Goal: Task Accomplishment & Management: Use online tool/utility

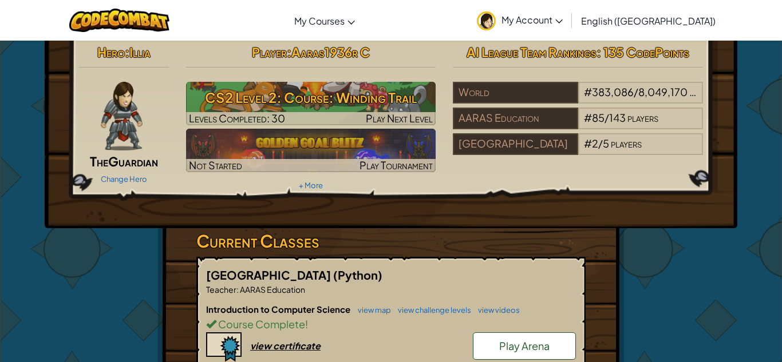
scroll to position [5, 0]
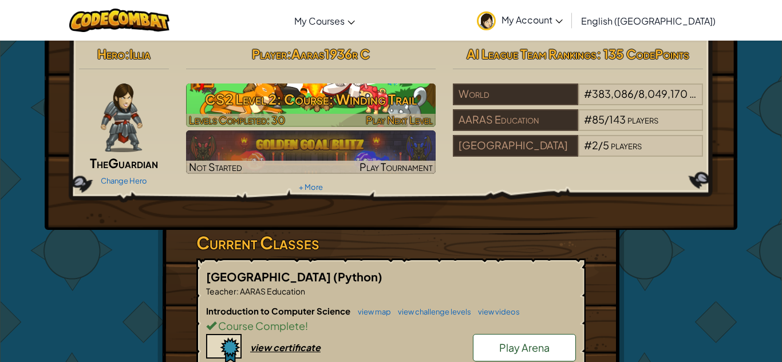
click at [312, 98] on h3 "CS2 Level 2: Course: Winding Trail" at bounding box center [311, 99] width 250 height 26
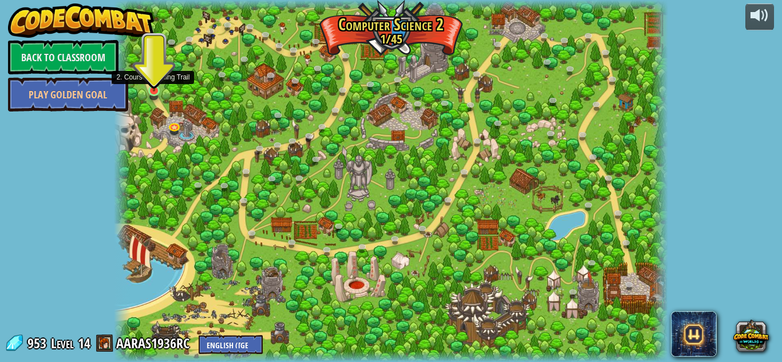
click at [155, 90] on img at bounding box center [154, 77] width 13 height 30
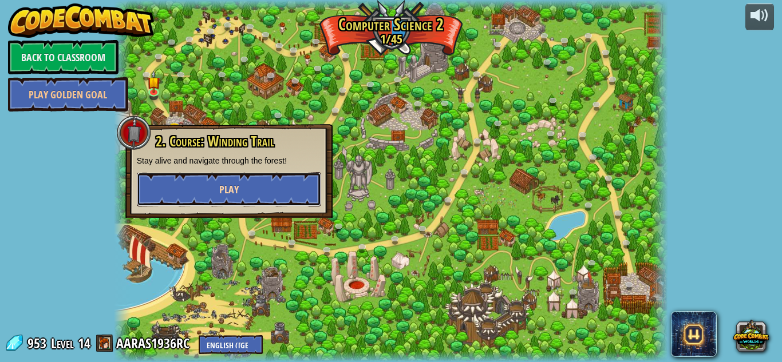
click at [260, 191] on button "Play" at bounding box center [229, 189] width 184 height 34
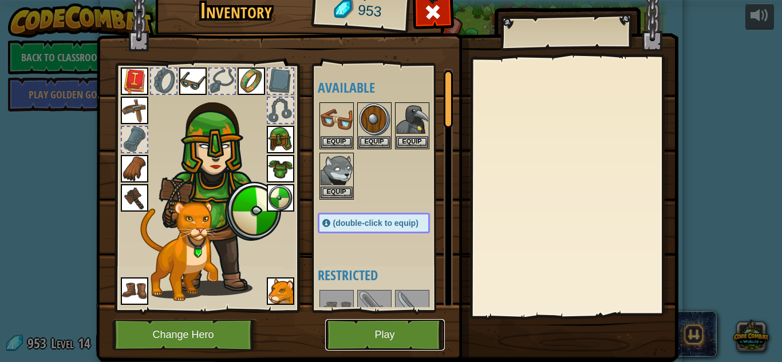
click at [390, 334] on button "Play" at bounding box center [385, 334] width 120 height 31
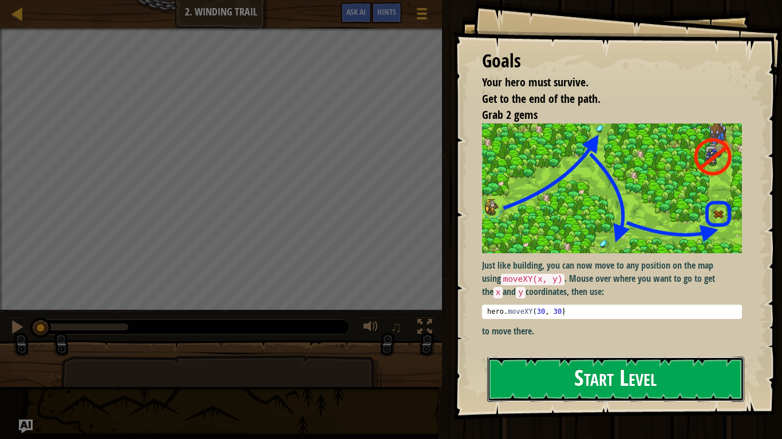
click at [564, 362] on button "Start Level" at bounding box center [615, 379] width 257 height 45
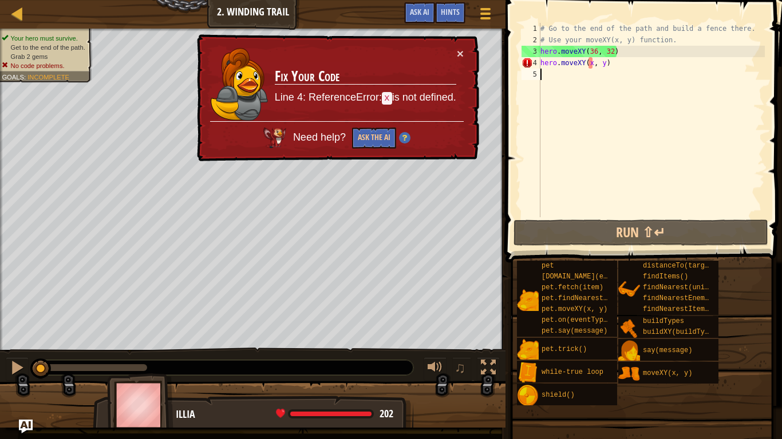
click at [619, 67] on div "# Go to the end of the path and build a fence there. # Use your moveXY(x, y) fu…" at bounding box center [651, 131] width 227 height 217
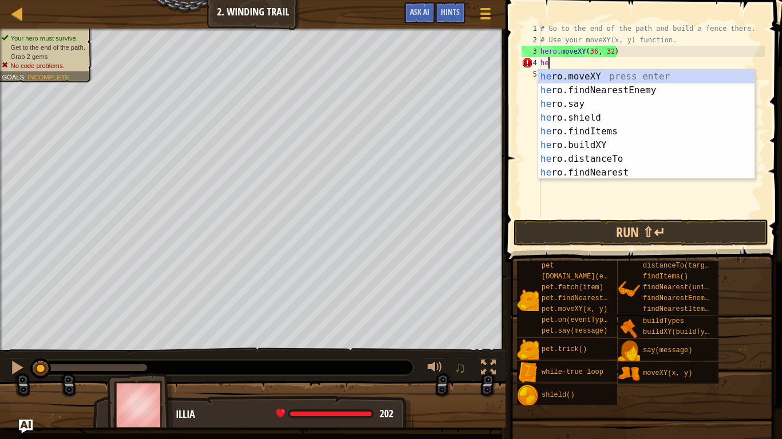
type textarea "h"
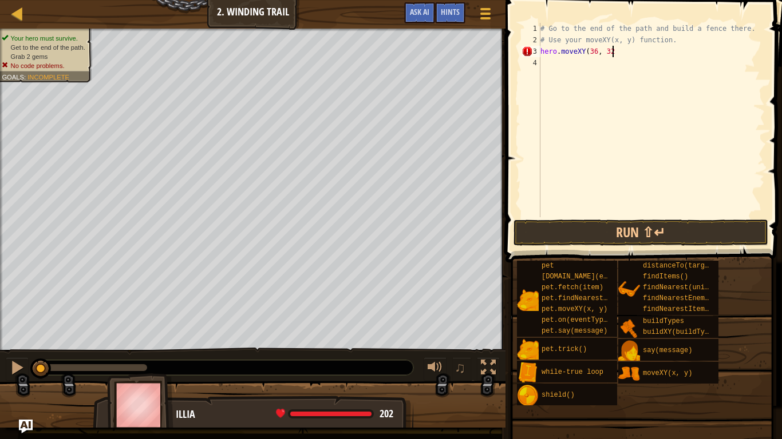
scroll to position [5, 10]
type textarea "hero.moveXY(36, 32)"
click at [642, 228] on button "Run ⇧↵" at bounding box center [640, 233] width 255 height 26
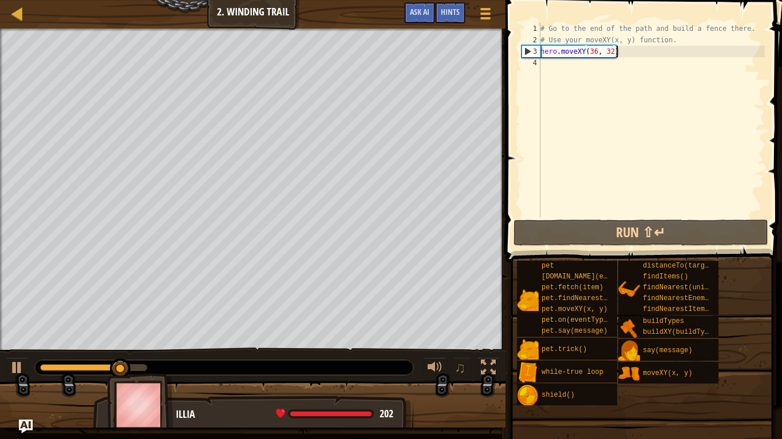
click at [544, 69] on div "# Go to the end of the path and build a fence there. # Use your moveXY(x, y) fu…" at bounding box center [651, 131] width 227 height 217
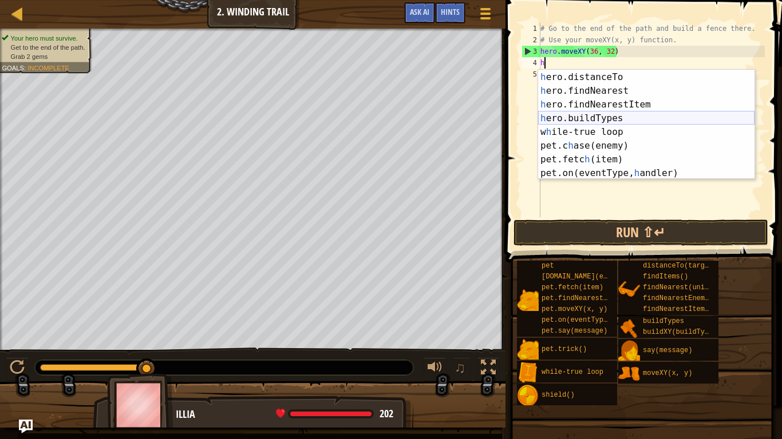
scroll to position [0, 0]
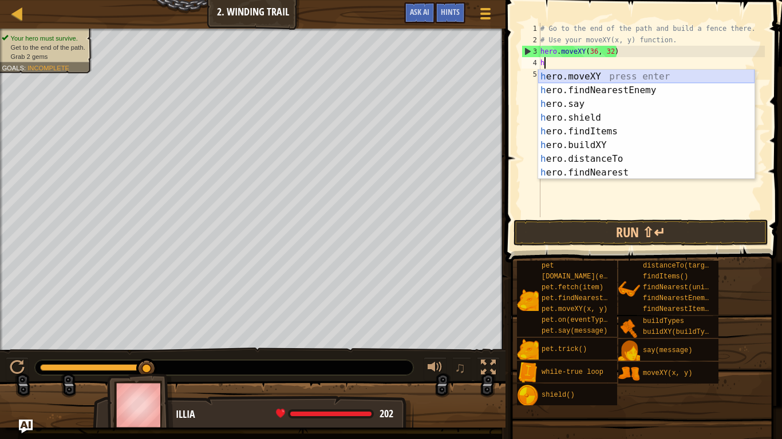
click at [584, 80] on div "h ero.moveXY press enter h ero.findNearestEnemy press enter h ero.say press ent…" at bounding box center [646, 138] width 216 height 137
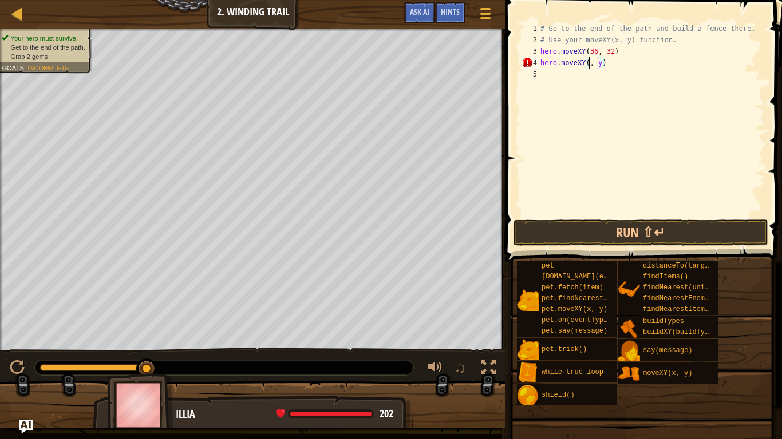
click at [600, 62] on div "# Go to the end of the path and build a fence there. # Use your moveXY(x, y) fu…" at bounding box center [651, 131] width 227 height 217
click at [609, 62] on div "# Go to the end of the path and build a fence there. # Use your moveXY(x, y) fu…" at bounding box center [651, 131] width 227 height 217
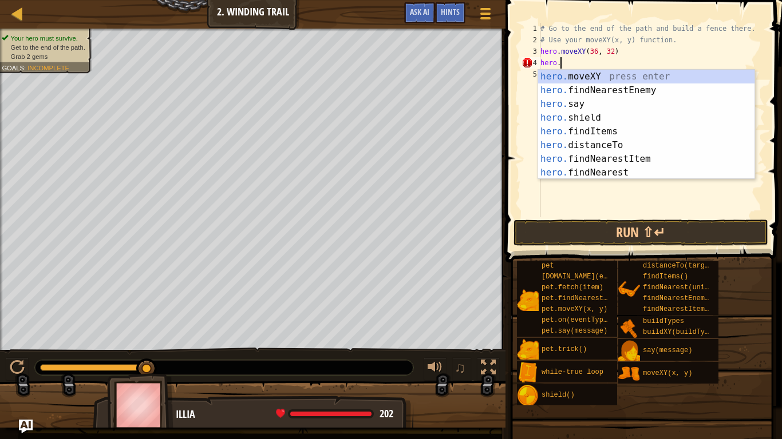
type textarea "h"
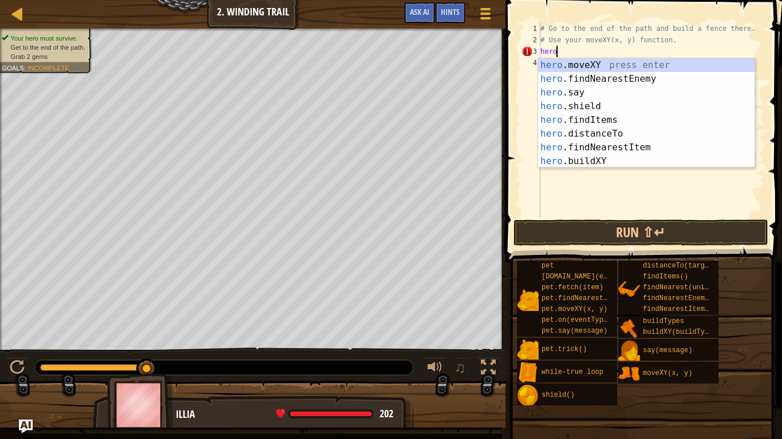
scroll to position [5, 1]
type textarea "h"
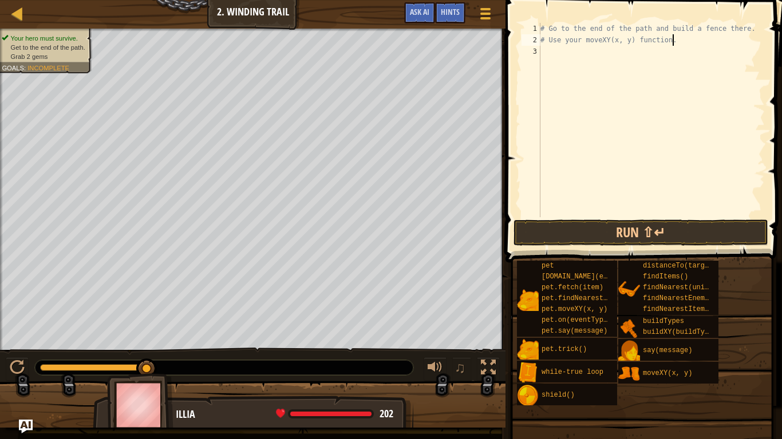
scroll to position [5, 0]
type textarea "# Use your moveXY(x, y) funh"
click at [569, 54] on div "# Go to the end of the path and build a fence there. # Use your moveXY(x, y) fu…" at bounding box center [651, 131] width 227 height 217
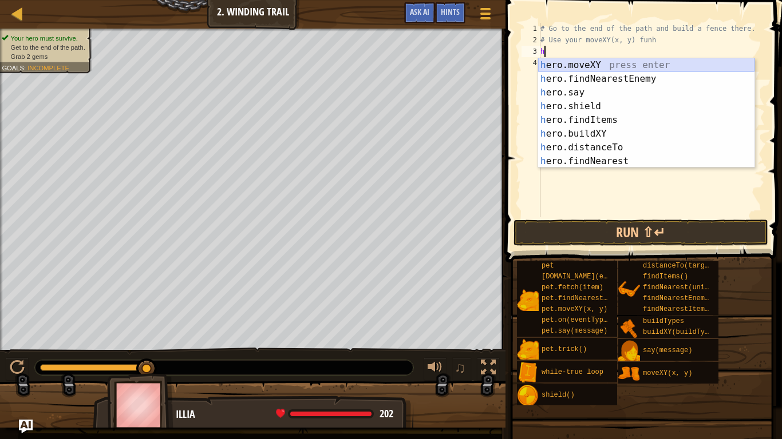
click at [599, 67] on div "h ero.moveXY press enter h ero.findNearestEnemy press enter h ero.say press ent…" at bounding box center [646, 126] width 216 height 137
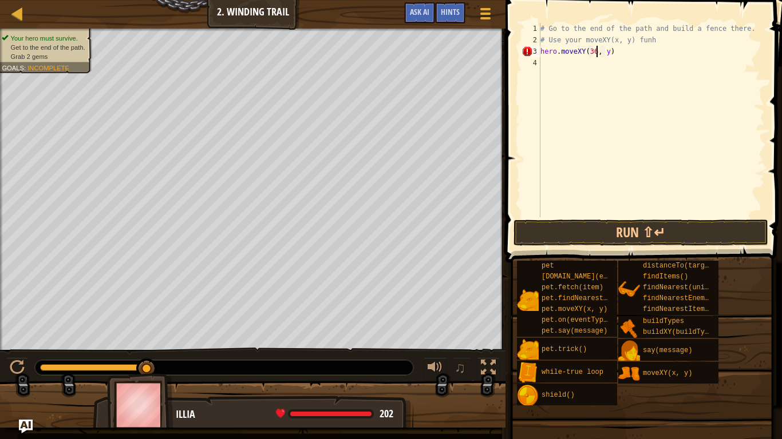
scroll to position [5, 9]
click at [608, 51] on div "# Go to the end of the path and build a fence there. # Use your moveXY(x, y) fu…" at bounding box center [651, 131] width 227 height 217
type textarea "hero.moveXY(36, 32)"
click at [558, 66] on div "# Go to the end of the path and build a fence there. # Use your moveXY(x, y) fu…" at bounding box center [651, 131] width 227 height 217
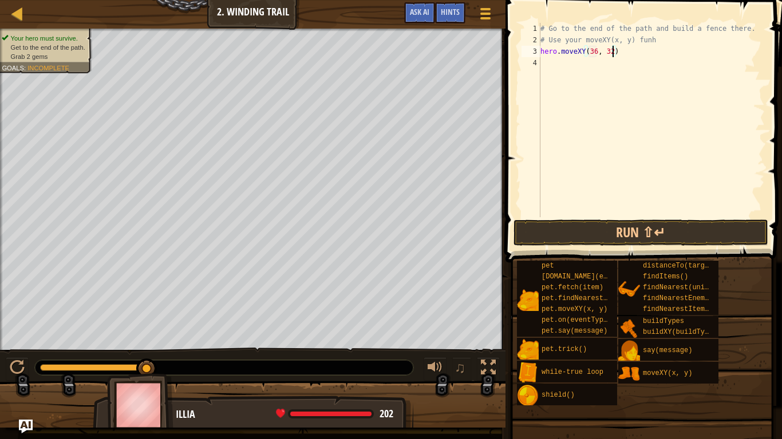
scroll to position [5, 0]
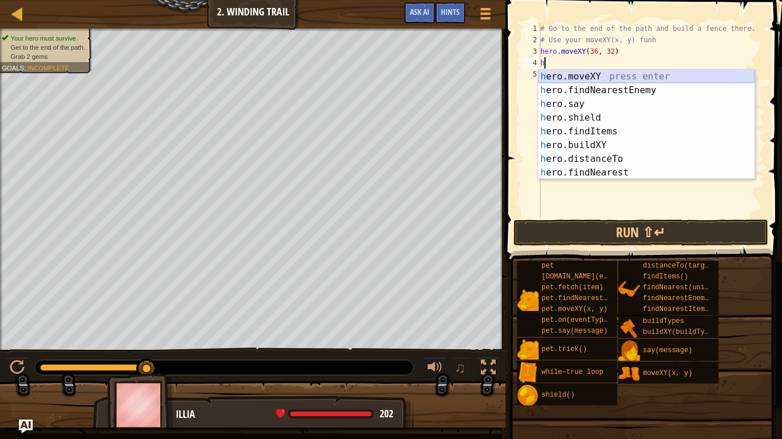
click at [584, 78] on div "h ero.moveXY press enter h ero.findNearestEnemy press enter h ero.say press ent…" at bounding box center [646, 138] width 216 height 137
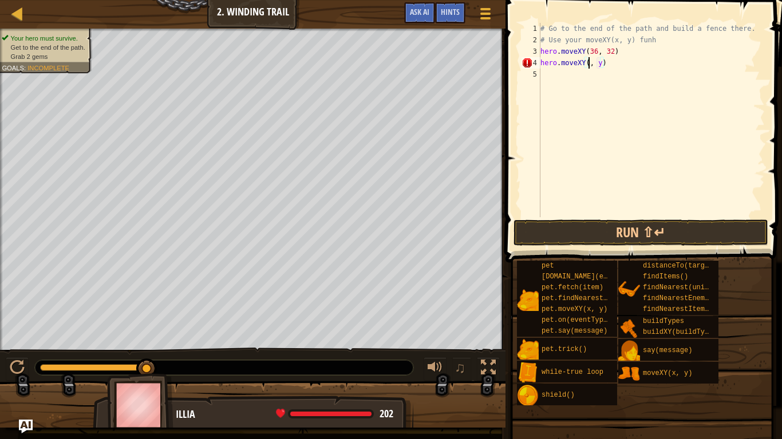
click at [602, 65] on div "# Go to the end of the path and build a fence there. # Use your moveXY(x, y) fu…" at bounding box center [651, 131] width 227 height 217
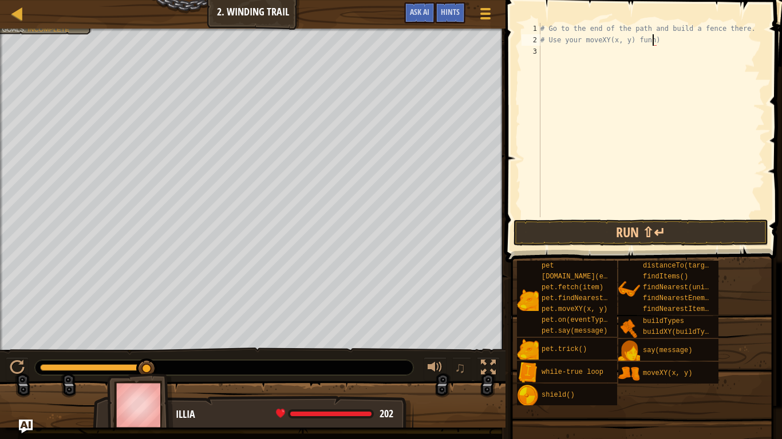
click at [680, 42] on div "# Go to the end of the path and build a fence there. # Use your moveXY(x, y) fu…" at bounding box center [651, 131] width 227 height 217
type textarea "# Use your moveXY(x, y) funh"
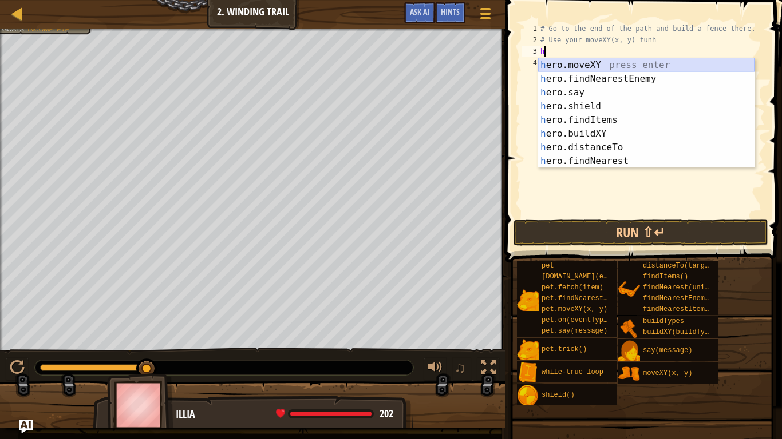
click at [667, 62] on div "h ero.moveXY press enter h ero.findNearestEnemy press enter h ero.say press ent…" at bounding box center [646, 126] width 216 height 137
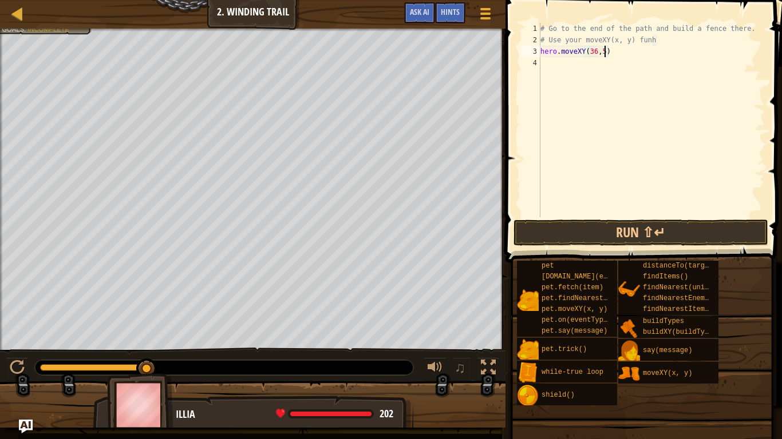
scroll to position [5, 10]
type textarea "hero.moveXY(36,59)"
click at [720, 228] on button "Run ⇧↵" at bounding box center [640, 233] width 255 height 26
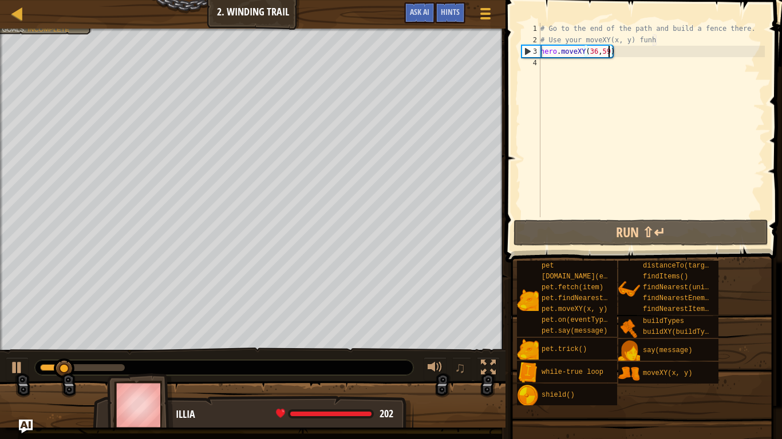
click at [564, 65] on div "# Go to the end of the path and build a fence there. # Use your moveXY(x, y) fu…" at bounding box center [651, 131] width 227 height 217
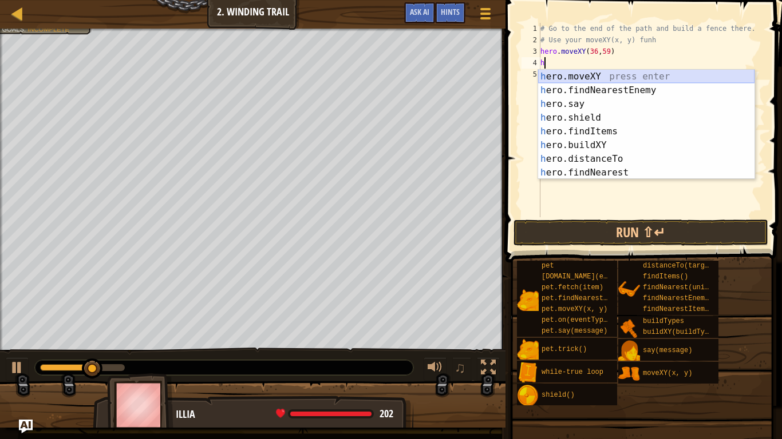
click at [570, 79] on div "h ero.moveXY press enter h ero.findNearestEnemy press enter h ero.say press ent…" at bounding box center [646, 138] width 216 height 137
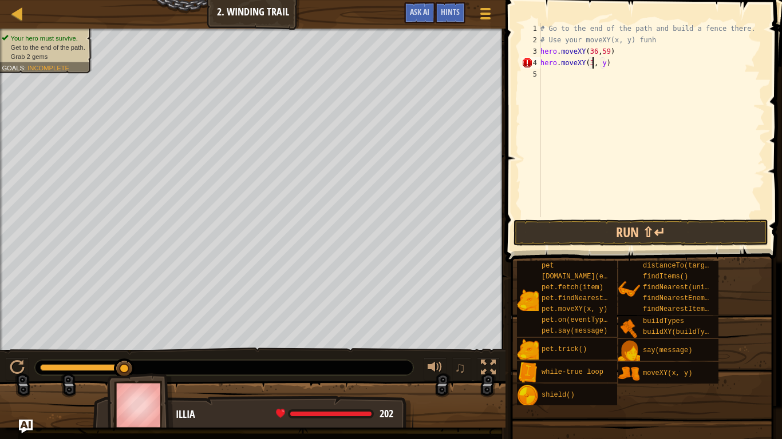
scroll to position [5, 9]
click at [608, 65] on div "# Go to the end of the path and build a fence there. # Use your moveXY(x, y) fu…" at bounding box center [651, 131] width 227 height 217
type textarea "hero.moveXY(37, 13)"
click at [685, 226] on button "Run ⇧↵" at bounding box center [640, 233] width 255 height 26
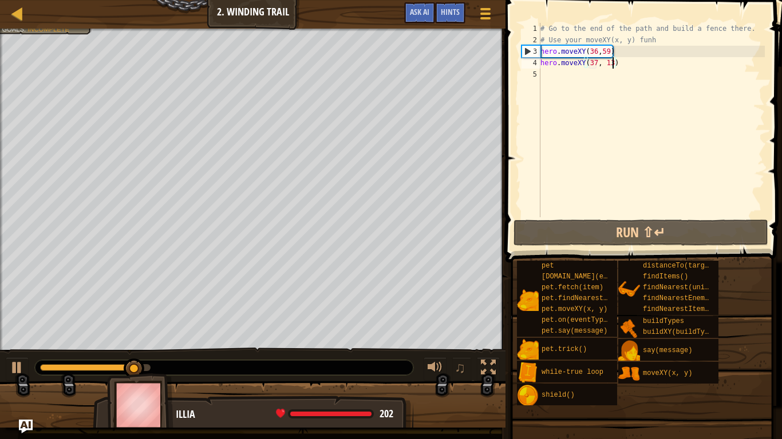
click at [547, 72] on div "# Go to the end of the path and build a fence there. # Use your moveXY(x, y) fu…" at bounding box center [651, 131] width 227 height 217
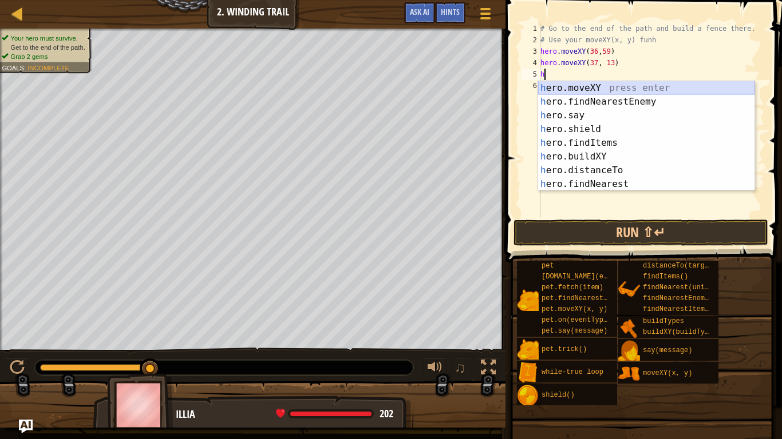
click at [584, 85] on div "h ero.moveXY press enter h ero.findNearestEnemy press enter h ero.say press ent…" at bounding box center [646, 149] width 216 height 137
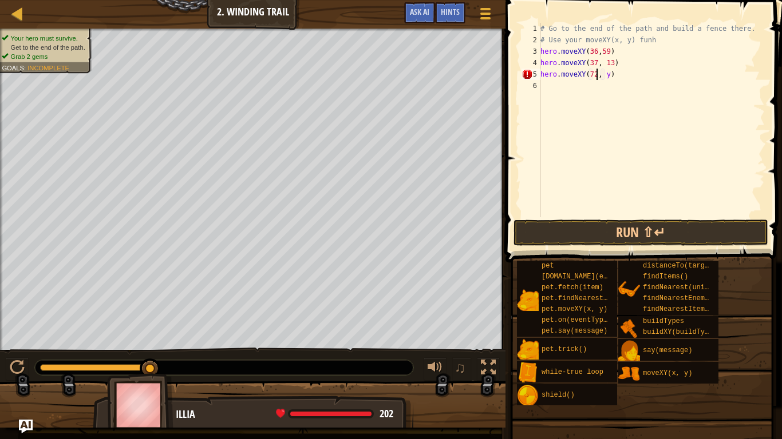
scroll to position [5, 9]
click at [607, 74] on div "# Go to the end of the path and build a fence there. # Use your moveXY(x, y) fu…" at bounding box center [651, 131] width 227 height 217
type textarea "hero.moveXY(72, 25)"
click at [627, 232] on button "Run ⇧↵" at bounding box center [640, 233] width 255 height 26
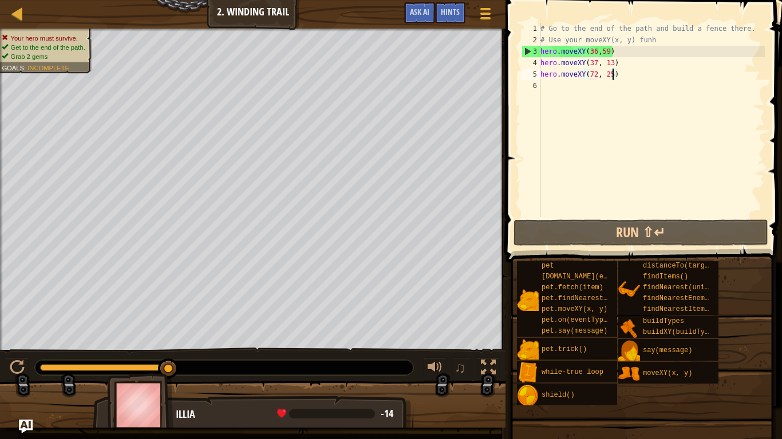
click at [545, 88] on div "# Go to the end of the path and build a fence there. # Use your moveXY(x, y) fu…" at bounding box center [651, 131] width 227 height 217
type textarea "k"
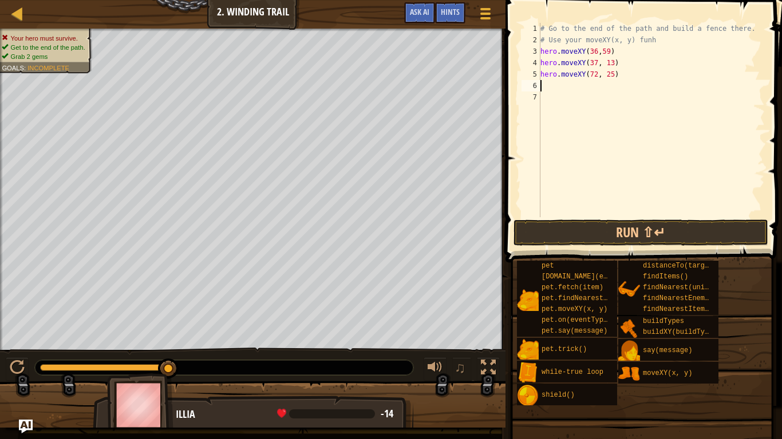
type textarea "h"
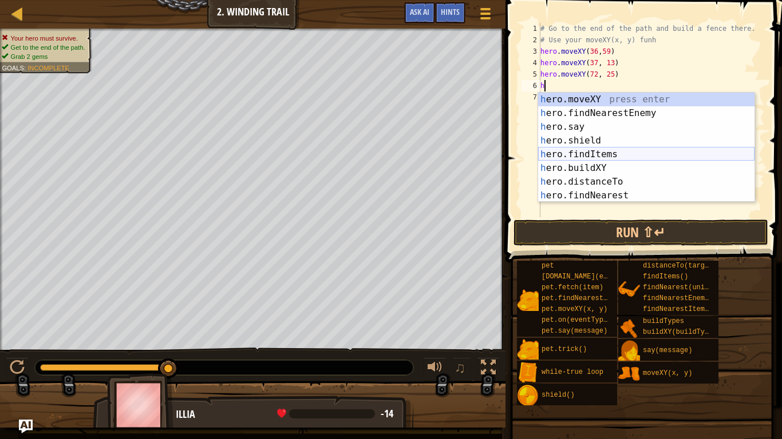
scroll to position [0, 0]
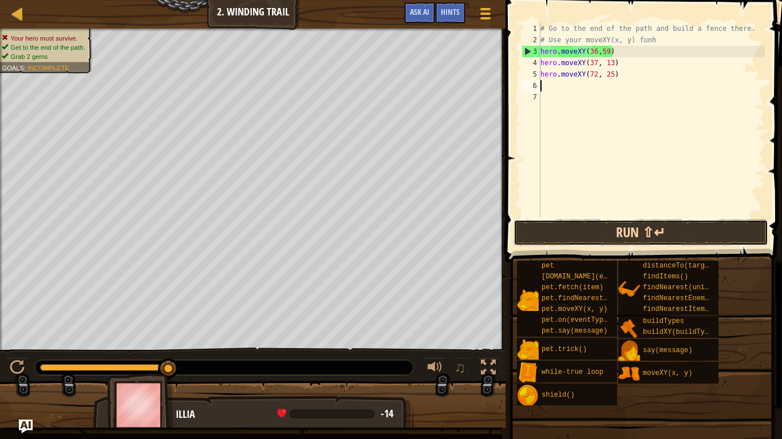
click at [730, 237] on button "Run ⇧↵" at bounding box center [640, 233] width 255 height 26
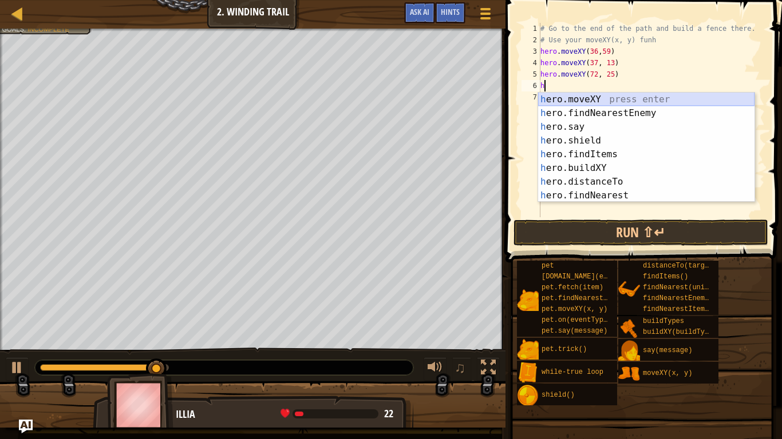
click at [571, 97] on div "h ero.moveXY press enter h ero.findNearestEnemy press enter h ero.say press ent…" at bounding box center [646, 161] width 216 height 137
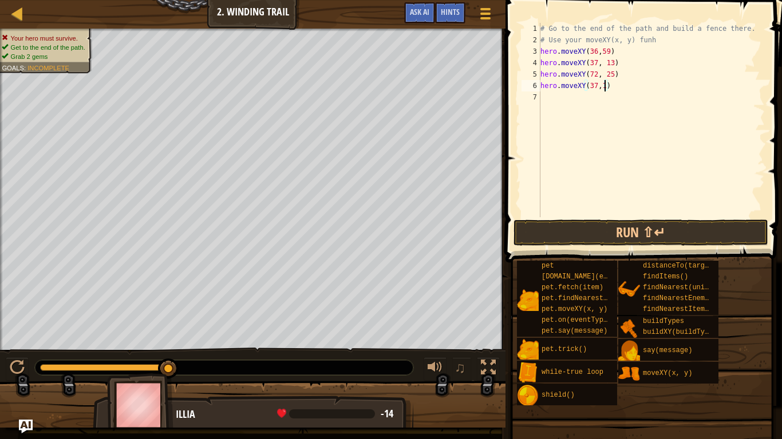
scroll to position [5, 10]
type textarea "hero.moveXY(37,13)"
click at [573, 235] on button "Run ⇧↵" at bounding box center [640, 233] width 255 height 26
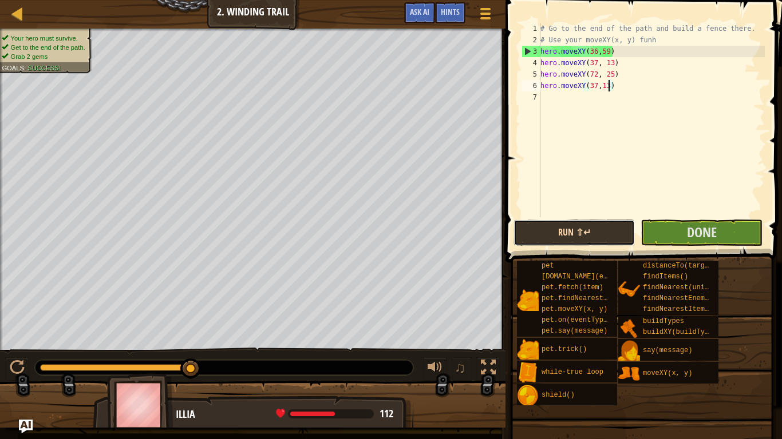
click at [588, 237] on button "Run ⇧↵" at bounding box center [573, 233] width 121 height 26
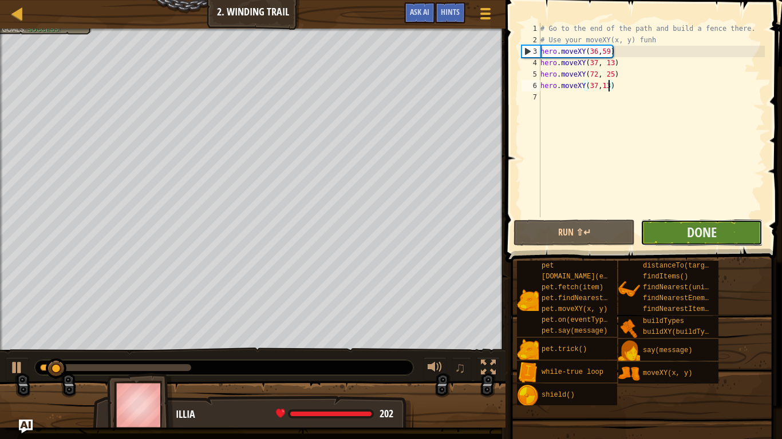
click at [671, 231] on button "Done" at bounding box center [700, 233] width 121 height 26
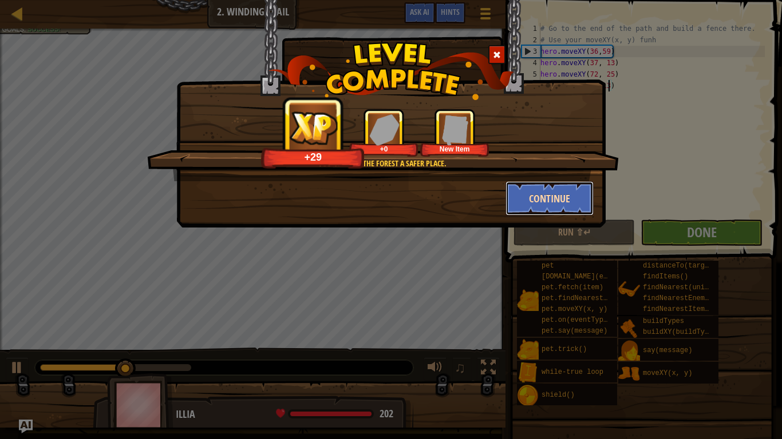
click at [573, 211] on button "Continue" at bounding box center [549, 198] width 89 height 34
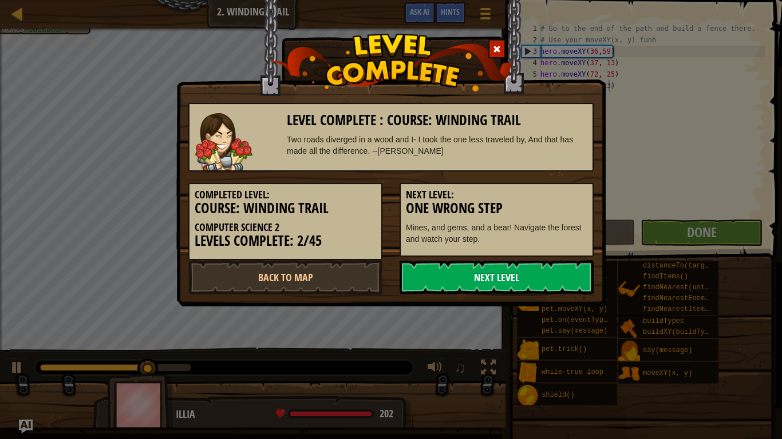
click at [491, 287] on link "Next Level" at bounding box center [496, 277] width 194 height 34
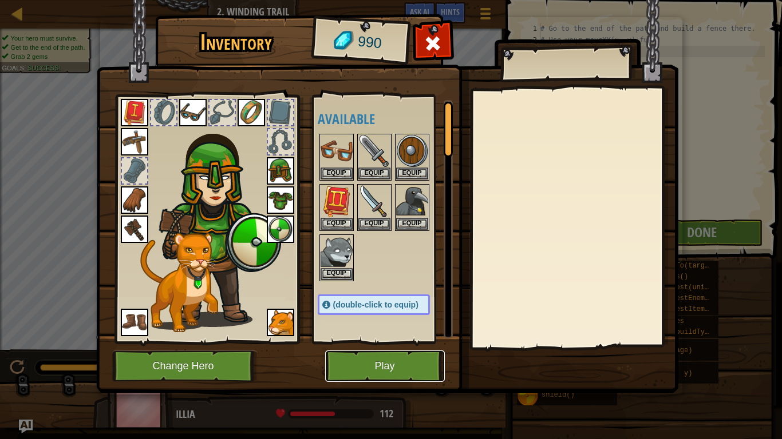
click at [387, 362] on button "Play" at bounding box center [385, 366] width 120 height 31
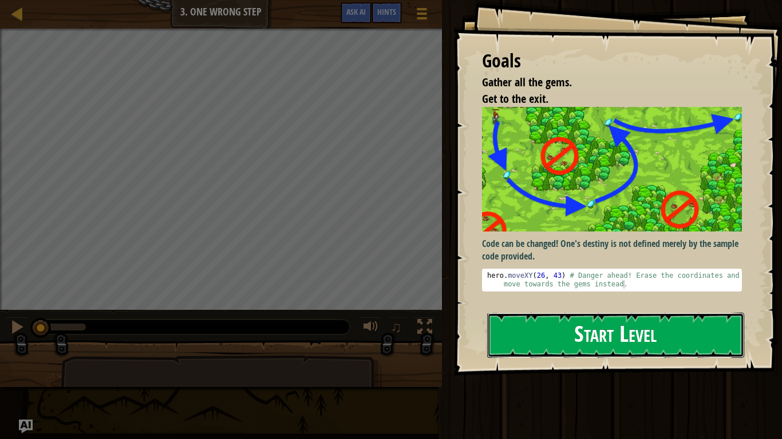
click at [530, 326] on button "Start Level" at bounding box center [615, 335] width 257 height 45
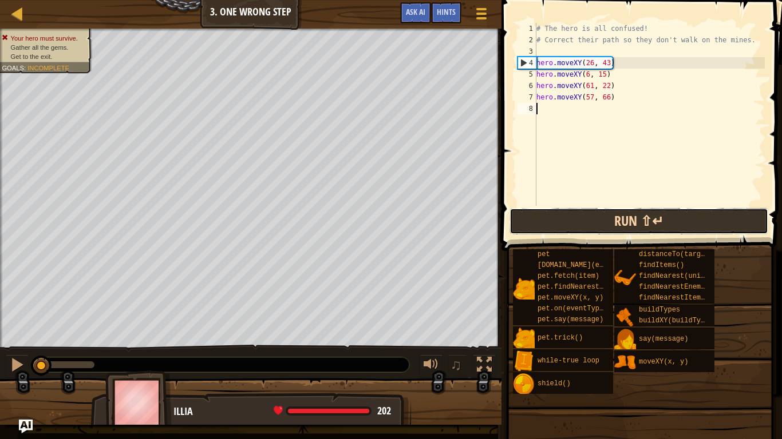
click at [589, 228] on button "Run ⇧↵" at bounding box center [638, 221] width 259 height 26
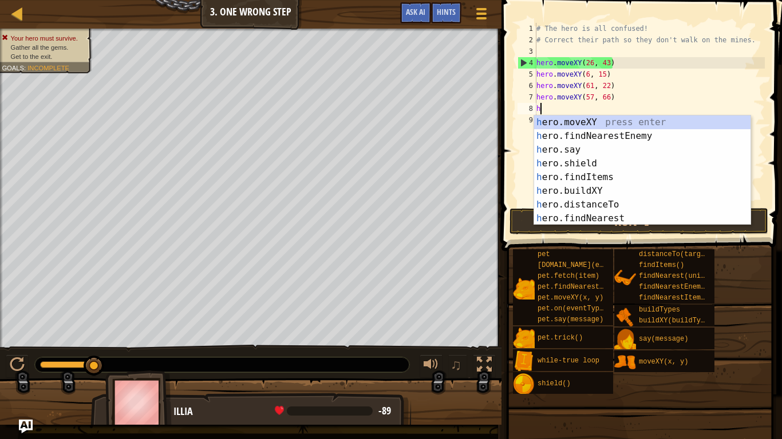
scroll to position [5, 0]
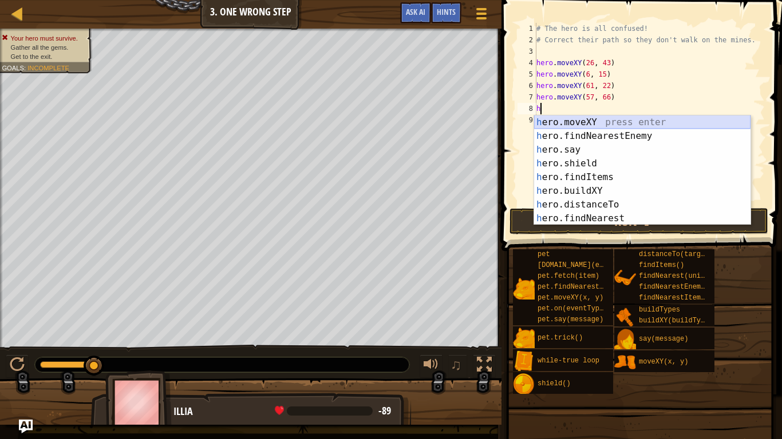
click at [595, 125] on div "h ero.moveXY press enter h ero.findNearestEnemy press enter h ero.say press ent…" at bounding box center [642, 184] width 216 height 137
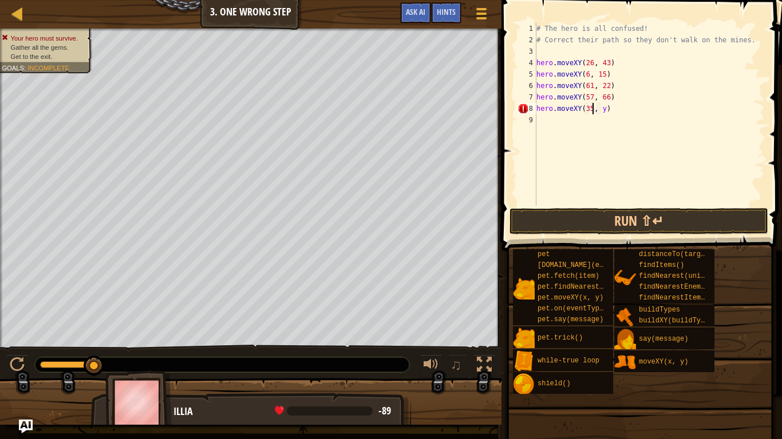
scroll to position [5, 9]
click at [604, 109] on div "# The hero is all confused! # Correct their path so they don't walk on the mine…" at bounding box center [649, 126] width 231 height 206
click at [668, 217] on button "Run ⇧↵" at bounding box center [638, 221] width 259 height 26
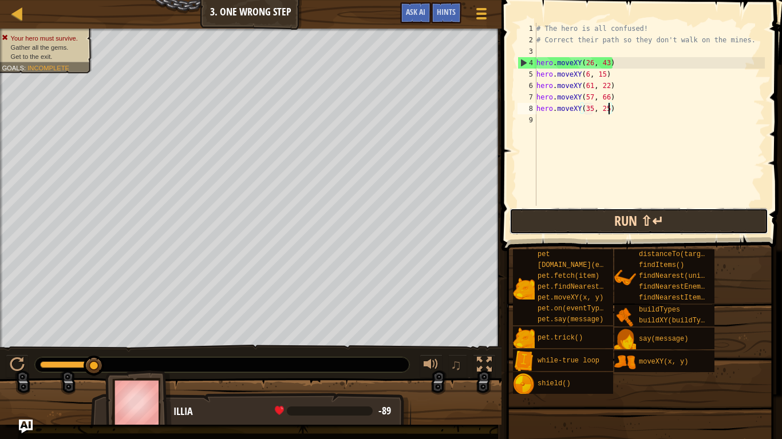
click at [629, 231] on button "Run ⇧↵" at bounding box center [638, 221] width 259 height 26
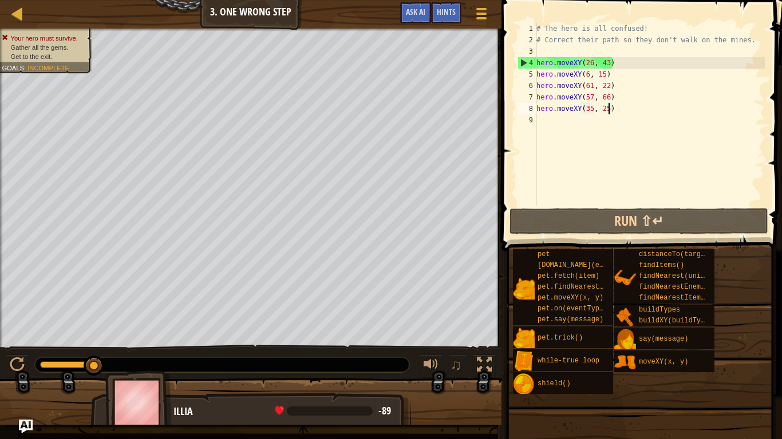
click at [620, 97] on div "# The hero is all confused! # Correct their path so they don't walk on the mine…" at bounding box center [649, 126] width 231 height 206
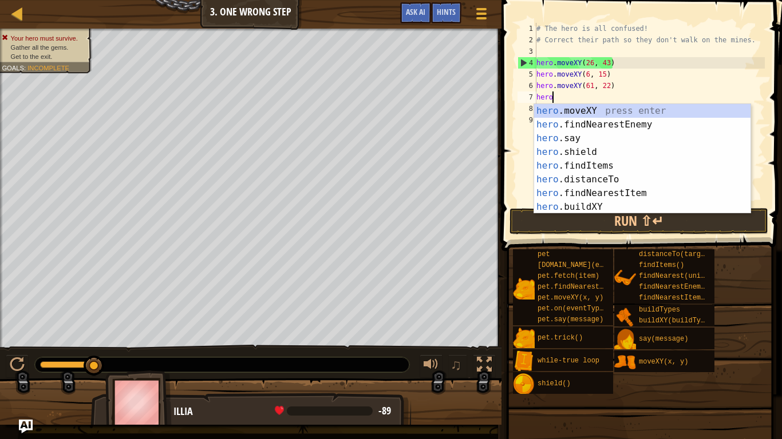
scroll to position [5, 1]
type textarea "h"
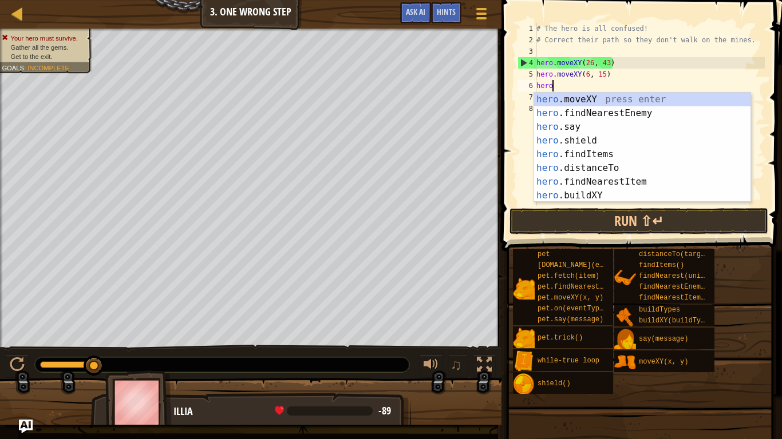
type textarea "h"
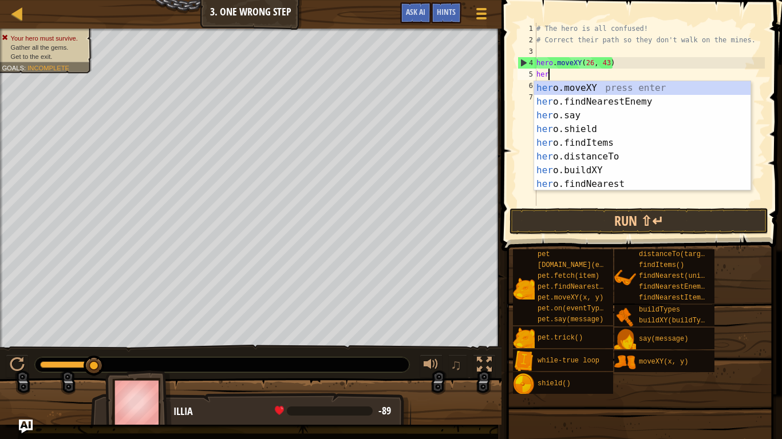
type textarea "h"
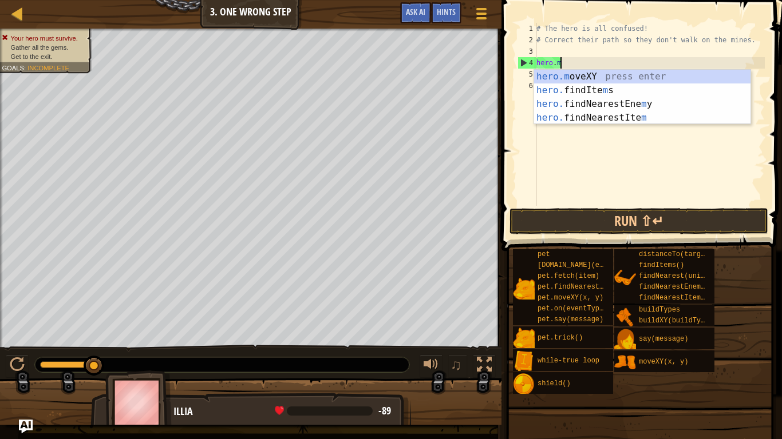
type textarea "h"
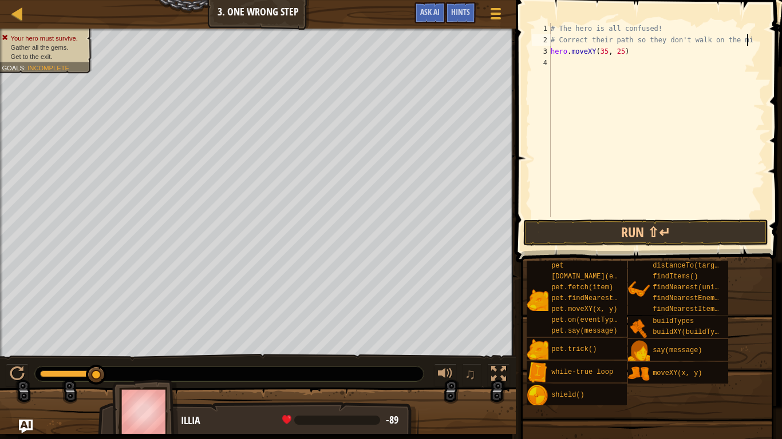
click at [638, 55] on div "# The hero is all confused! # Correct their path so they don't walk on the mi h…" at bounding box center [656, 131] width 216 height 217
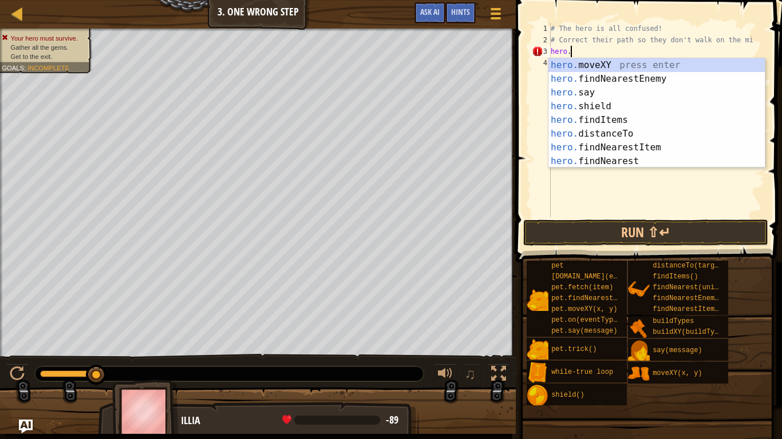
type textarea "h"
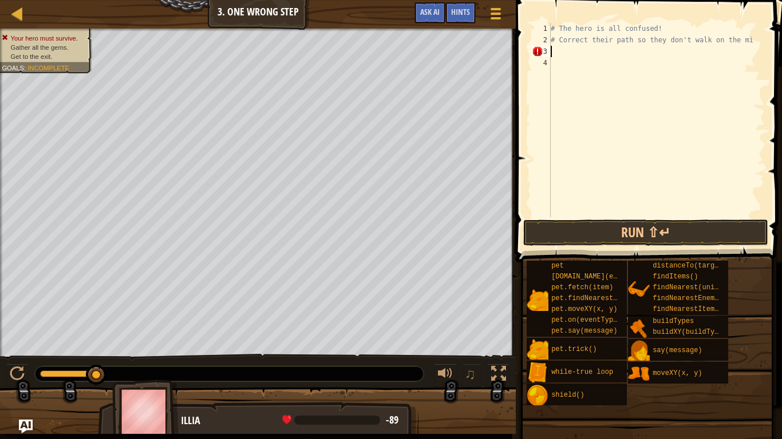
type textarea "# Correct their path so they don't walk on the m"
click at [562, 54] on div "# The hero is all confused! # Correct their path so they don't walk on the m" at bounding box center [656, 131] width 216 height 217
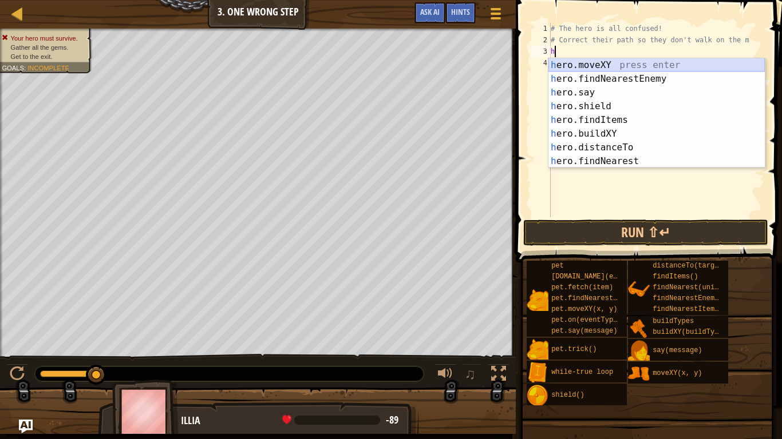
click at [566, 66] on div "h ero.moveXY press enter h ero.findNearestEnemy press enter h ero.say press ent…" at bounding box center [656, 126] width 216 height 137
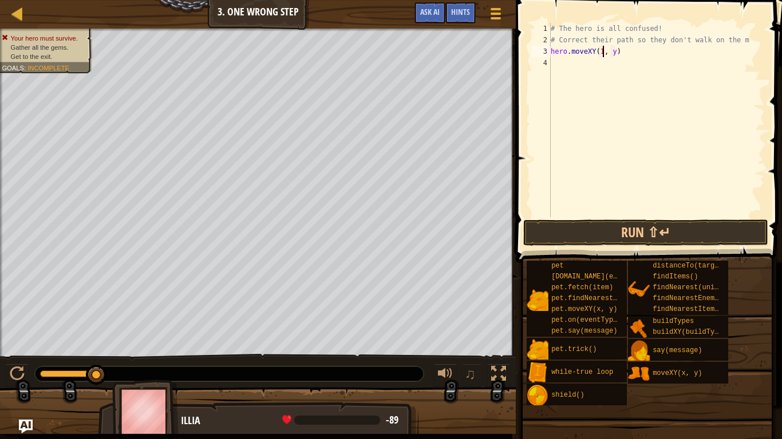
scroll to position [5, 8]
click at [617, 51] on div "# The hero is all confused! # Correct their path so they don't walk on the m he…" at bounding box center [656, 131] width 216 height 217
type textarea "hero.moveXY(11, 36)"
click at [558, 64] on div "# The hero is all confused! # Correct their path so they don't walk on the m he…" at bounding box center [656, 131] width 216 height 217
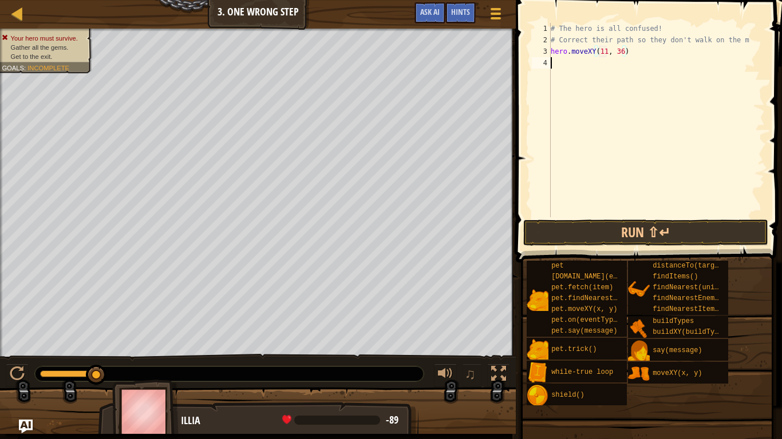
scroll to position [5, 0]
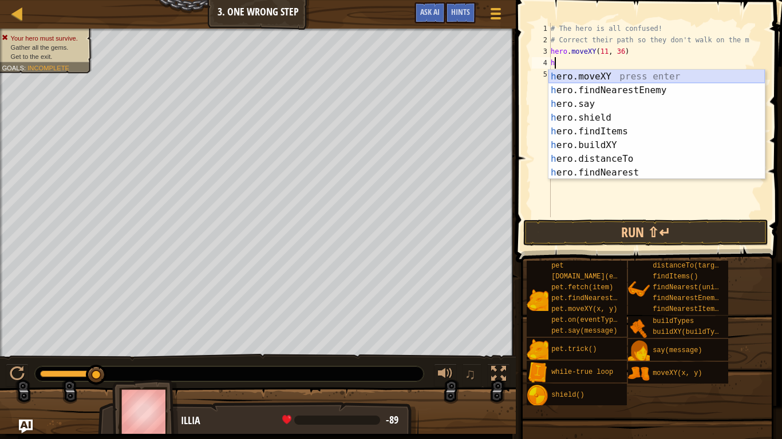
click at [584, 74] on div "h ero.moveXY press enter h ero.findNearestEnemy press enter h ero.say press ent…" at bounding box center [656, 138] width 216 height 137
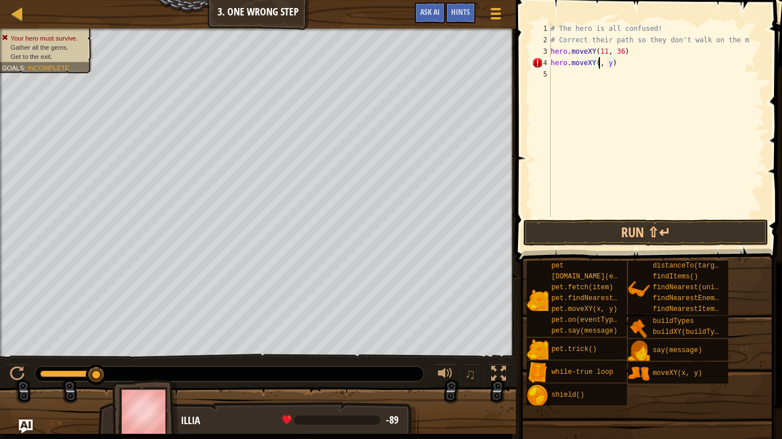
click at [611, 65] on div "# The hero is all confused! # Correct their path so they don't walk on the m he…" at bounding box center [656, 131] width 216 height 217
click at [597, 64] on div "# The hero is all confused! # Correct their path so they don't walk on the m he…" at bounding box center [656, 131] width 216 height 217
click at [611, 62] on div "# The hero is all confused! # Correct their path so they don't walk on the m he…" at bounding box center [656, 131] width 216 height 217
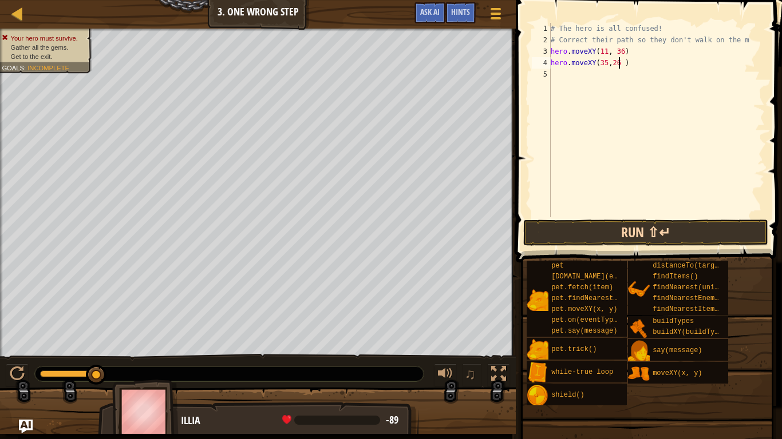
type textarea "hero.moveXY(35,26 )"
click at [597, 235] on button "Run ⇧↵" at bounding box center [645, 233] width 245 height 26
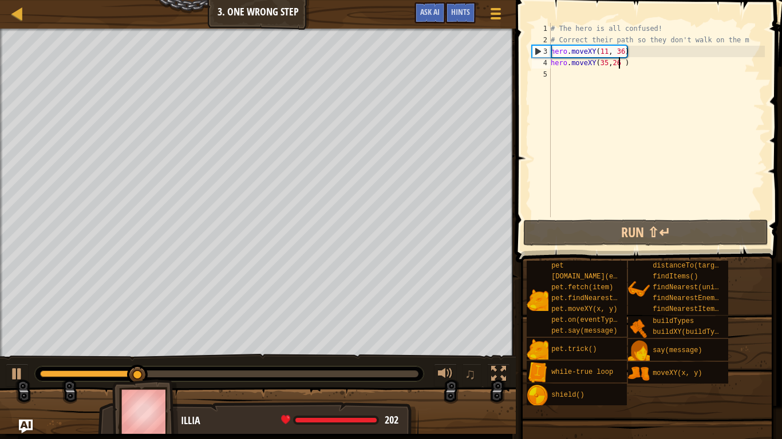
click at [554, 72] on div "# The hero is all confused! # Correct their path so they don't walk on the m he…" at bounding box center [656, 131] width 216 height 217
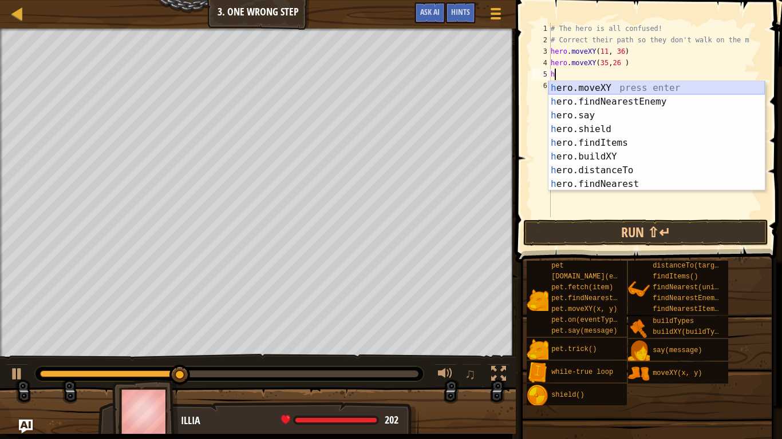
click at [588, 92] on div "h ero.moveXY press enter h ero.findNearestEnemy press enter h ero.say press ent…" at bounding box center [656, 149] width 216 height 137
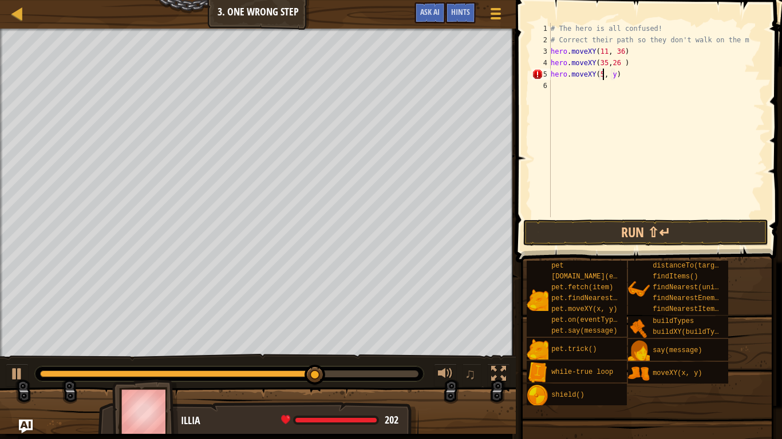
scroll to position [5, 8]
click at [620, 73] on div "# The hero is all confused! # Correct their path so they don't walk on the m he…" at bounding box center [656, 131] width 216 height 217
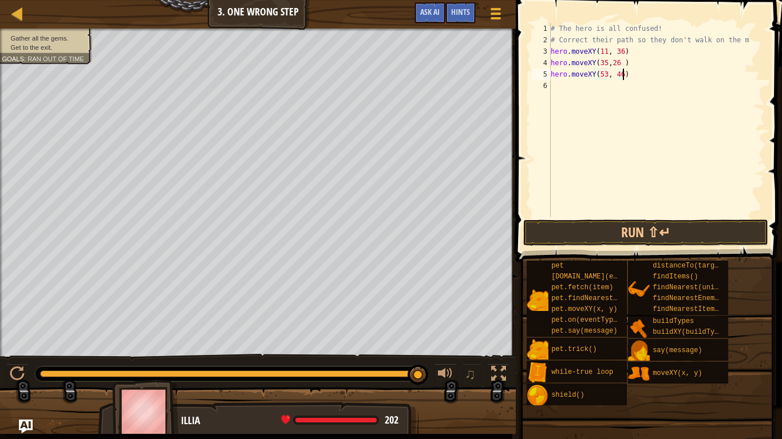
scroll to position [5, 10]
type textarea "hero.moveXY(53, 46)"
click at [559, 228] on button "Run ⇧↵" at bounding box center [645, 233] width 245 height 26
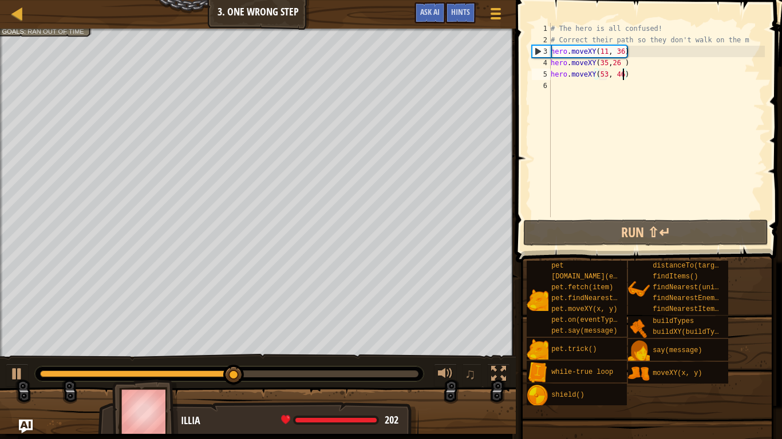
click at [557, 90] on div "# The hero is all confused! # Correct their path so they don't walk on the m he…" at bounding box center [656, 131] width 216 height 217
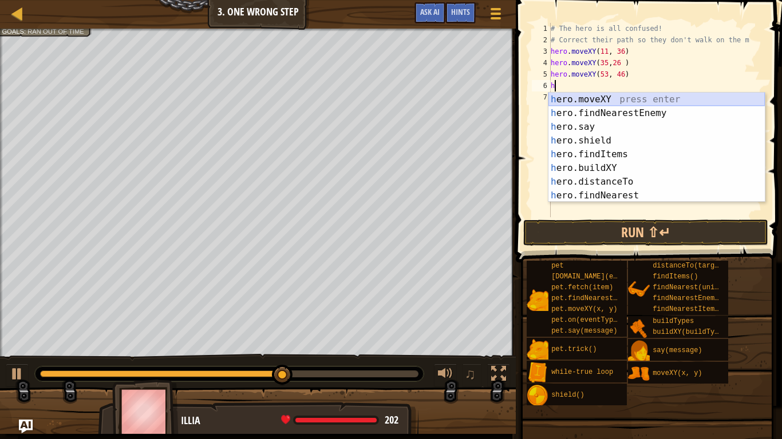
click at [601, 100] on div "h ero.moveXY press enter h ero.findNearestEnemy press enter h ero.say press ent…" at bounding box center [656, 161] width 216 height 137
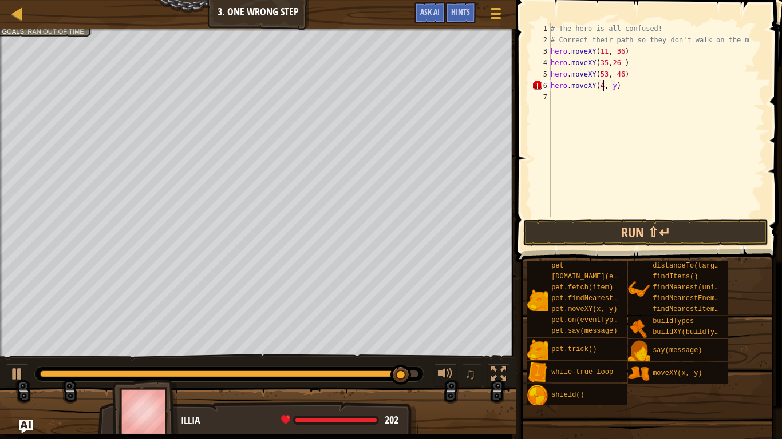
scroll to position [5, 8]
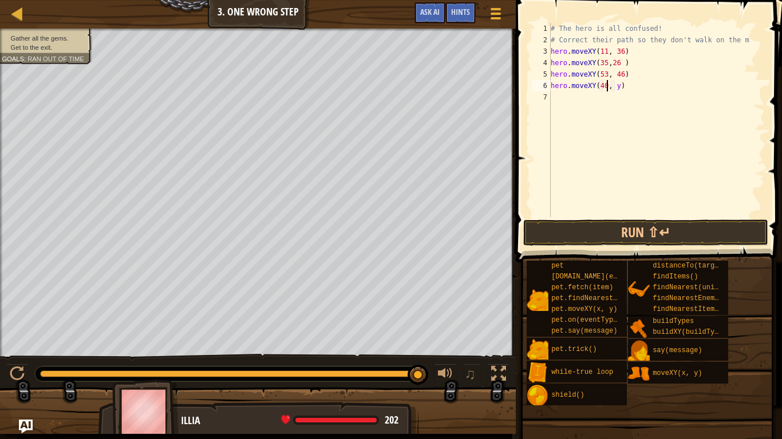
click at [619, 87] on div "# The hero is all confused! # Correct their path so they don't walk on the m he…" at bounding box center [656, 131] width 216 height 217
type textarea "hero.moveXY(40, 56)"
click at [680, 236] on button "Run ⇧↵" at bounding box center [645, 233] width 245 height 26
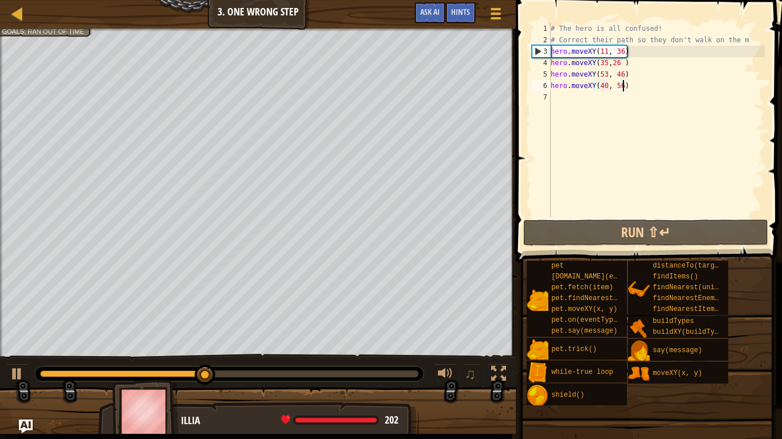
click at [561, 93] on div "# The hero is all confused! # Correct their path so they don't walk on the m he…" at bounding box center [656, 131] width 216 height 217
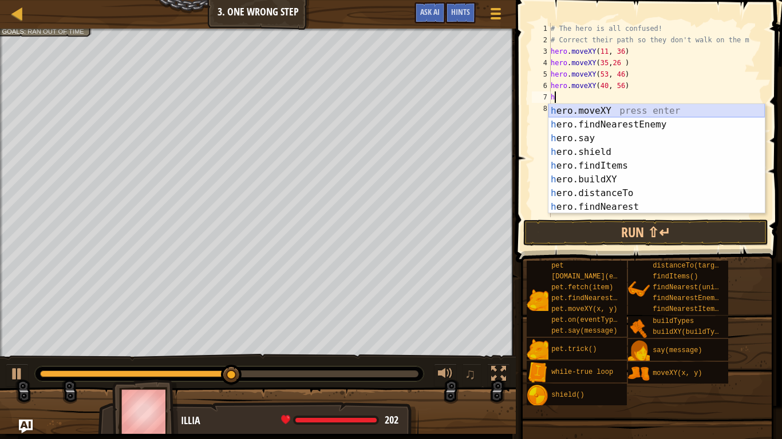
click at [588, 114] on div "h ero.moveXY press enter h ero.findNearestEnemy press enter h ero.say press ent…" at bounding box center [656, 172] width 216 height 137
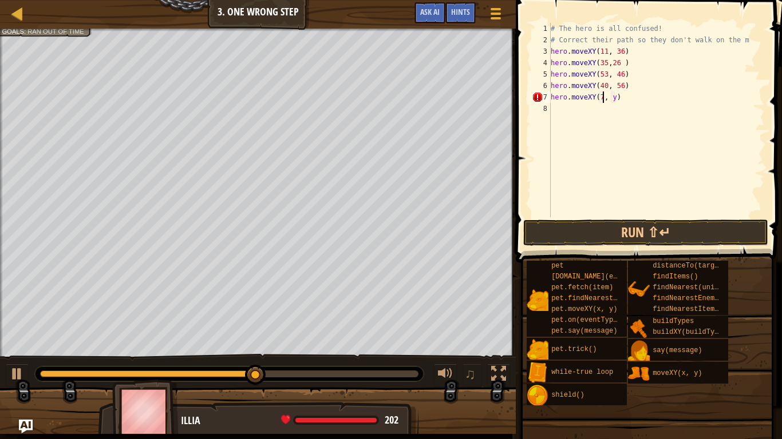
scroll to position [5, 8]
click at [620, 96] on div "# The hero is all confused! # Correct their path so they don't walk on the m he…" at bounding box center [656, 131] width 216 height 217
type textarea "hero.moveXY(78, 59)"
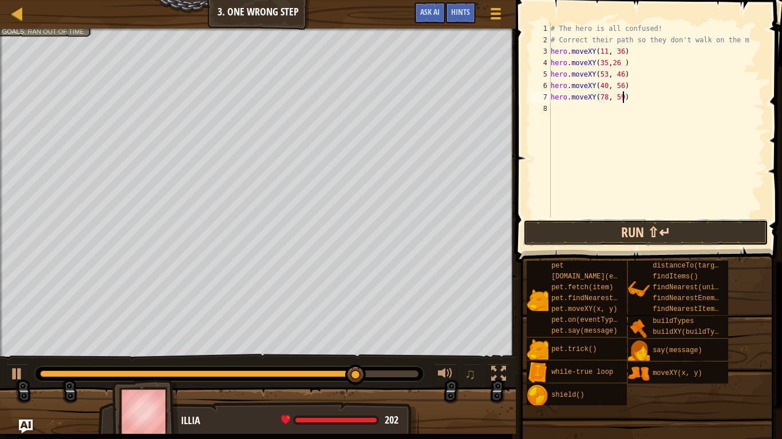
click at [569, 239] on button "Run ⇧↵" at bounding box center [645, 233] width 245 height 26
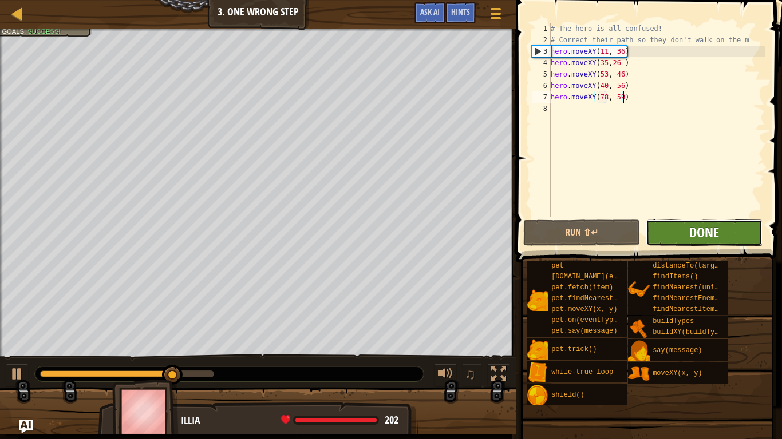
click at [692, 237] on span "Done" at bounding box center [704, 232] width 30 height 18
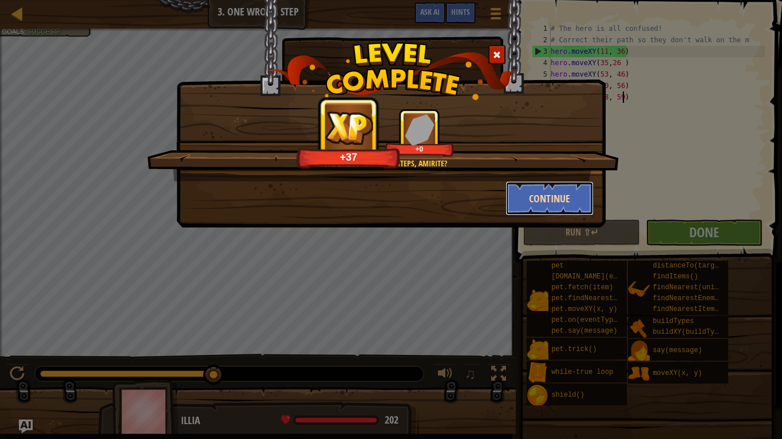
click at [518, 197] on button "Continue" at bounding box center [549, 198] width 89 height 34
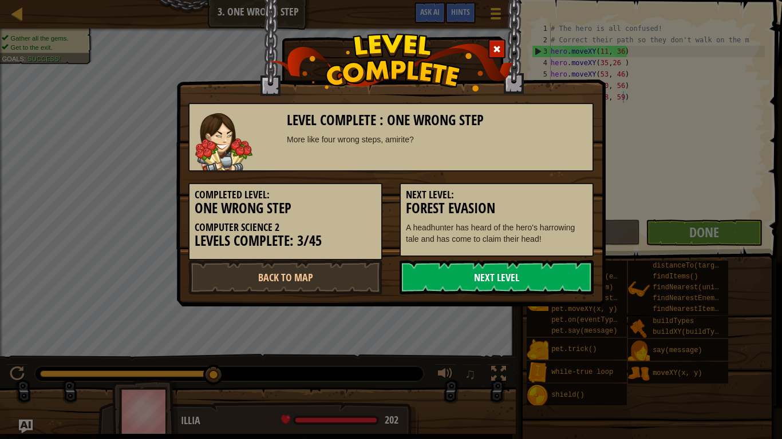
click at [510, 276] on link "Next Level" at bounding box center [496, 277] width 194 height 34
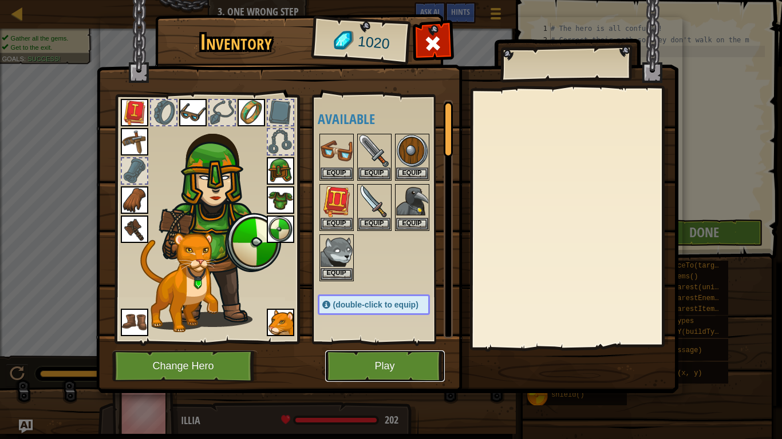
click at [366, 362] on button "Play" at bounding box center [385, 366] width 120 height 31
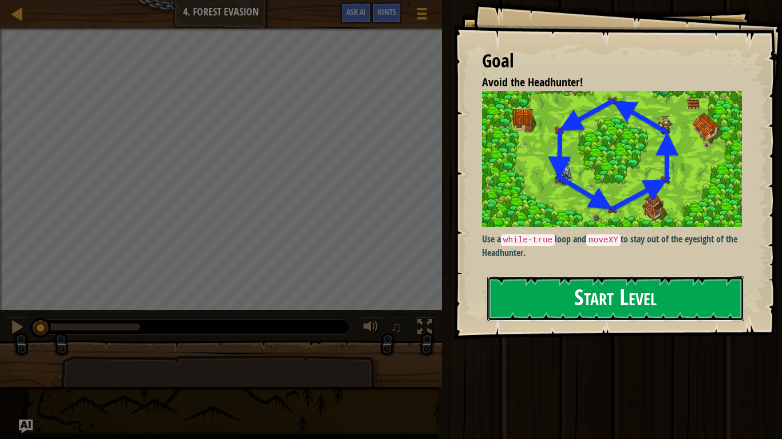
click at [609, 309] on button "Start Level" at bounding box center [615, 298] width 257 height 45
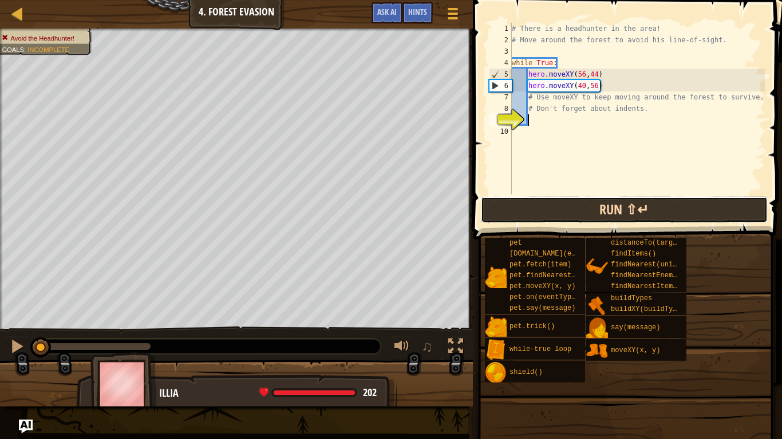
click at [586, 212] on button "Run ⇧↵" at bounding box center [624, 210] width 287 height 26
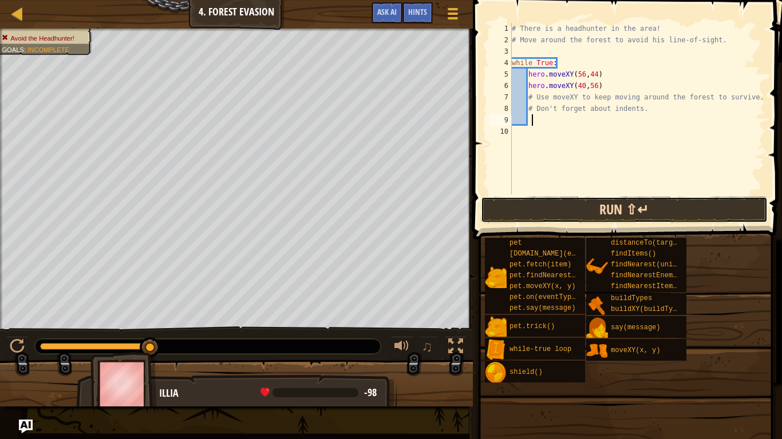
click at [586, 212] on button "Run ⇧↵" at bounding box center [624, 210] width 287 height 26
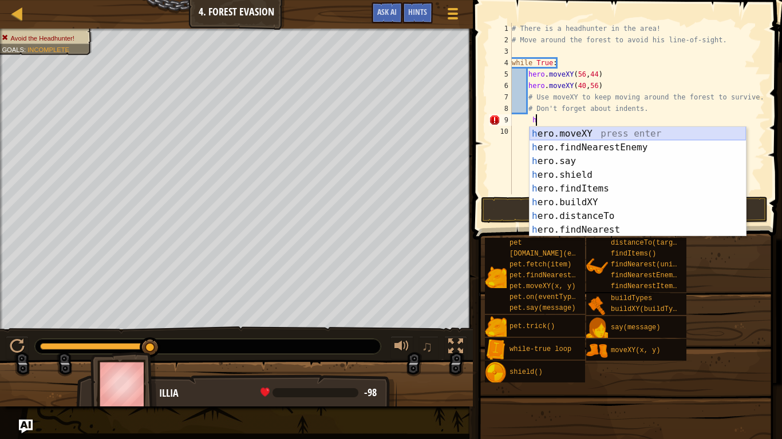
click at [567, 133] on div "h ero.moveXY press enter h ero.findNearestEnemy press enter h ero.say press ent…" at bounding box center [637, 195] width 216 height 137
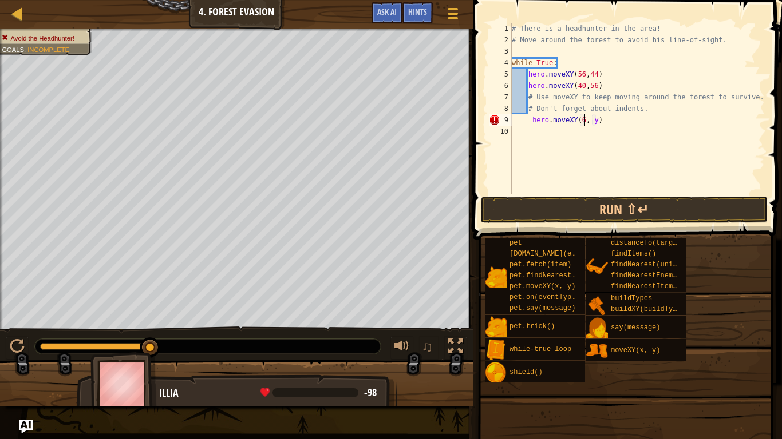
scroll to position [5, 11]
click at [595, 120] on div "# There is a headhunter in the area! # Move around the forest to avoid his line…" at bounding box center [636, 120] width 255 height 195
type textarea "hero.moveXY(65, 78y)"
click at [629, 209] on button "Run ⇧↵" at bounding box center [624, 210] width 287 height 26
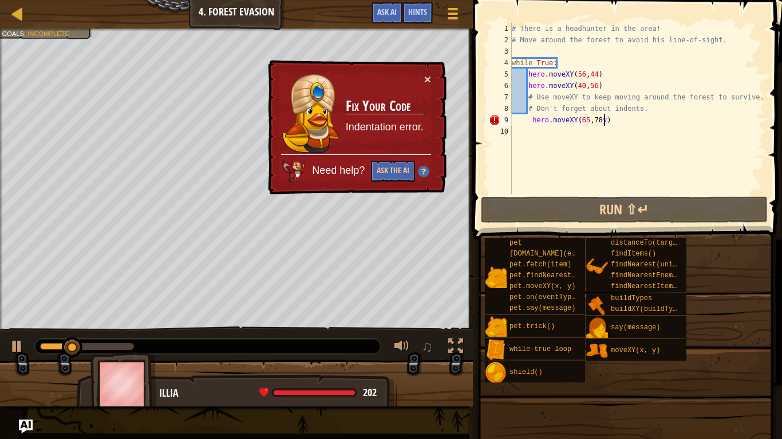
click at [617, 129] on div "# There is a headhunter in the area! # Move around the forest to avoid his line…" at bounding box center [636, 120] width 255 height 195
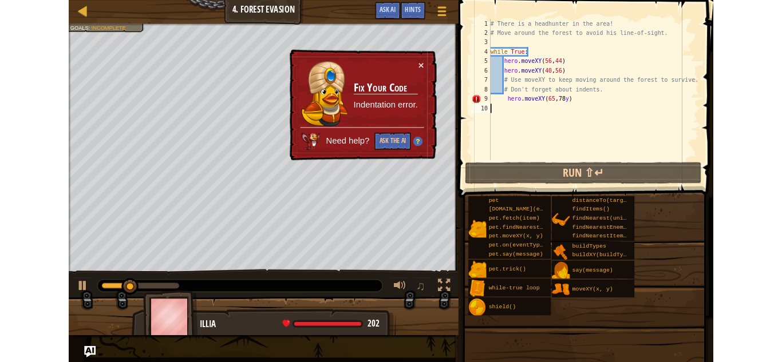
scroll to position [5, 0]
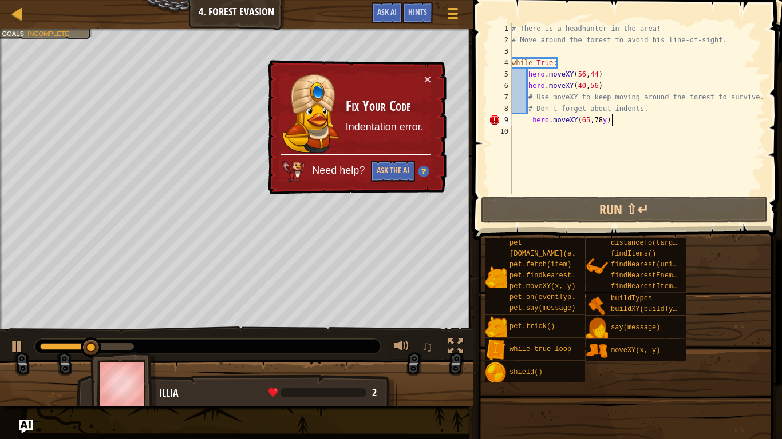
click at [621, 123] on div "# There is a headhunter in the area! # Move around the forest to avoid his line…" at bounding box center [636, 120] width 255 height 195
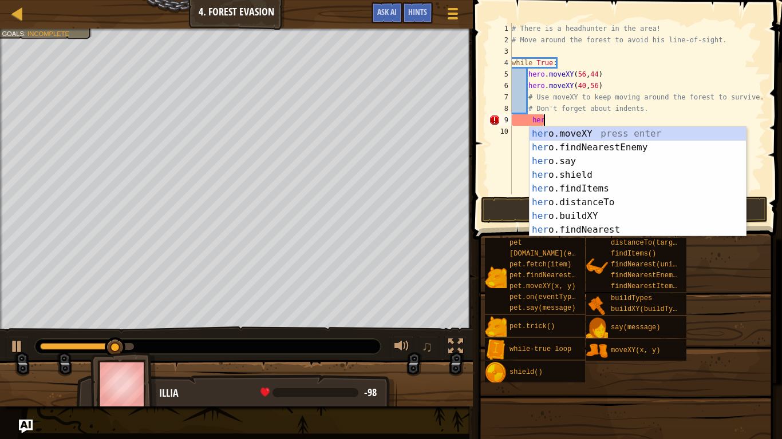
type textarea "h"
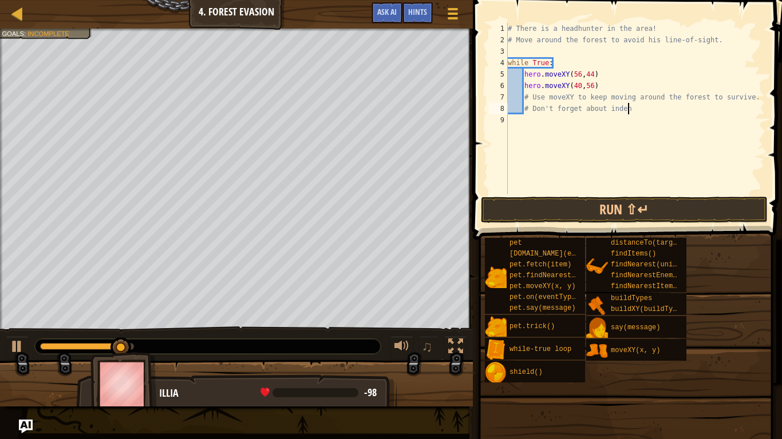
type textarea "# Don't forget about ind"
click at [423, 10] on span "Hints" at bounding box center [417, 11] width 19 height 11
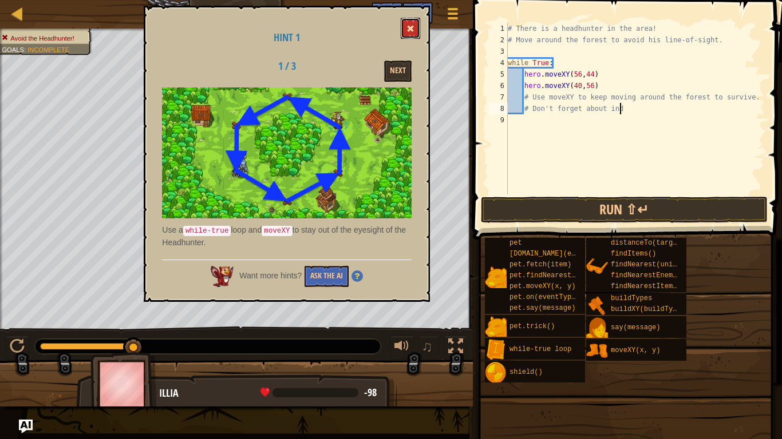
click at [413, 22] on button at bounding box center [410, 28] width 19 height 21
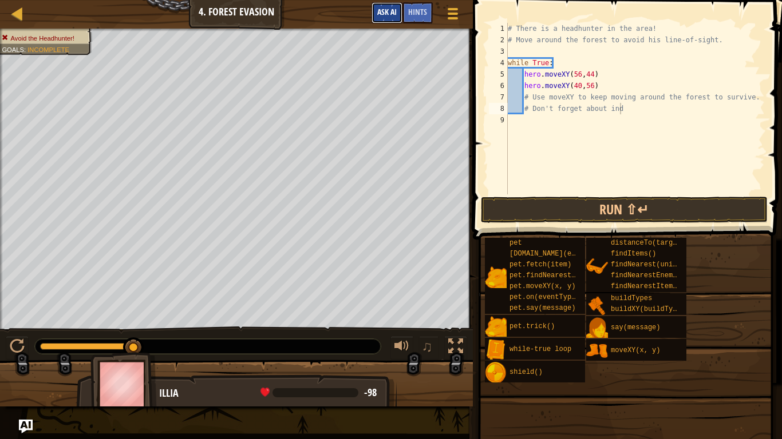
click at [393, 15] on span "Ask AI" at bounding box center [386, 11] width 19 height 11
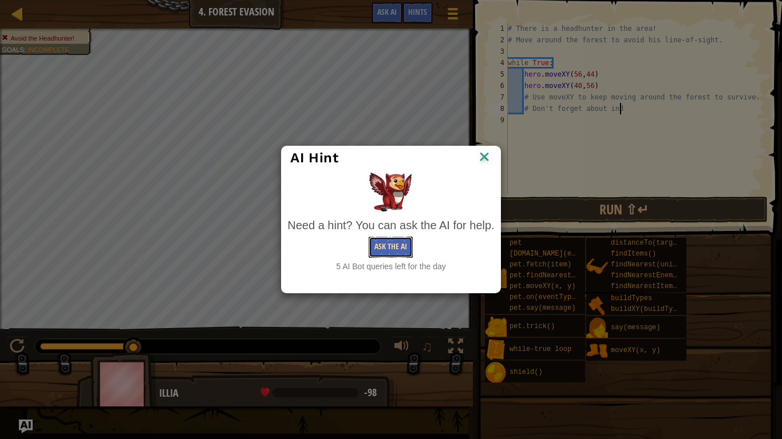
click at [401, 241] on button "Ask the AI" at bounding box center [390, 247] width 44 height 21
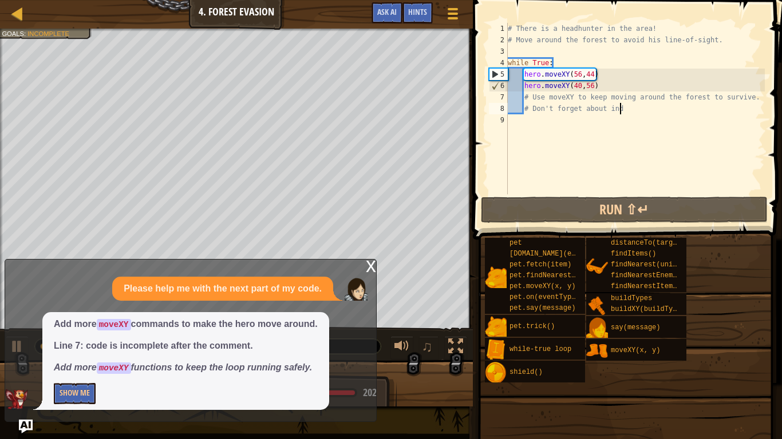
click at [51, 362] on div "Add more moveXY commands to make the hero move around. Line 7: code is incomple…" at bounding box center [185, 361] width 287 height 98
click at [66, 362] on button "Show Me" at bounding box center [75, 393] width 42 height 21
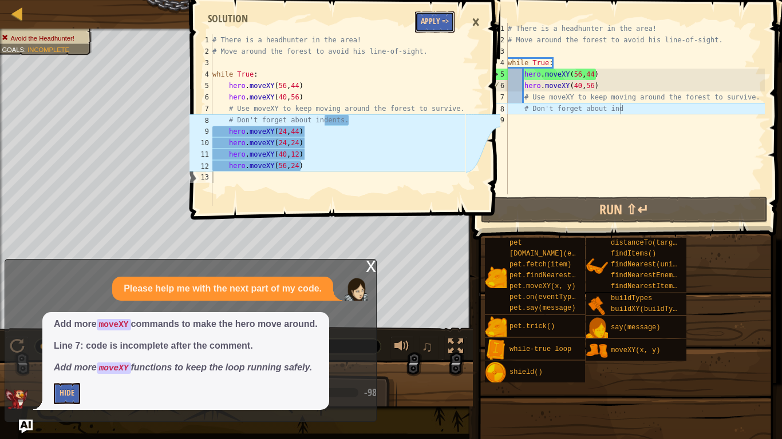
click at [445, 22] on button "Apply =>" at bounding box center [434, 21] width 39 height 21
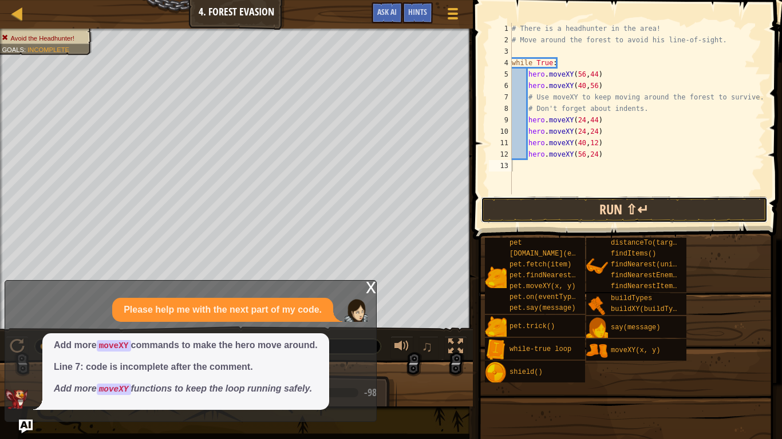
click at [491, 204] on button "Run ⇧↵" at bounding box center [624, 210] width 287 height 26
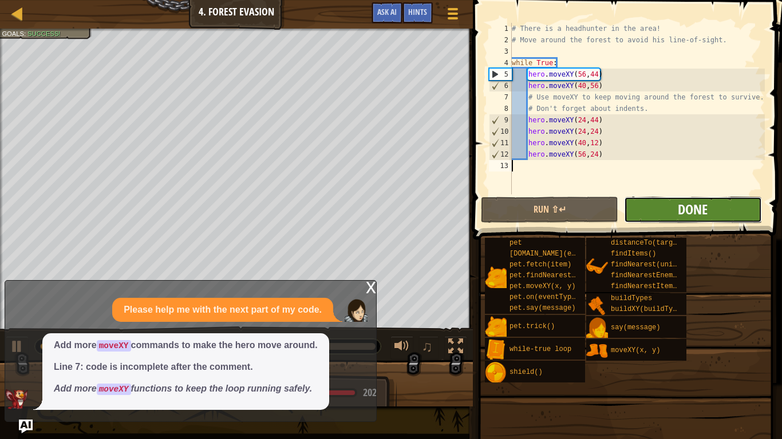
click at [689, 212] on span "Done" at bounding box center [692, 209] width 30 height 18
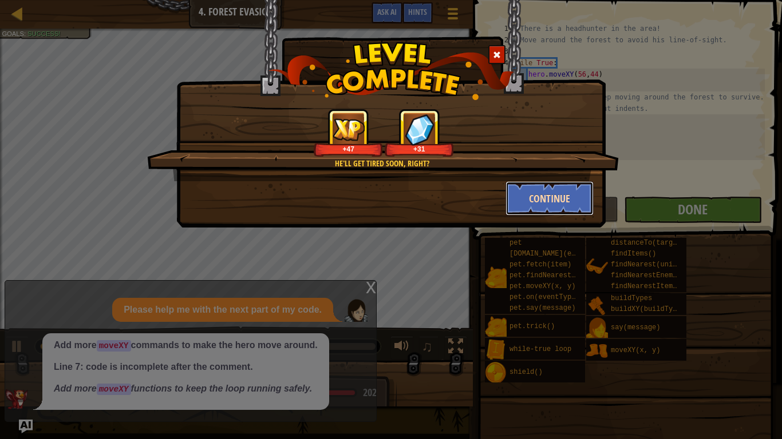
click at [557, 199] on button "Continue" at bounding box center [549, 198] width 89 height 34
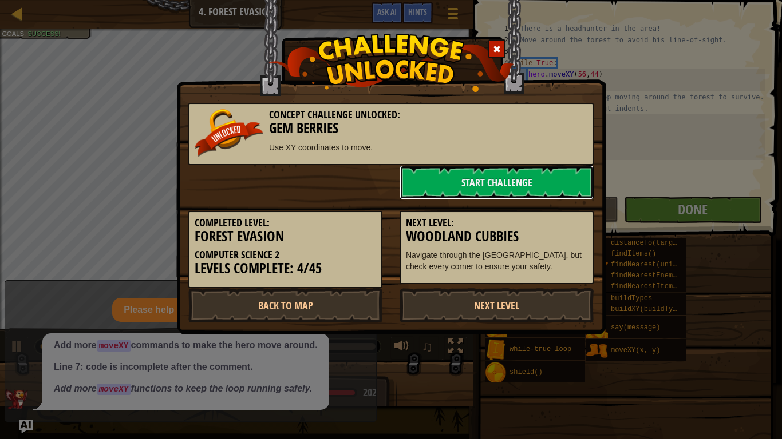
click at [557, 199] on link "Start Challenge" at bounding box center [496, 182] width 194 height 34
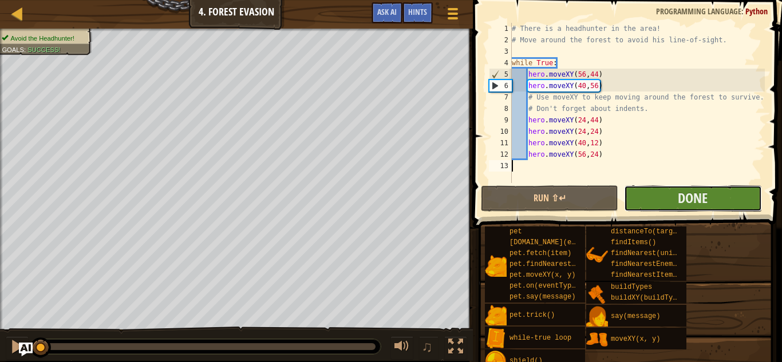
click at [712, 196] on button "Done" at bounding box center [692, 198] width 137 height 26
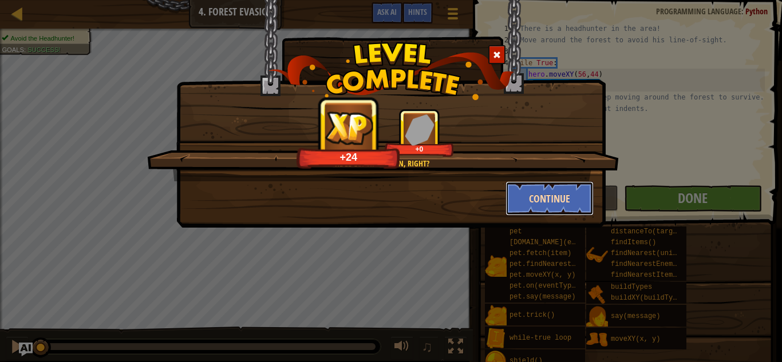
click at [546, 199] on button "Continue" at bounding box center [549, 198] width 89 height 34
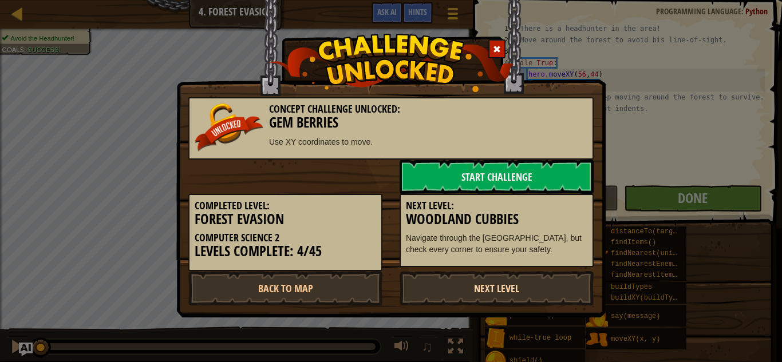
click at [494, 299] on link "Next Level" at bounding box center [496, 288] width 194 height 34
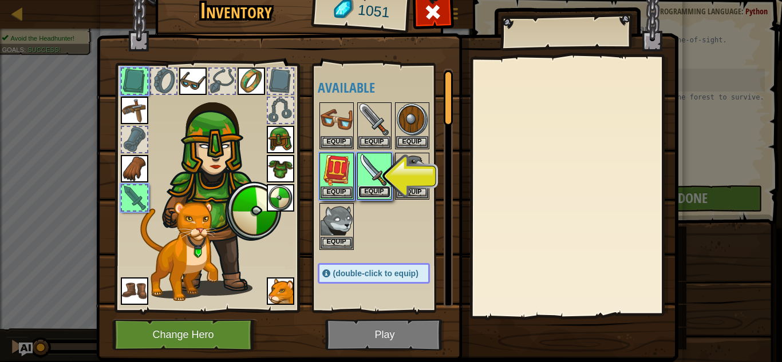
click at [368, 189] on button "Equip" at bounding box center [374, 192] width 32 height 12
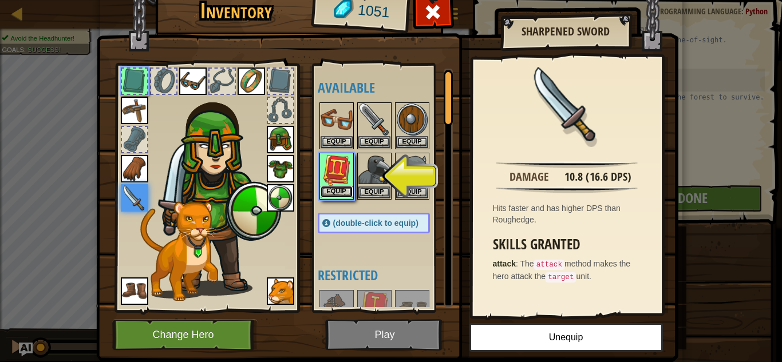
click at [350, 188] on button "Equip" at bounding box center [336, 192] width 32 height 12
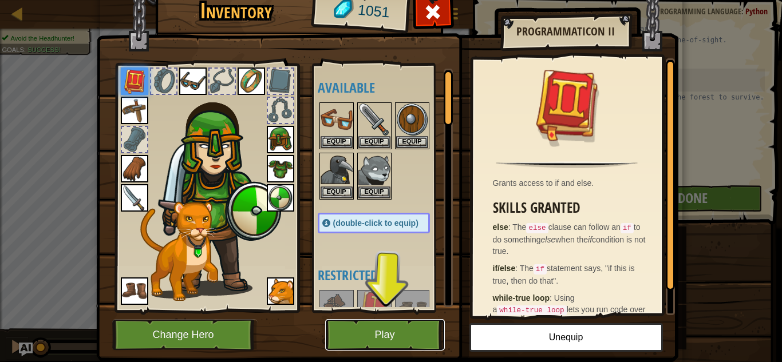
click at [389, 336] on button "Play" at bounding box center [385, 334] width 120 height 31
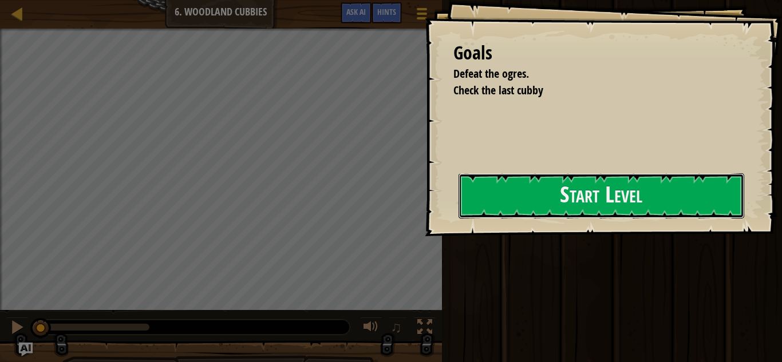
click at [608, 180] on button "Start Level" at bounding box center [601, 195] width 286 height 45
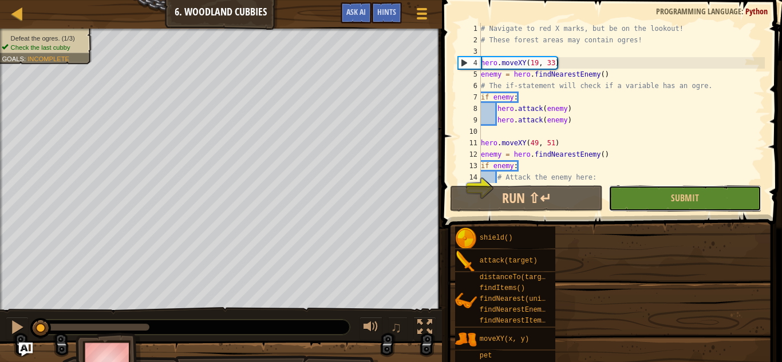
click at [652, 198] on button "Submit" at bounding box center [684, 198] width 153 height 26
click at [652, 198] on div "Defeat the ogres. (1/3) Check the last cubby Goals : Incomplete ♫ Illia 202 x: …" at bounding box center [391, 208] width 782 height 359
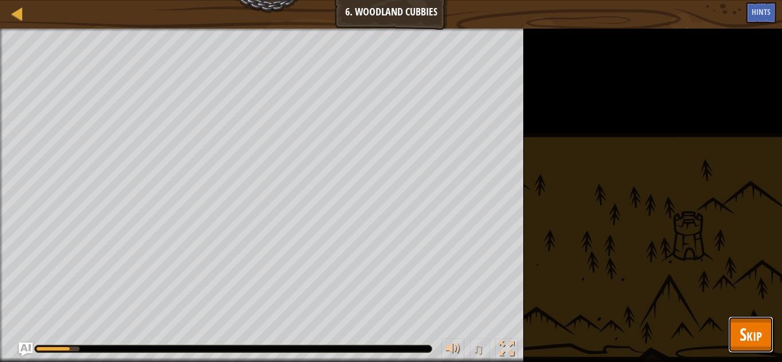
click at [765, 327] on button "Skip" at bounding box center [750, 334] width 45 height 37
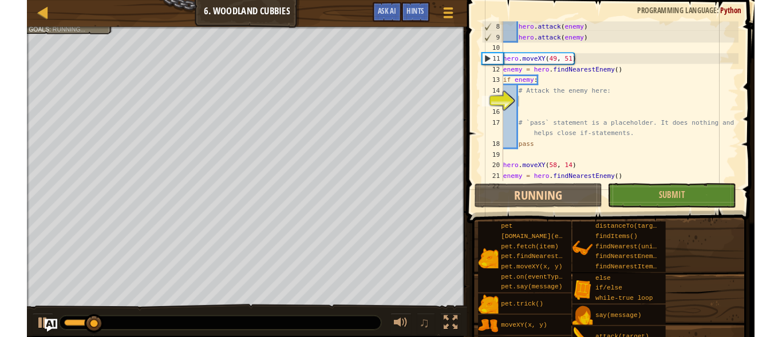
scroll to position [80, 0]
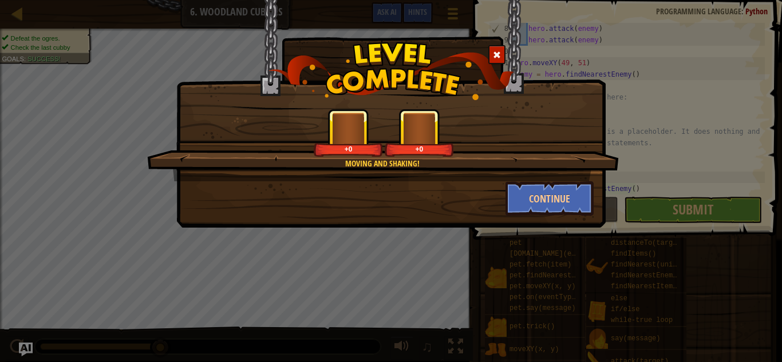
click at [682, 215] on div "Moving and shaking! +0 +0 Continue" at bounding box center [391, 181] width 782 height 362
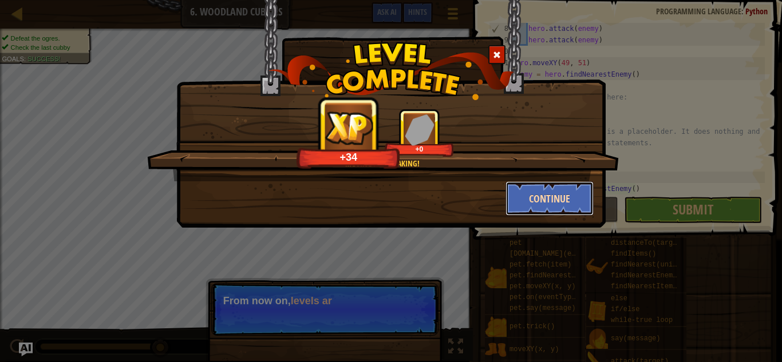
click at [551, 204] on button "Continue" at bounding box center [549, 198] width 89 height 34
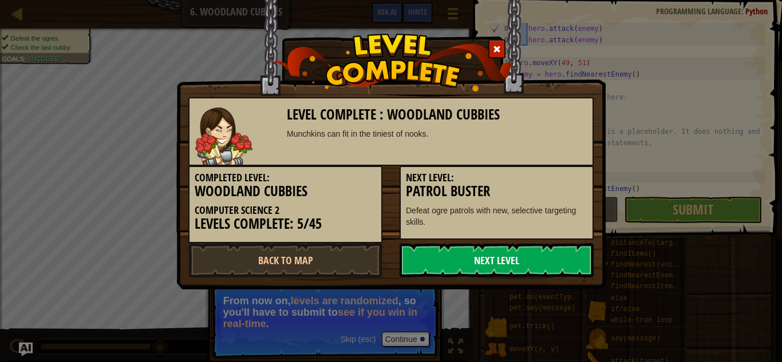
click at [556, 259] on link "Next Level" at bounding box center [496, 260] width 194 height 34
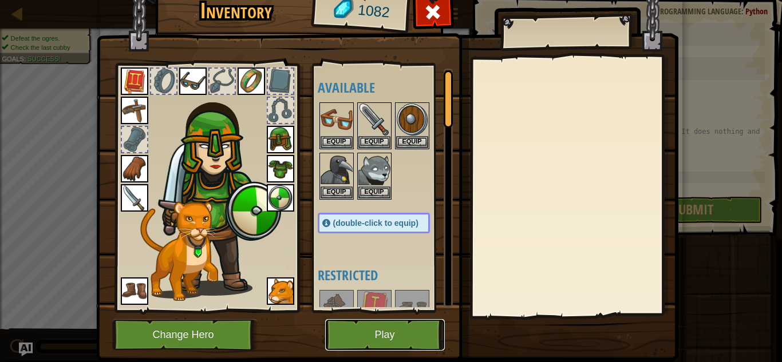
click at [405, 347] on button "Play" at bounding box center [385, 334] width 120 height 31
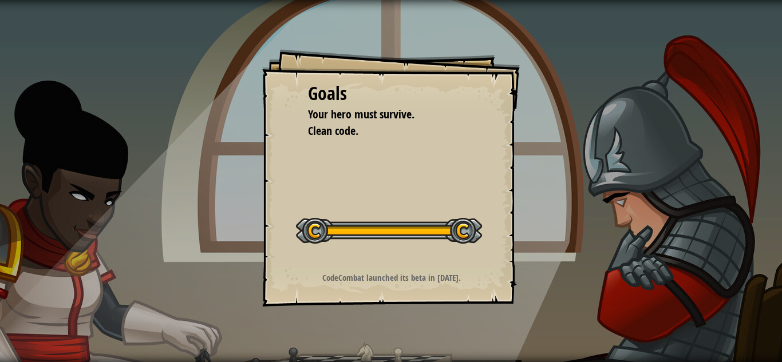
click at [0, 0] on button "Start Level" at bounding box center [0, 0] width 0 height 0
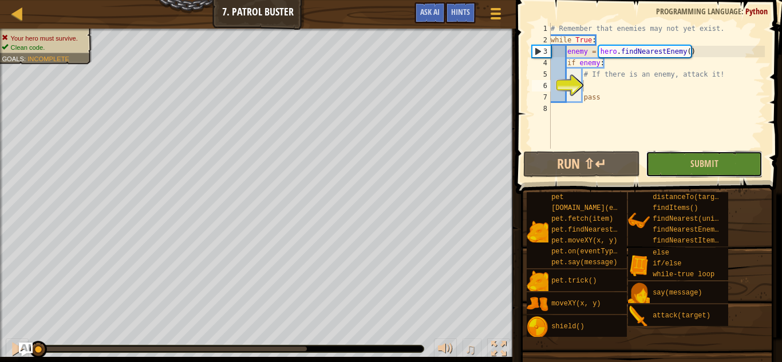
click at [742, 170] on button "Submit" at bounding box center [703, 164] width 117 height 26
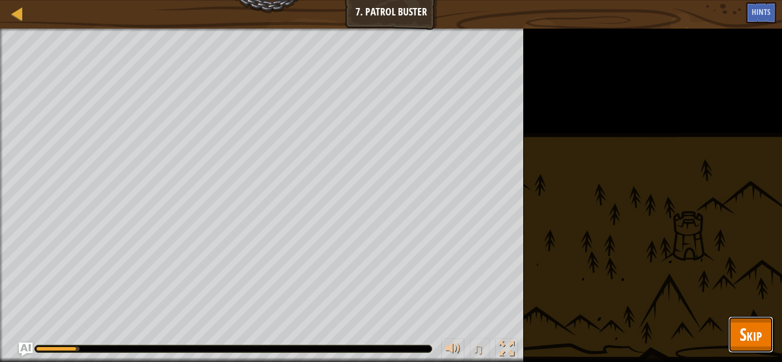
click at [751, 334] on span "Skip" at bounding box center [750, 334] width 22 height 23
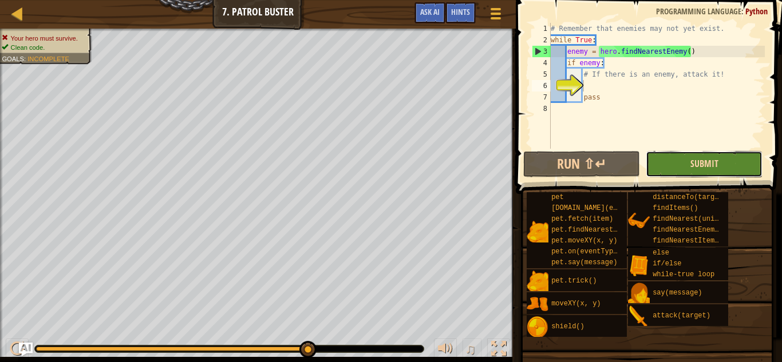
click at [716, 165] on span "Submit" at bounding box center [704, 163] width 28 height 13
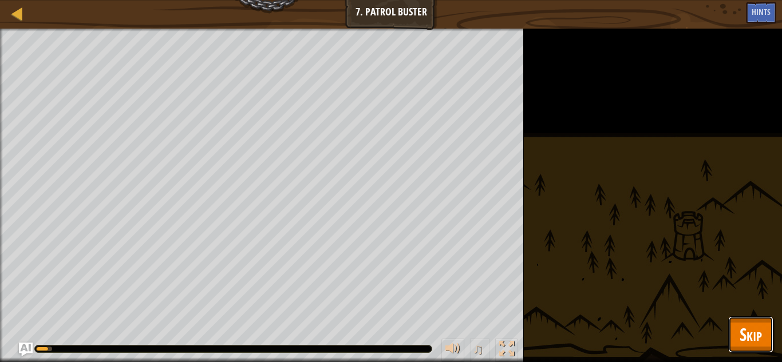
click at [751, 337] on span "Skip" at bounding box center [750, 334] width 22 height 23
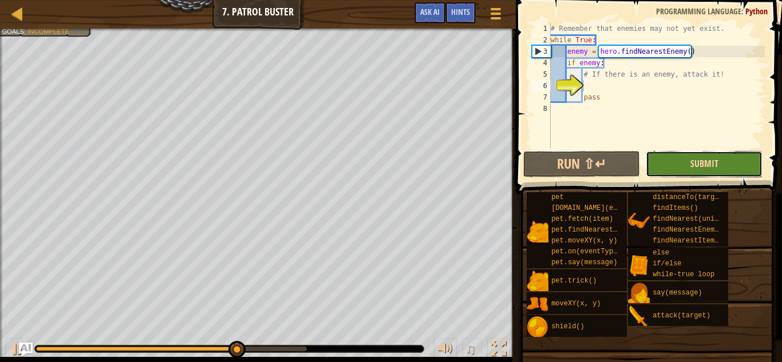
click at [709, 168] on span "Submit" at bounding box center [704, 163] width 28 height 13
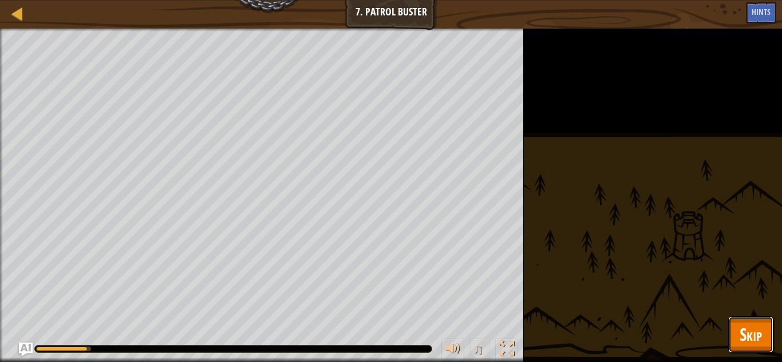
click at [752, 350] on button "Skip" at bounding box center [750, 334] width 45 height 37
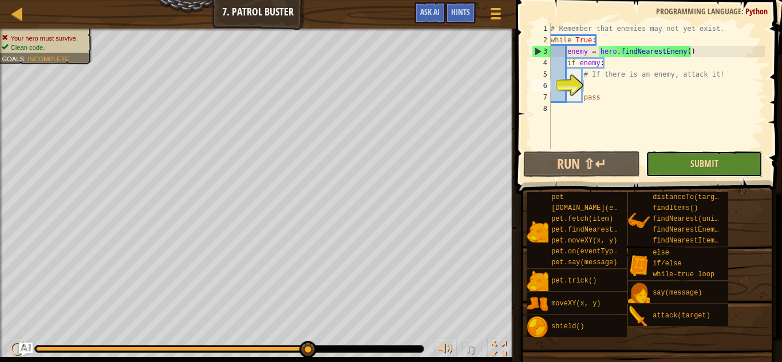
click at [711, 168] on span "Submit" at bounding box center [704, 163] width 28 height 13
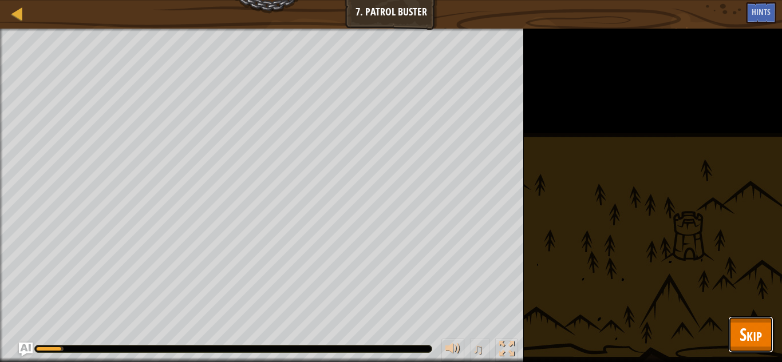
click at [759, 347] on button "Skip" at bounding box center [750, 334] width 45 height 37
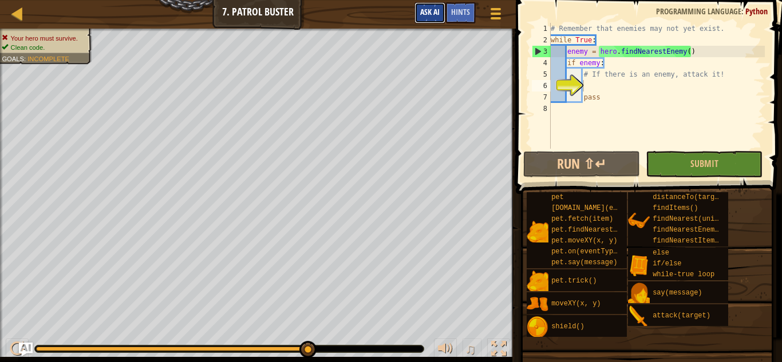
click at [434, 17] on span "Ask AI" at bounding box center [429, 11] width 19 height 11
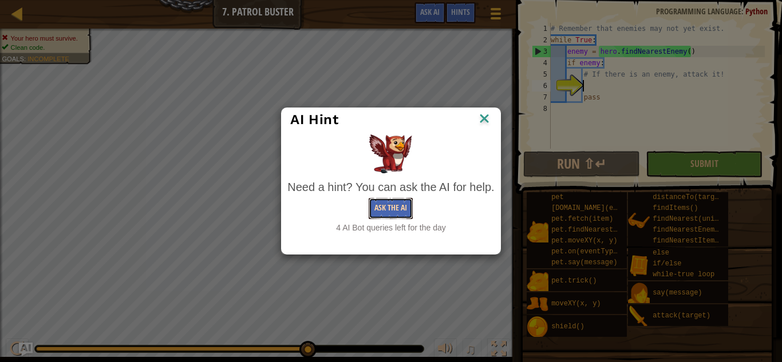
click at [383, 213] on button "Ask the AI" at bounding box center [390, 208] width 44 height 21
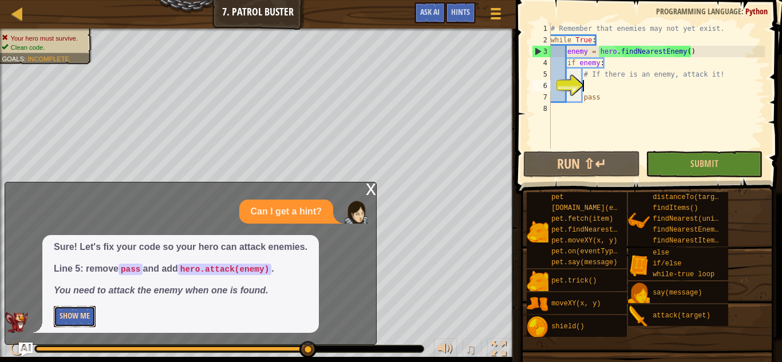
click at [66, 315] on button "Show Me" at bounding box center [75, 316] width 42 height 21
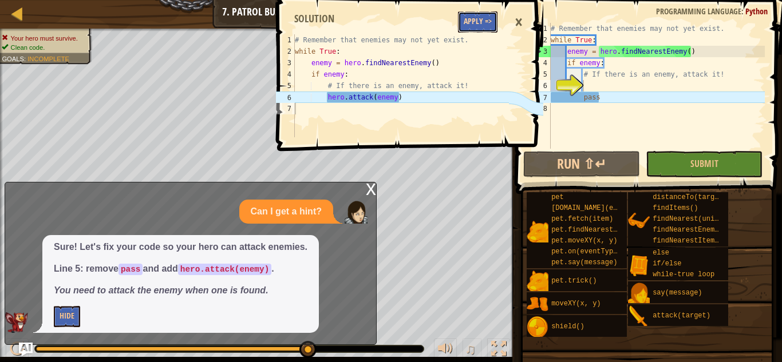
click at [482, 17] on button "Apply =>" at bounding box center [477, 21] width 39 height 21
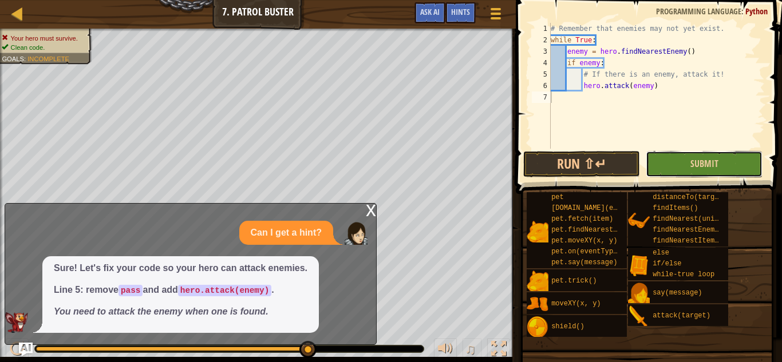
click at [683, 169] on button "Submit" at bounding box center [703, 164] width 117 height 26
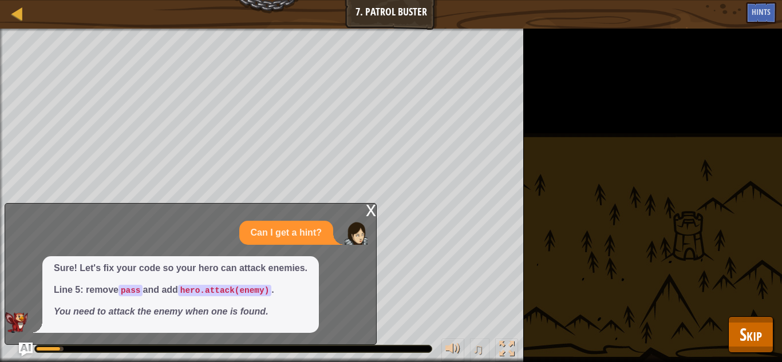
click at [370, 208] on div "x" at bounding box center [371, 209] width 10 height 11
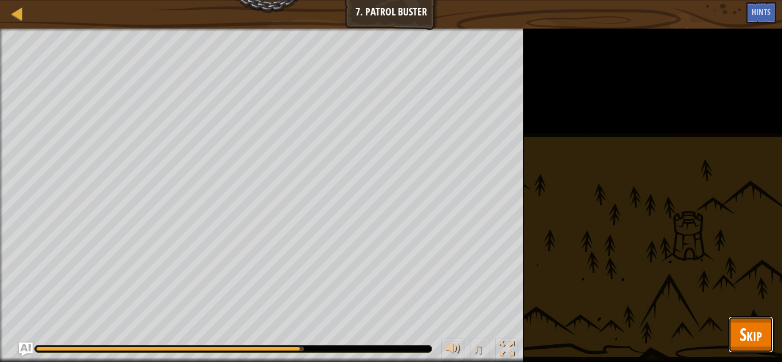
click at [764, 331] on button "Skip" at bounding box center [750, 334] width 45 height 37
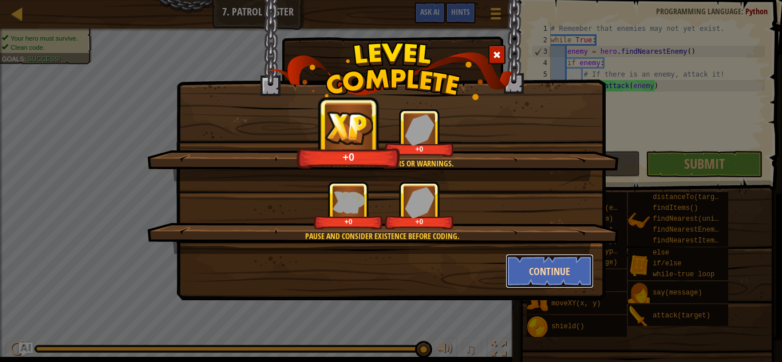
click at [524, 265] on button "Continue" at bounding box center [549, 271] width 89 height 34
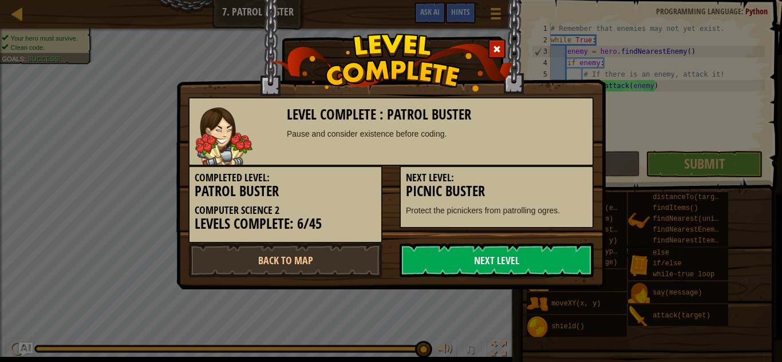
click at [524, 265] on link "Next Level" at bounding box center [496, 260] width 194 height 34
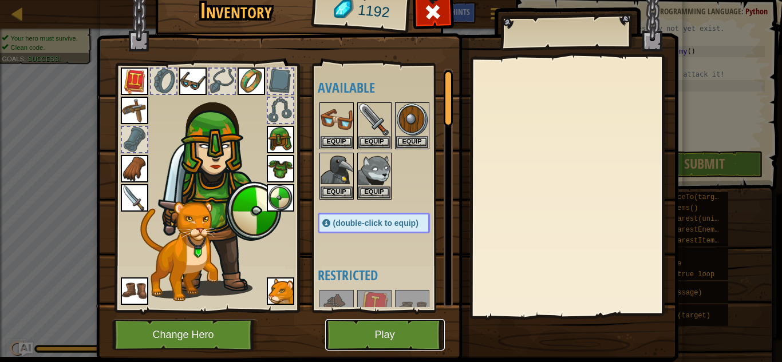
click at [404, 335] on button "Play" at bounding box center [385, 334] width 120 height 31
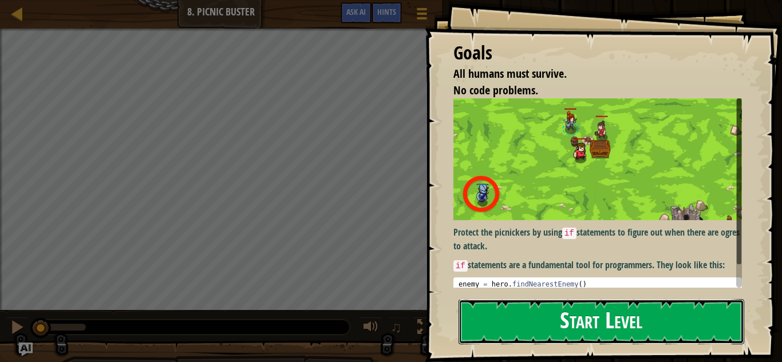
click at [494, 334] on button "Start Level" at bounding box center [601, 321] width 286 height 45
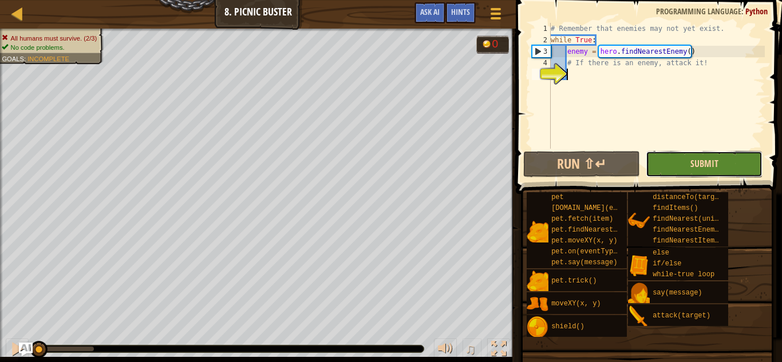
click at [716, 159] on span "Submit" at bounding box center [704, 163] width 28 height 13
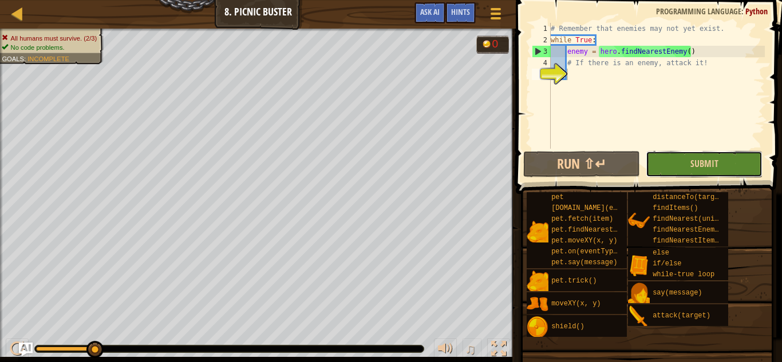
click at [719, 161] on button "Submit" at bounding box center [703, 164] width 117 height 26
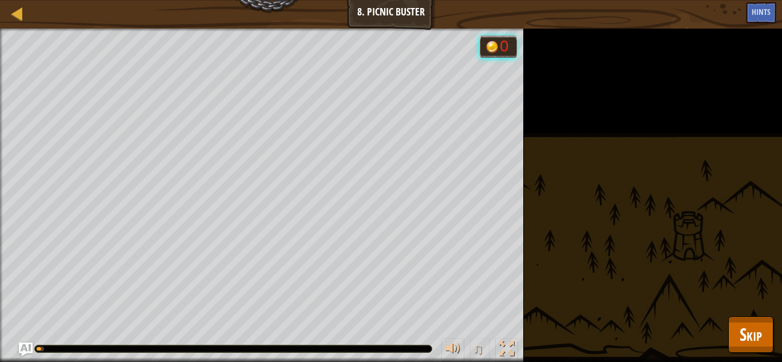
click at [719, 161] on div "All humans must survive. (2/3) No code problems. Goals : Running... 0 ♫ Illia 2…" at bounding box center [391, 196] width 782 height 334
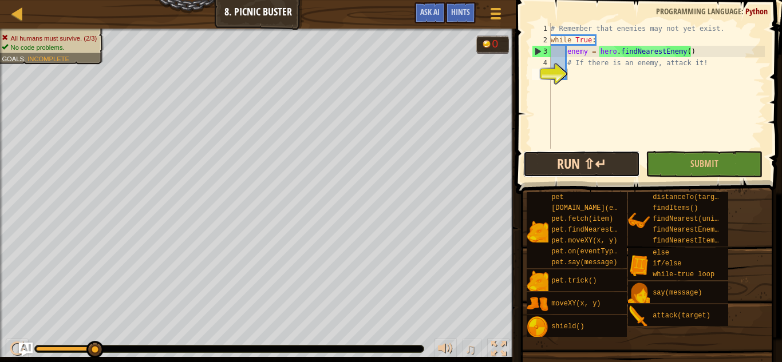
click at [621, 167] on button "Run ⇧↵" at bounding box center [581, 164] width 117 height 26
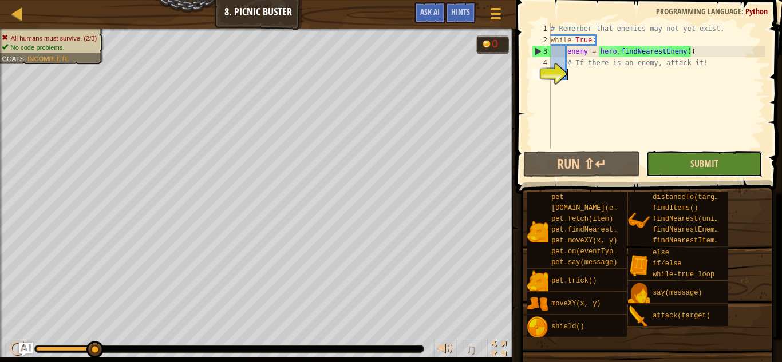
click at [707, 163] on span "Submit" at bounding box center [704, 163] width 28 height 13
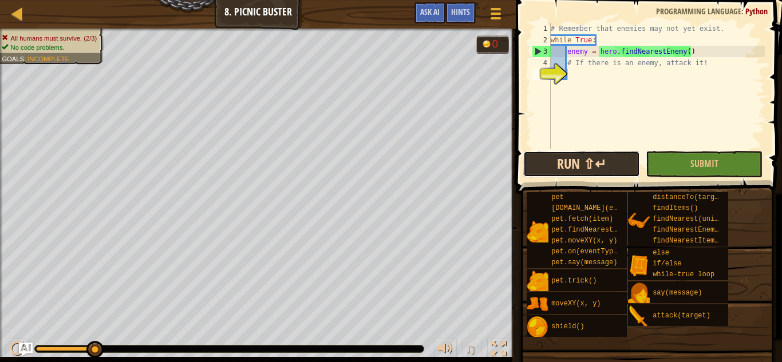
click at [558, 157] on button "Run ⇧↵" at bounding box center [581, 164] width 117 height 26
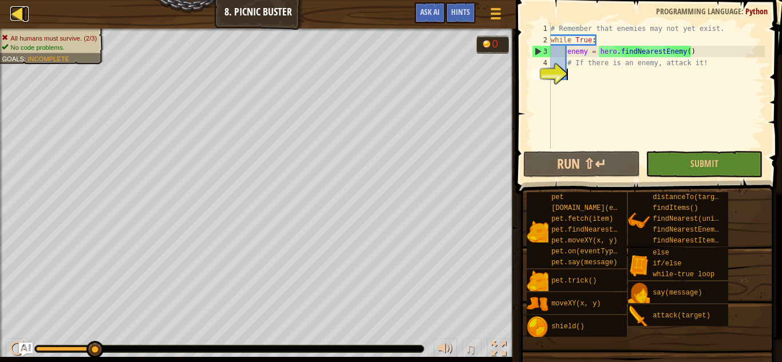
click at [17, 10] on div at bounding box center [17, 13] width 14 height 14
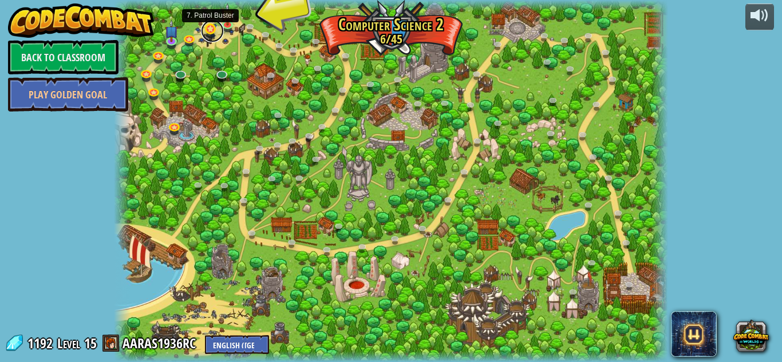
click at [215, 28] on link at bounding box center [212, 30] width 23 height 23
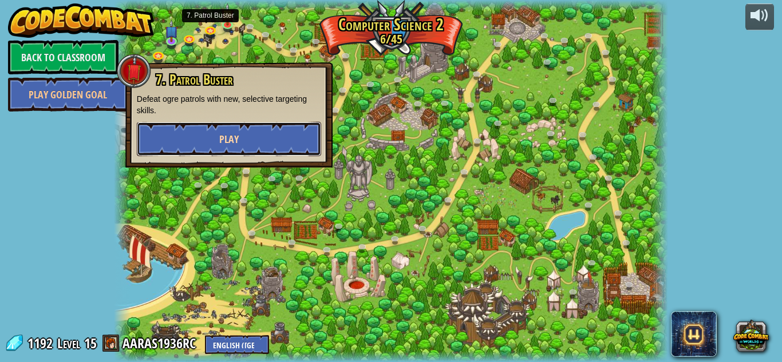
click at [247, 133] on button "Play" at bounding box center [229, 139] width 184 height 34
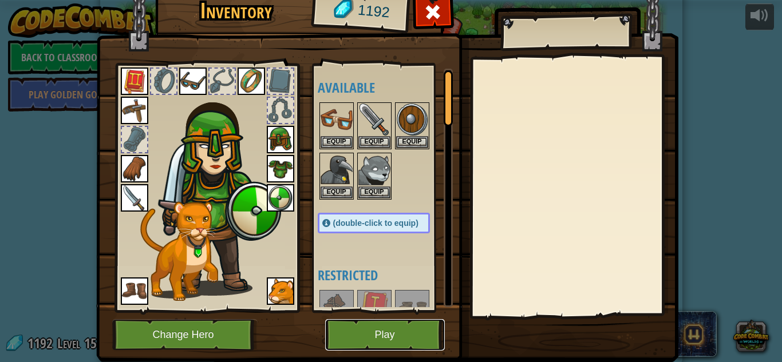
click at [403, 339] on button "Play" at bounding box center [385, 334] width 120 height 31
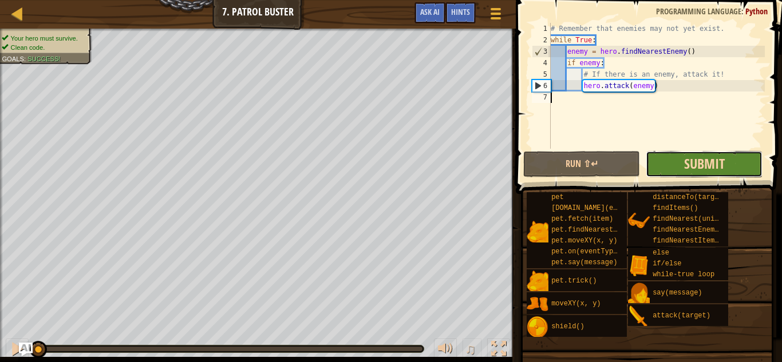
click at [684, 162] on span "Submit" at bounding box center [704, 163] width 41 height 18
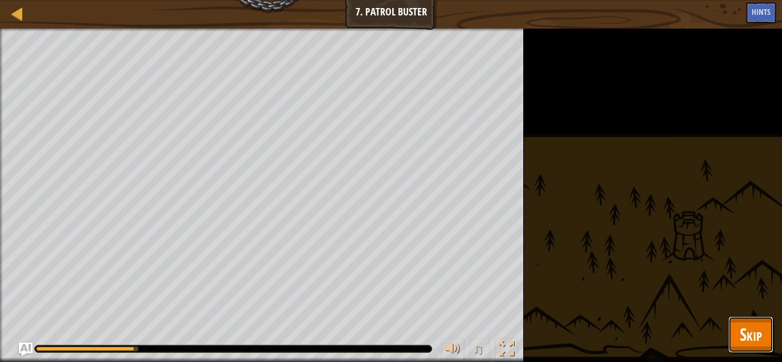
click at [744, 331] on span "Skip" at bounding box center [750, 334] width 22 height 23
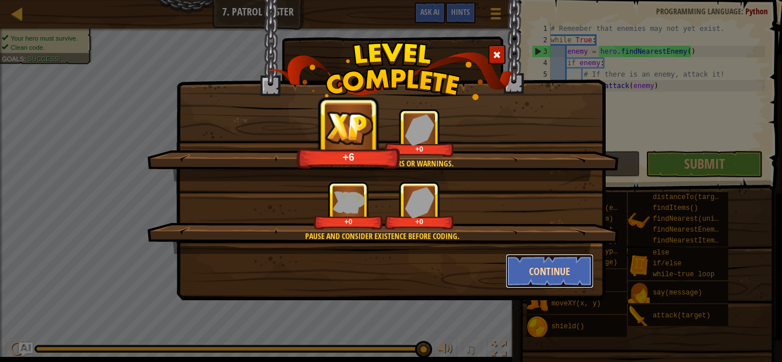
click at [531, 264] on button "Continue" at bounding box center [549, 271] width 89 height 34
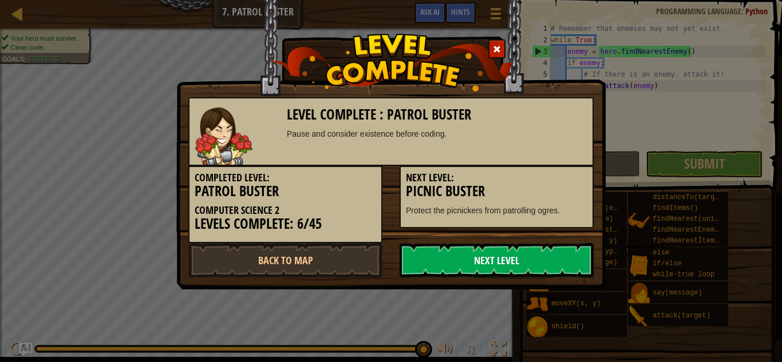
click at [524, 264] on link "Next Level" at bounding box center [496, 260] width 194 height 34
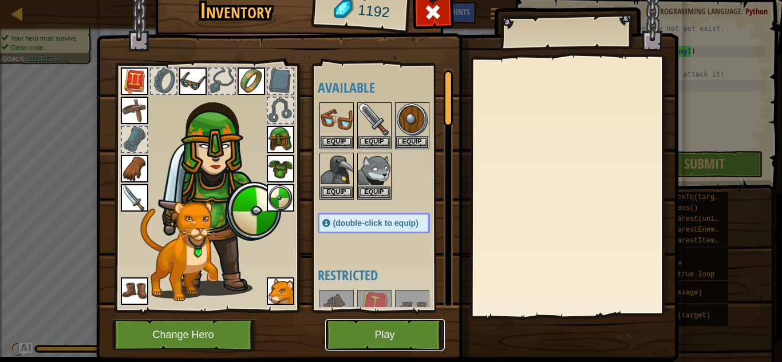
click at [397, 337] on button "Play" at bounding box center [385, 334] width 120 height 31
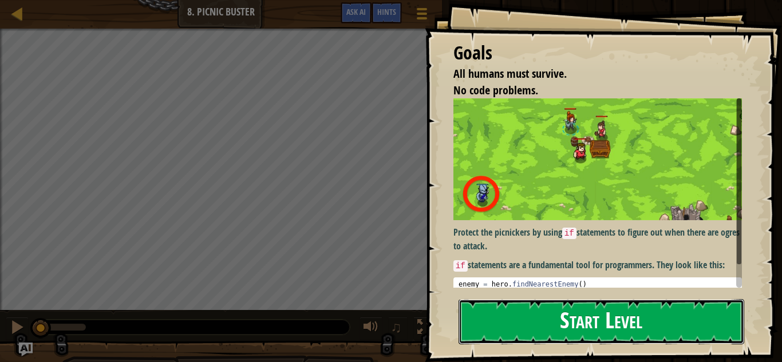
click at [661, 318] on button "Start Level" at bounding box center [601, 321] width 286 height 45
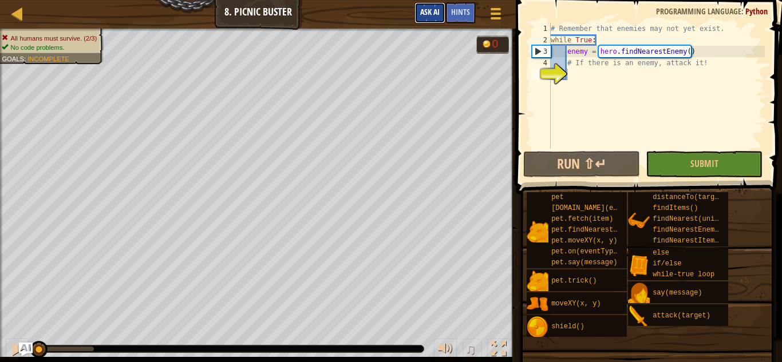
click at [435, 14] on span "Ask AI" at bounding box center [429, 11] width 19 height 11
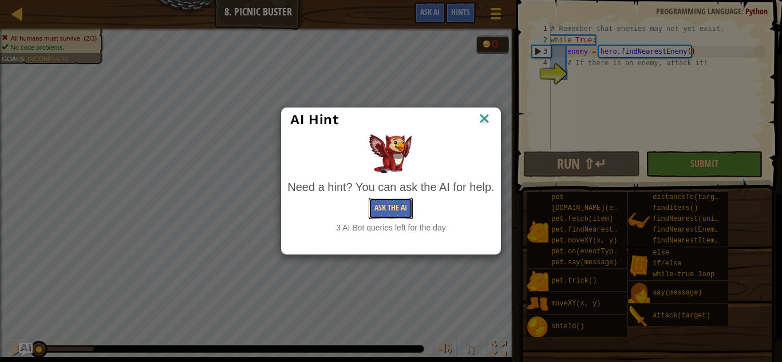
click at [392, 205] on button "Ask the AI" at bounding box center [390, 208] width 44 height 21
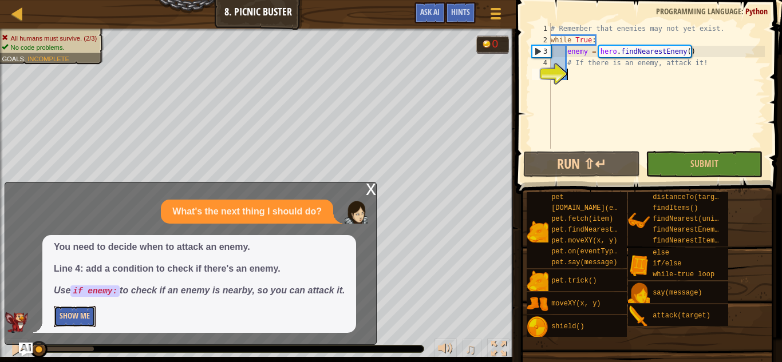
click at [63, 322] on button "Show Me" at bounding box center [75, 316] width 42 height 21
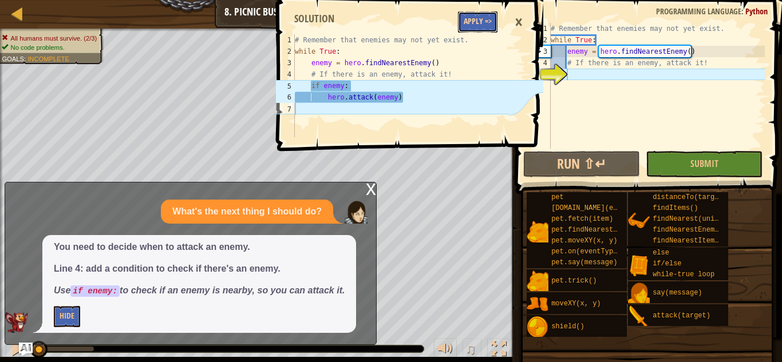
click at [489, 27] on button "Apply =>" at bounding box center [477, 21] width 39 height 21
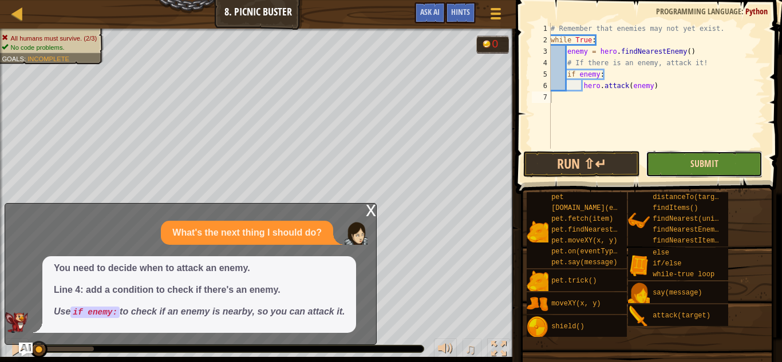
click at [713, 165] on span "Submit" at bounding box center [704, 163] width 28 height 13
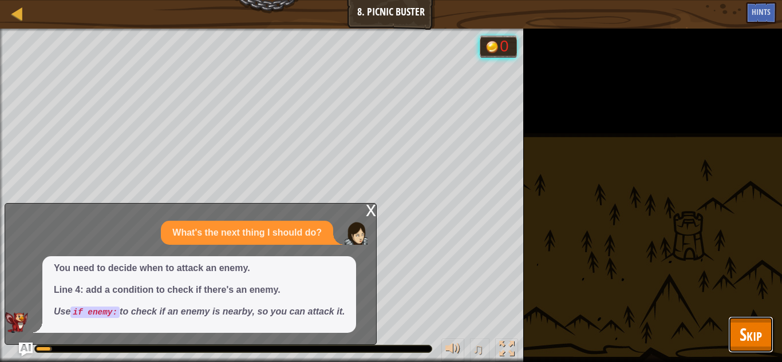
click at [755, 324] on span "Skip" at bounding box center [750, 334] width 22 height 23
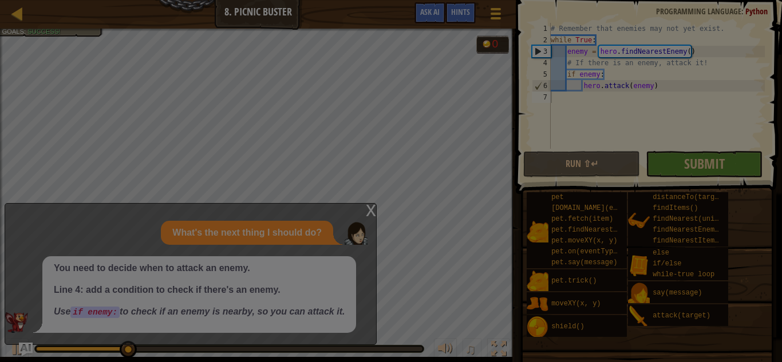
click at [721, 1] on body "Map Computer Science 2 8. Picnic Buster Game Menu Done Hints Ask AI 1 2 3 4 5 6…" at bounding box center [391, 0] width 782 height 1
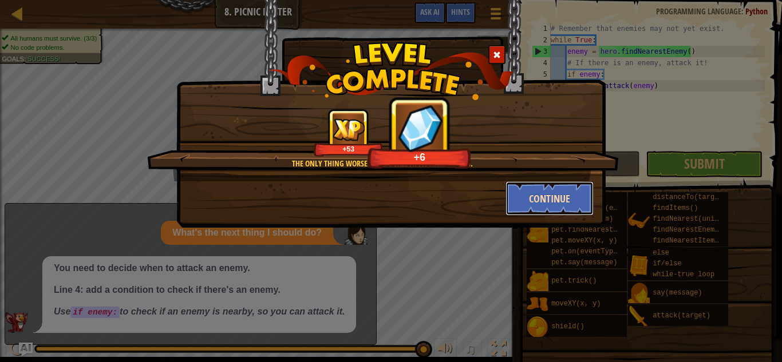
click at [548, 210] on button "Continue" at bounding box center [549, 198] width 89 height 34
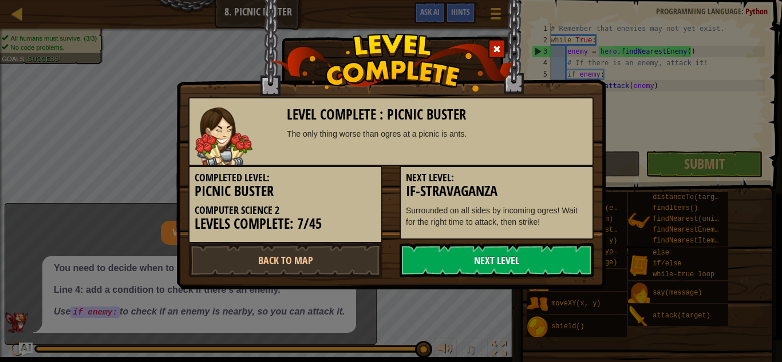
click at [509, 251] on link "Next Level" at bounding box center [496, 260] width 194 height 34
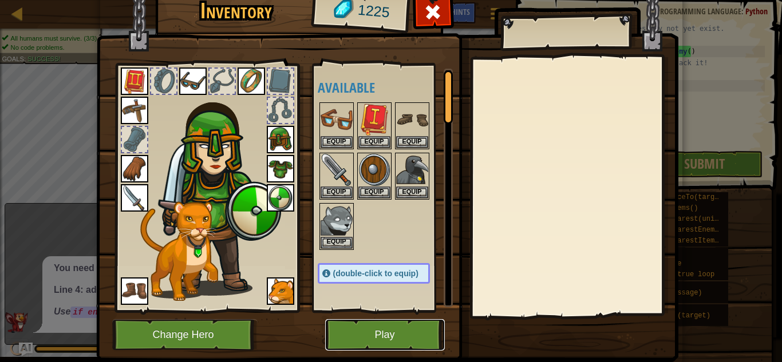
click at [385, 329] on button "Play" at bounding box center [385, 334] width 120 height 31
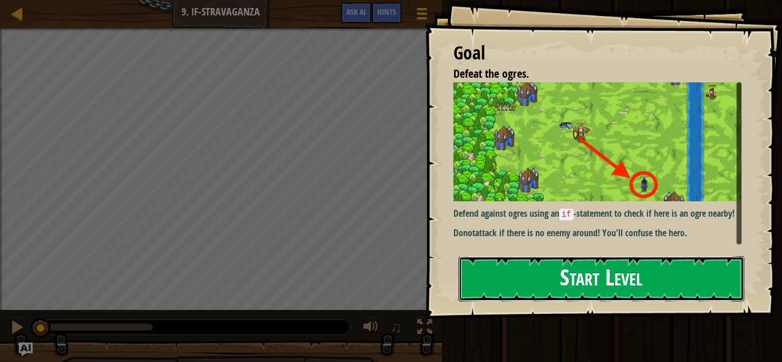
click at [556, 295] on button "Start Level" at bounding box center [601, 278] width 286 height 45
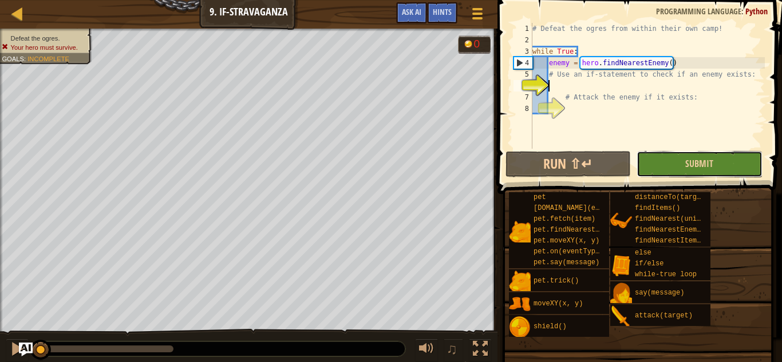
click at [676, 161] on button "Submit" at bounding box center [698, 164] width 125 height 26
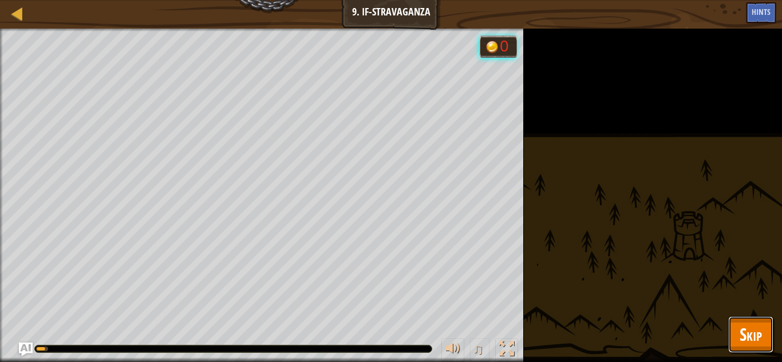
click at [754, 336] on span "Skip" at bounding box center [750, 334] width 22 height 23
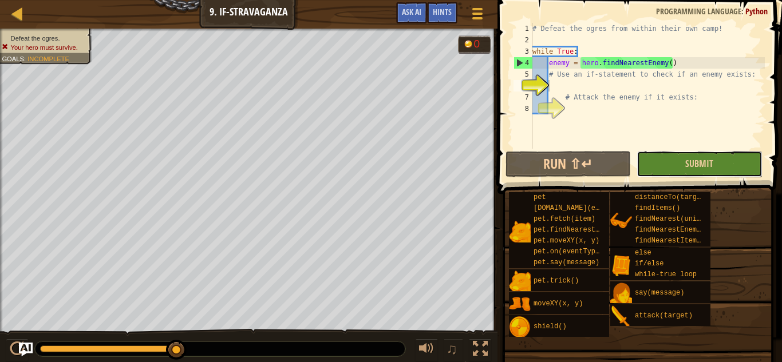
click at [718, 169] on button "Submit" at bounding box center [698, 164] width 125 height 26
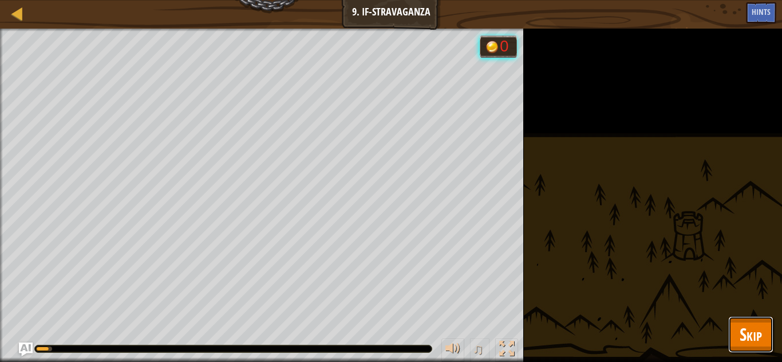
click at [756, 338] on span "Skip" at bounding box center [750, 334] width 22 height 23
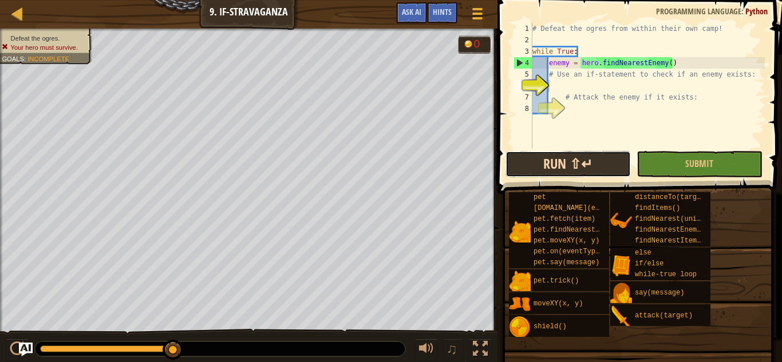
click at [530, 152] on button "Run ⇧↵" at bounding box center [567, 164] width 125 height 26
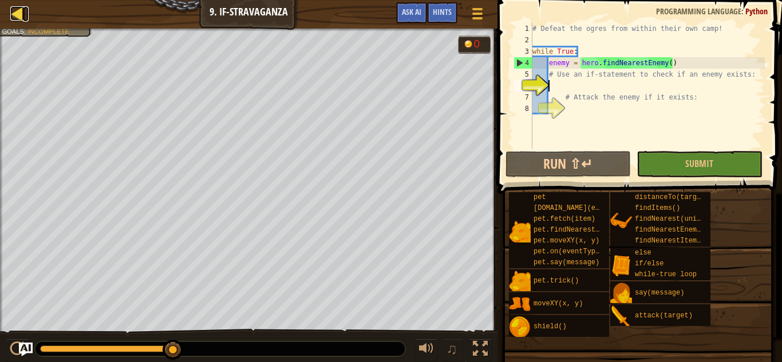
click at [18, 9] on div at bounding box center [17, 13] width 14 height 14
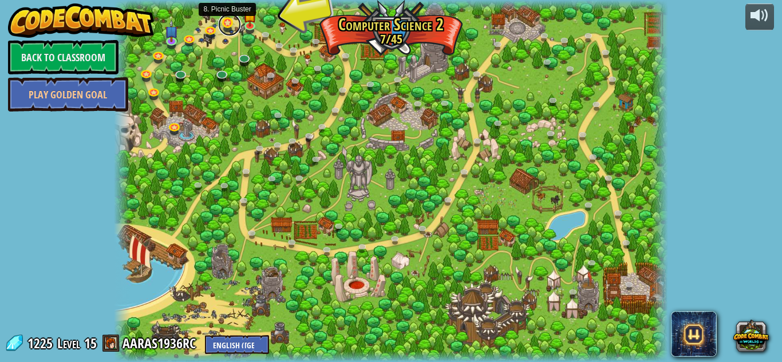
click at [237, 27] on link at bounding box center [229, 24] width 23 height 23
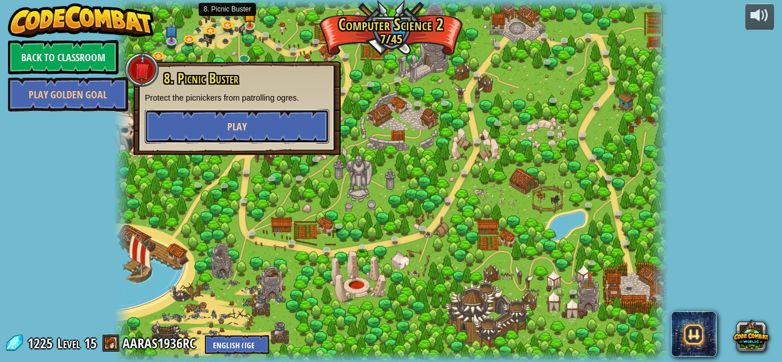
click at [233, 124] on span "Play" at bounding box center [236, 127] width 19 height 14
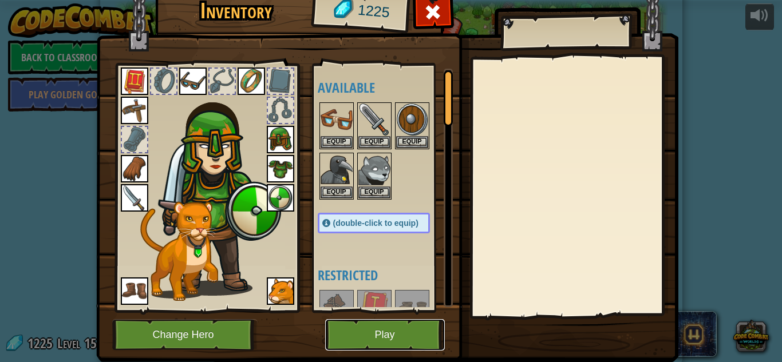
click at [379, 324] on button "Play" at bounding box center [385, 334] width 120 height 31
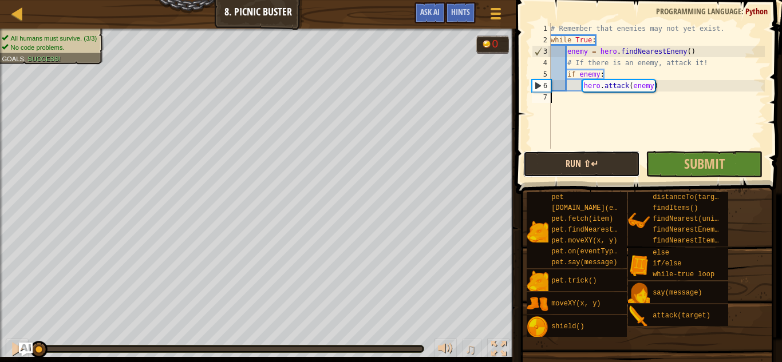
click at [586, 168] on button "Run ⇧↵" at bounding box center [581, 164] width 117 height 26
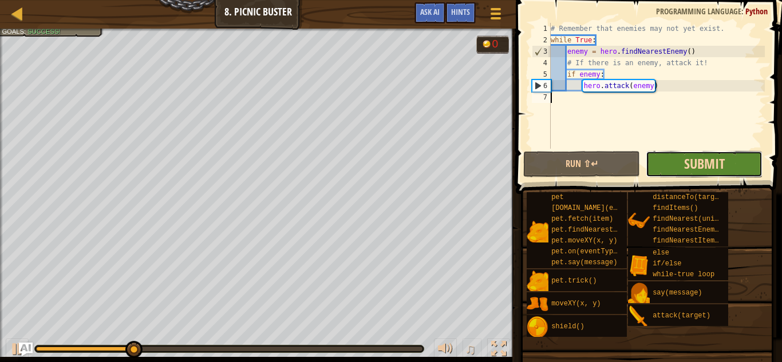
click at [697, 169] on span "Submit" at bounding box center [704, 163] width 41 height 18
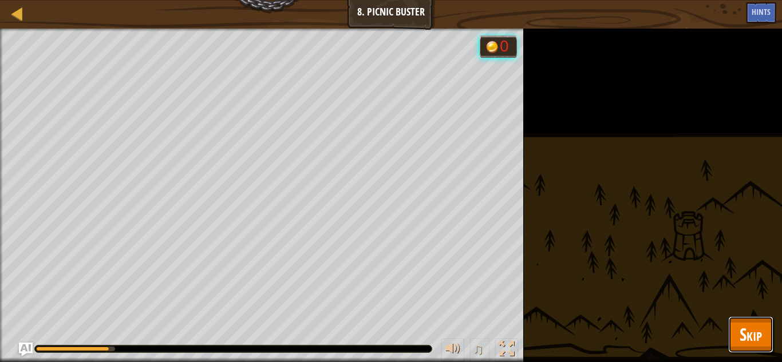
click at [748, 340] on span "Skip" at bounding box center [750, 334] width 22 height 23
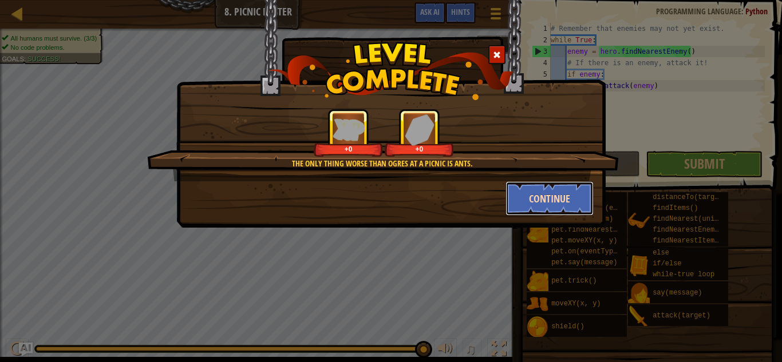
click at [536, 188] on button "Continue" at bounding box center [549, 198] width 89 height 34
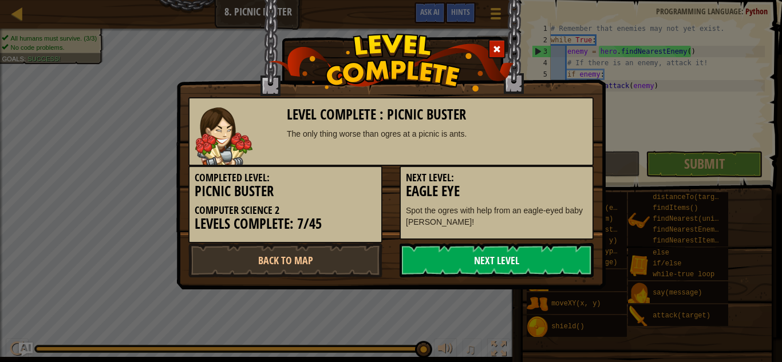
click at [482, 259] on link "Next Level" at bounding box center [496, 260] width 194 height 34
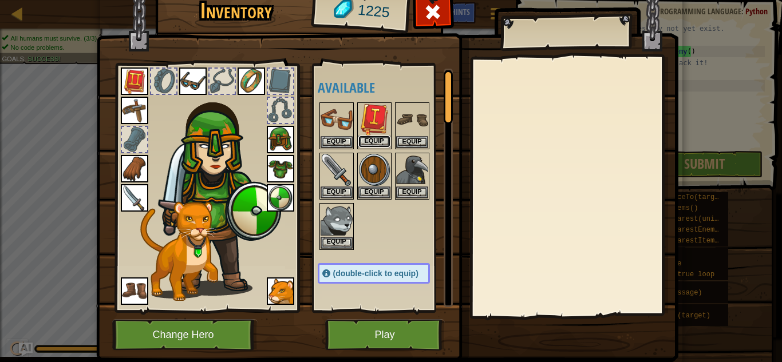
click at [380, 144] on button "Equip" at bounding box center [374, 142] width 32 height 12
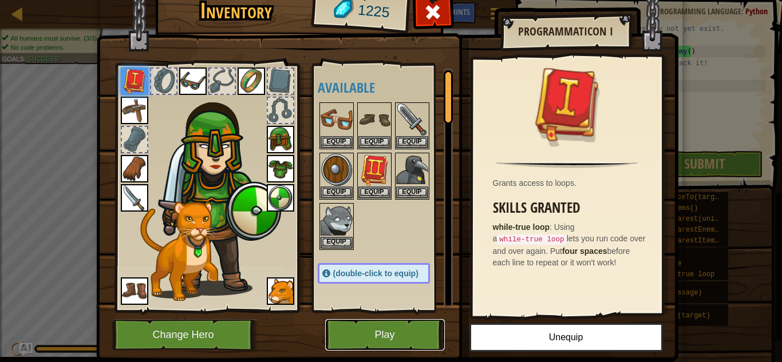
click at [372, 328] on button "Play" at bounding box center [385, 334] width 120 height 31
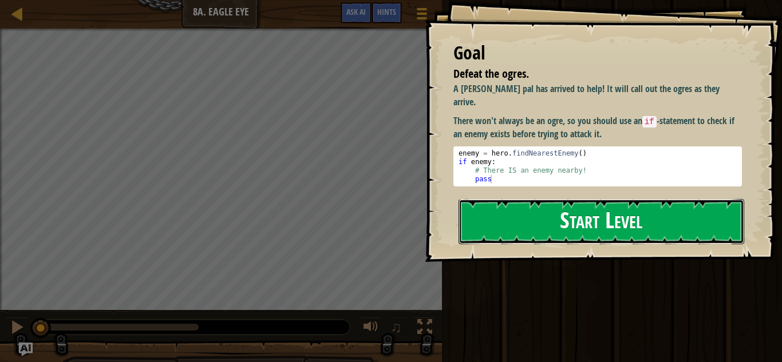
click at [624, 211] on button "Start Level" at bounding box center [601, 221] width 286 height 45
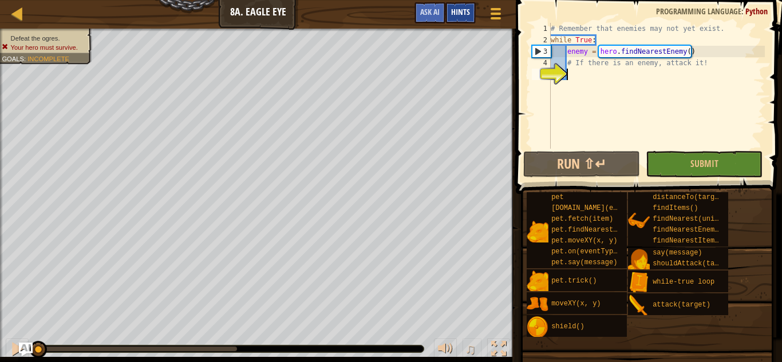
click at [455, 13] on span "Hints" at bounding box center [460, 11] width 19 height 11
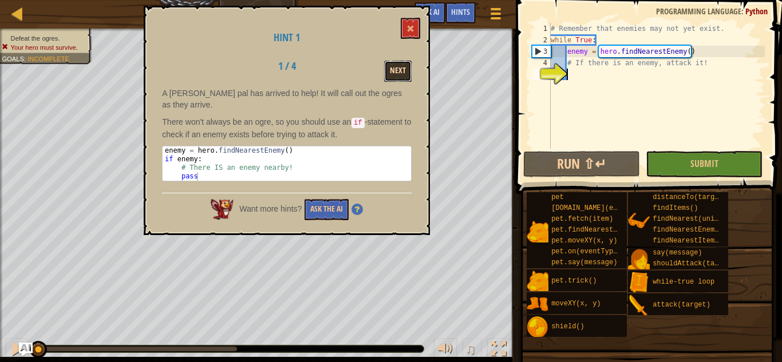
click at [405, 75] on button "Next" at bounding box center [397, 71] width 27 height 21
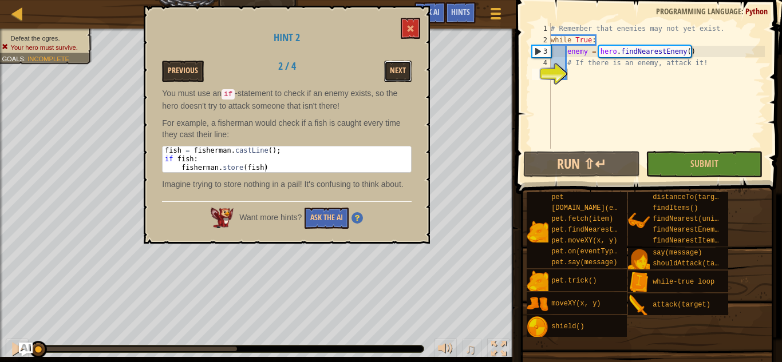
click at [405, 75] on button "Next" at bounding box center [397, 71] width 27 height 21
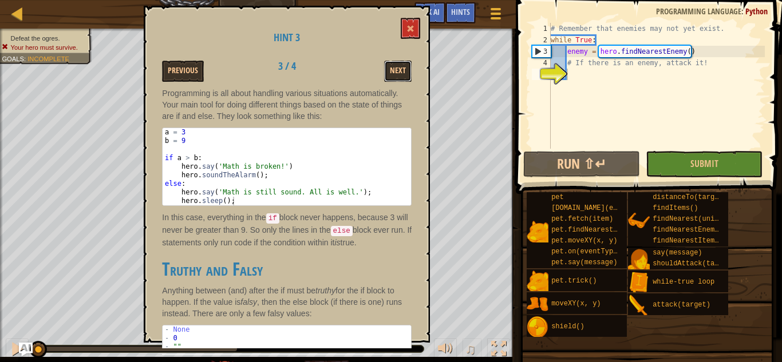
click at [405, 75] on button "Next" at bounding box center [397, 71] width 27 height 21
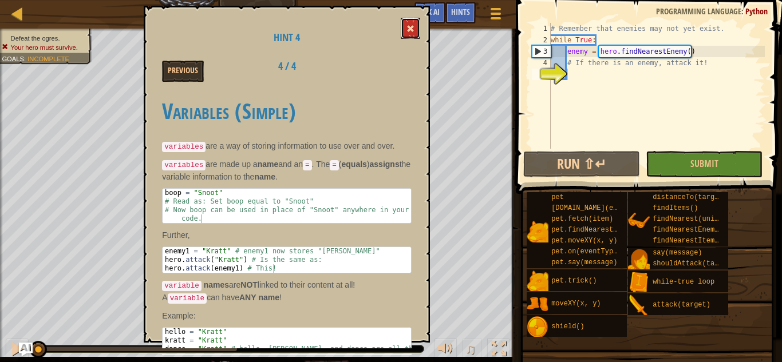
click at [411, 30] on span at bounding box center [410, 29] width 8 height 8
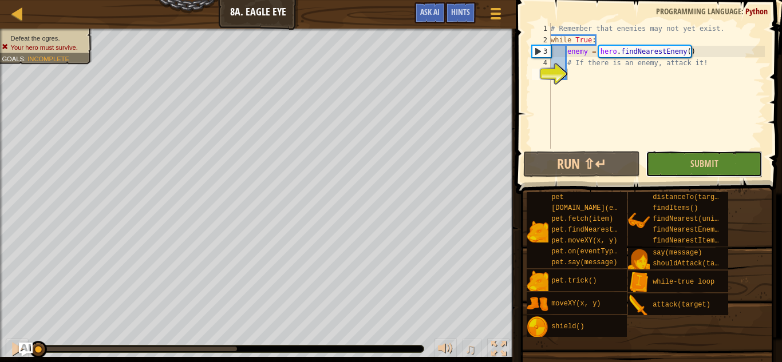
click at [667, 169] on button "Submit" at bounding box center [703, 164] width 117 height 26
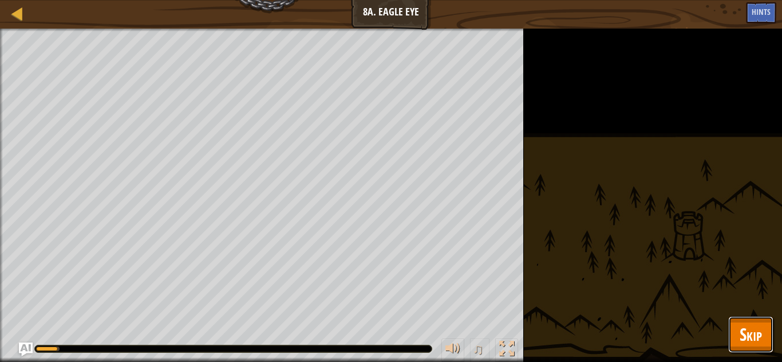
click at [748, 344] on span "Skip" at bounding box center [750, 334] width 22 height 23
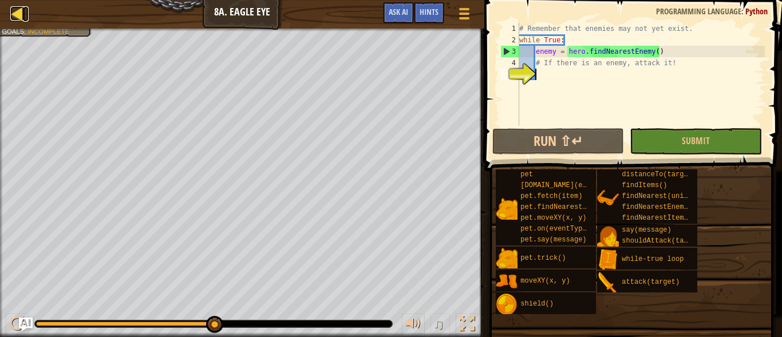
click at [19, 18] on div at bounding box center [17, 13] width 14 height 14
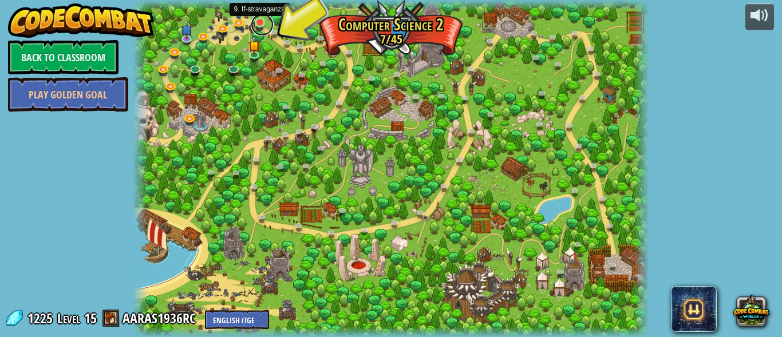
click at [259, 22] on link at bounding box center [262, 24] width 23 height 23
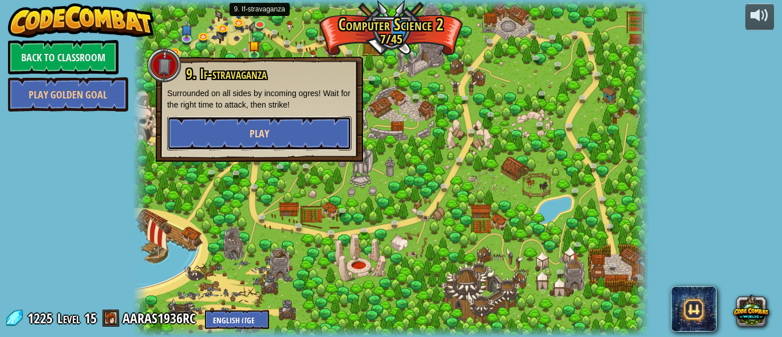
click at [263, 128] on span "Play" at bounding box center [258, 133] width 19 height 14
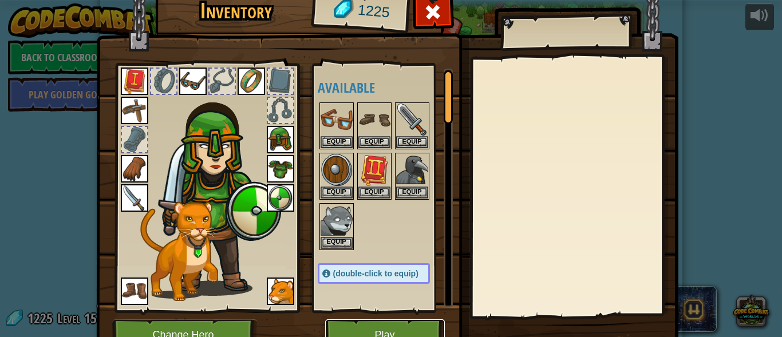
click at [382, 330] on button "Play" at bounding box center [385, 334] width 120 height 31
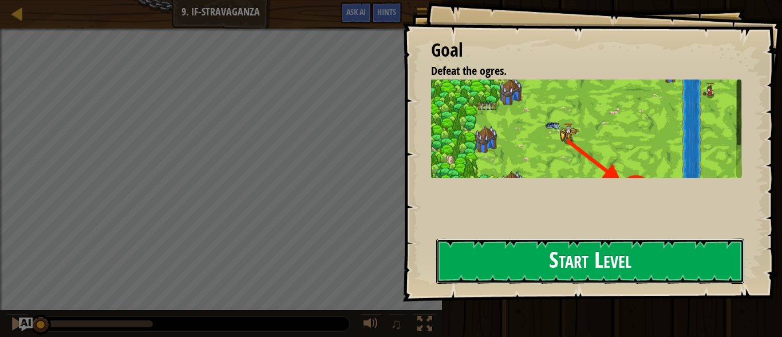
click at [538, 268] on button "Start Level" at bounding box center [590, 261] width 308 height 45
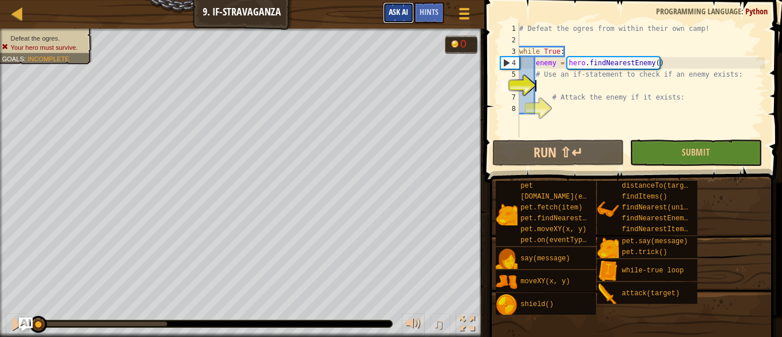
click at [402, 7] on span "Ask AI" at bounding box center [397, 11] width 19 height 11
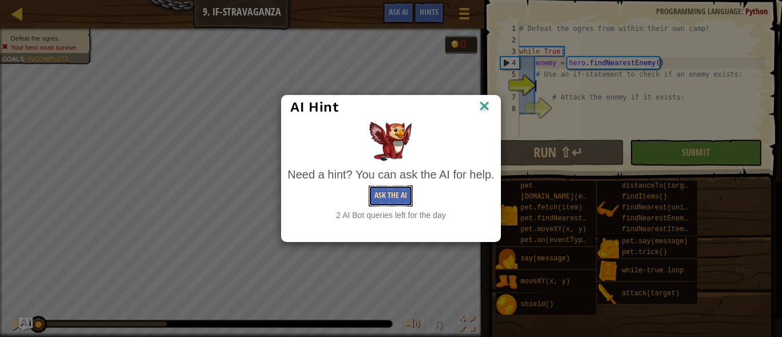
click at [393, 197] on button "Ask the AI" at bounding box center [390, 195] width 44 height 21
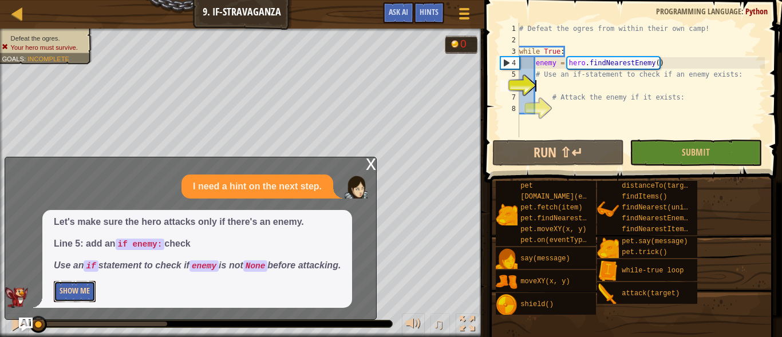
click at [76, 288] on button "Show Me" at bounding box center [75, 291] width 42 height 21
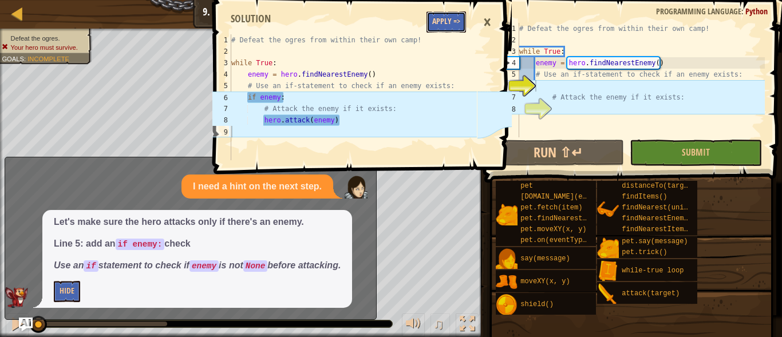
click at [447, 15] on button "Apply =>" at bounding box center [445, 21] width 39 height 21
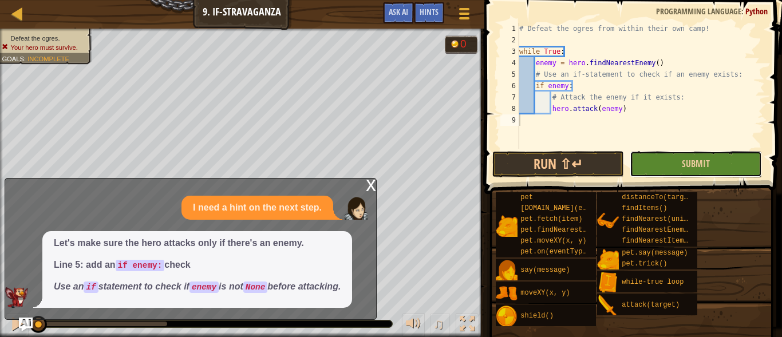
click at [676, 158] on button "Submit" at bounding box center [695, 164] width 132 height 26
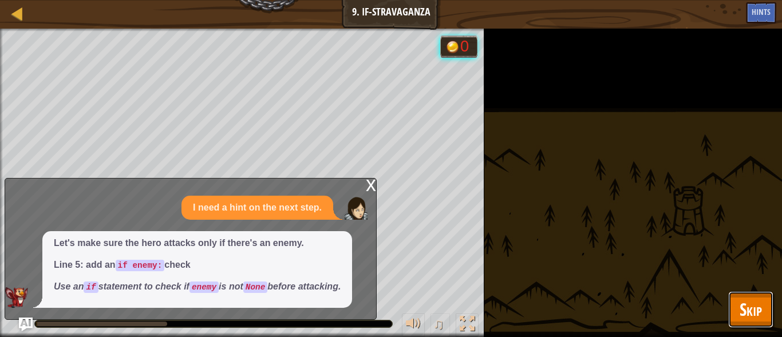
click at [752, 308] on span "Skip" at bounding box center [750, 309] width 22 height 23
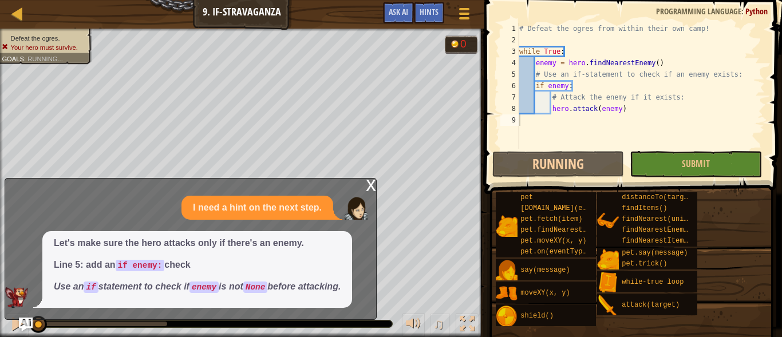
click at [370, 183] on div "x" at bounding box center [371, 184] width 10 height 11
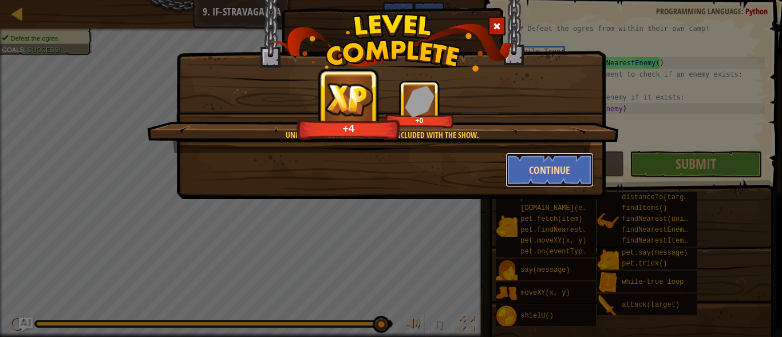
click at [524, 175] on button "Continue" at bounding box center [549, 170] width 89 height 34
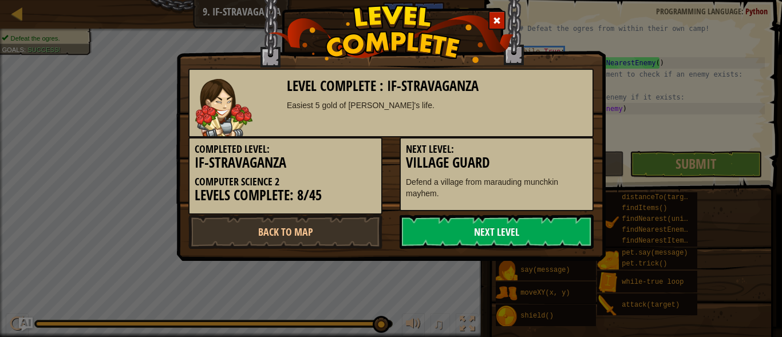
click at [526, 243] on link "Next Level" at bounding box center [496, 232] width 194 height 34
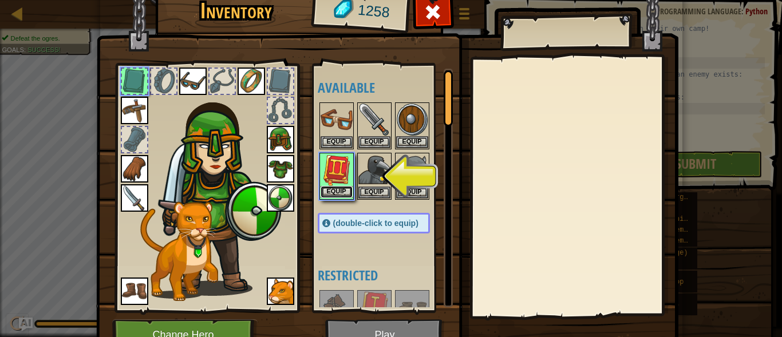
click at [332, 191] on button "Equip" at bounding box center [336, 192] width 32 height 12
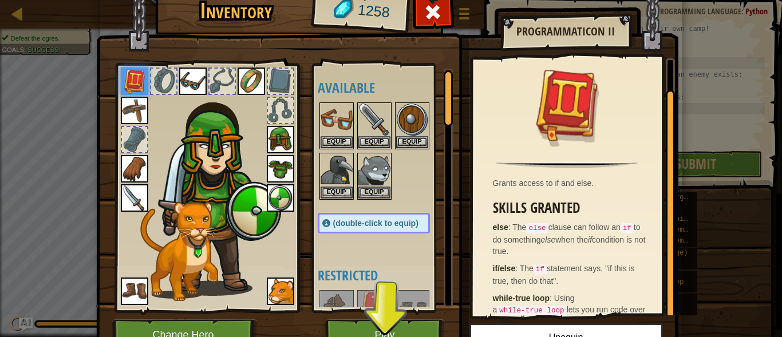
scroll to position [34, 0]
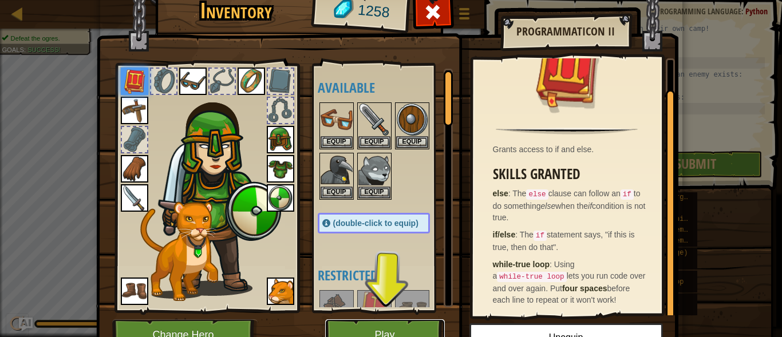
click at [402, 331] on button "Play" at bounding box center [385, 334] width 120 height 31
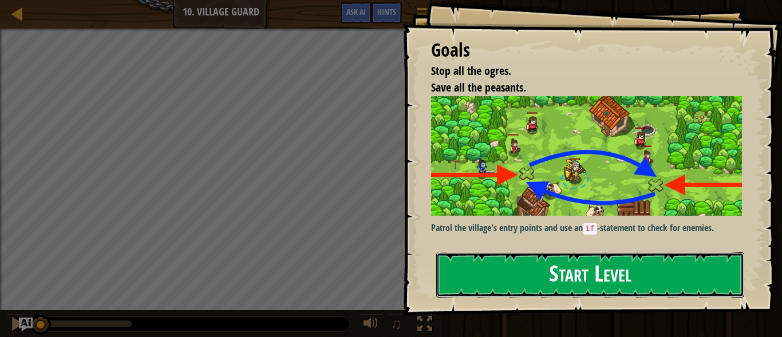
click at [629, 272] on button "Start Level" at bounding box center [590, 274] width 308 height 45
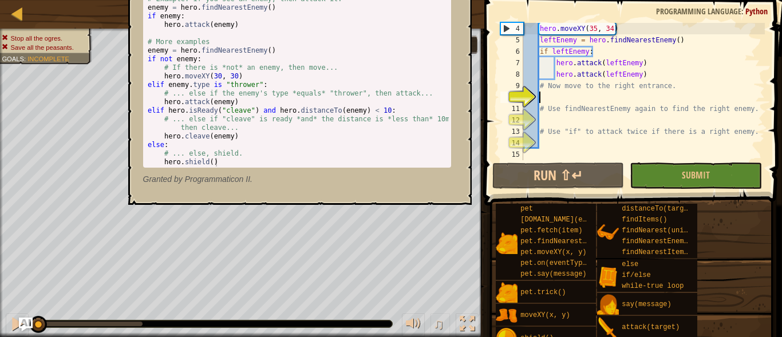
scroll to position [34, 0]
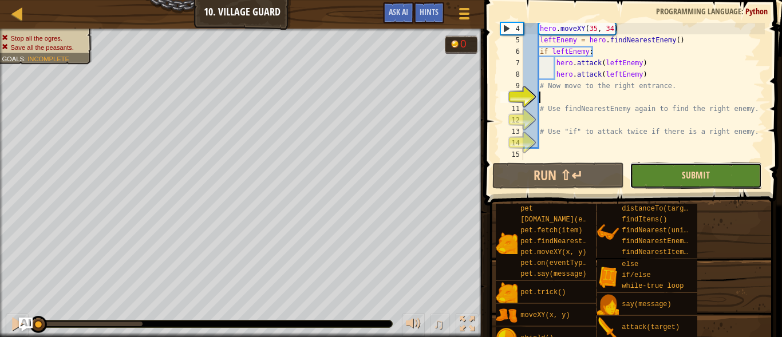
click at [685, 172] on span "Submit" at bounding box center [695, 175] width 28 height 13
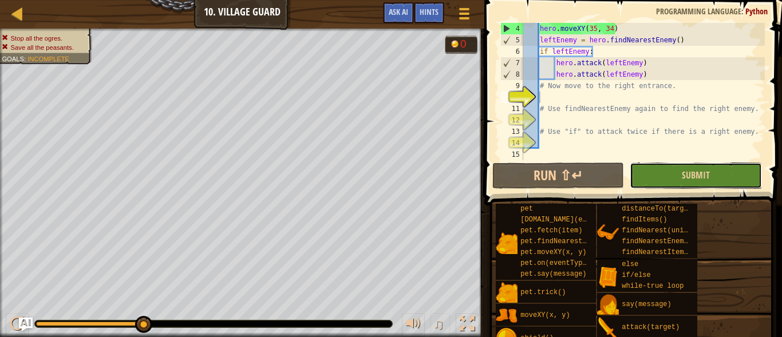
click at [668, 174] on button "Submit" at bounding box center [695, 175] width 132 height 26
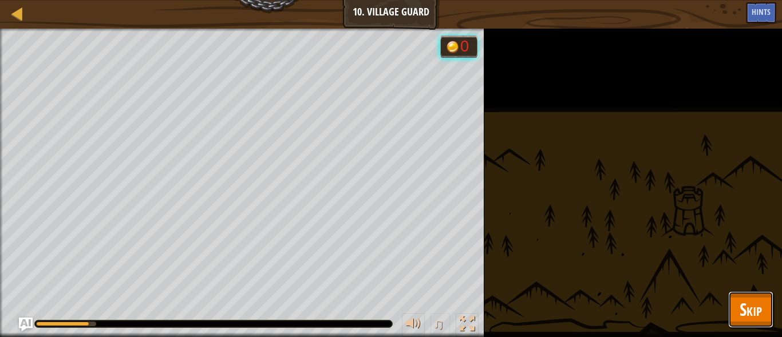
click at [739, 300] on span "Skip" at bounding box center [750, 309] width 22 height 23
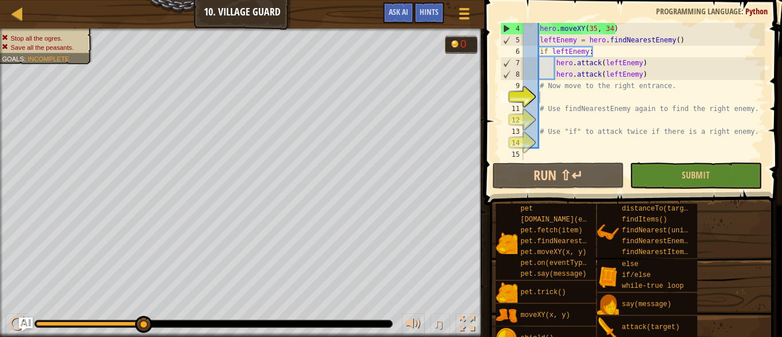
click at [739, 300] on div "pet [DOMAIN_NAME](enemy) pet.fetch(item) pet.findNearestByType(type) pet.moveXY…" at bounding box center [634, 276] width 279 height 146
click at [552, 182] on button "Run ⇧↵" at bounding box center [558, 175] width 132 height 26
click at [695, 181] on span "Submit" at bounding box center [695, 175] width 28 height 13
click at [27, 14] on link "Map" at bounding box center [26, 13] width 6 height 15
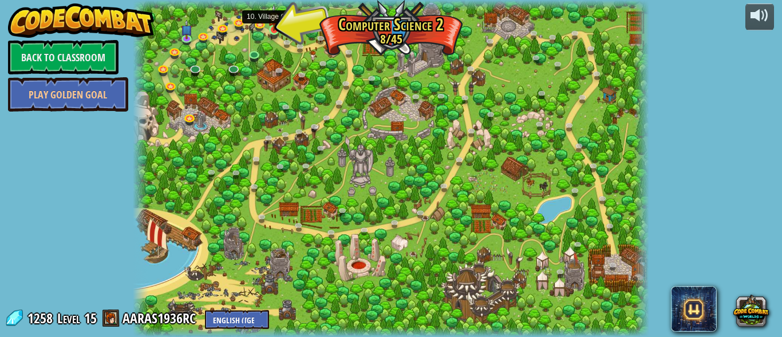
click at [279, 27] on img at bounding box center [273, 17] width 11 height 27
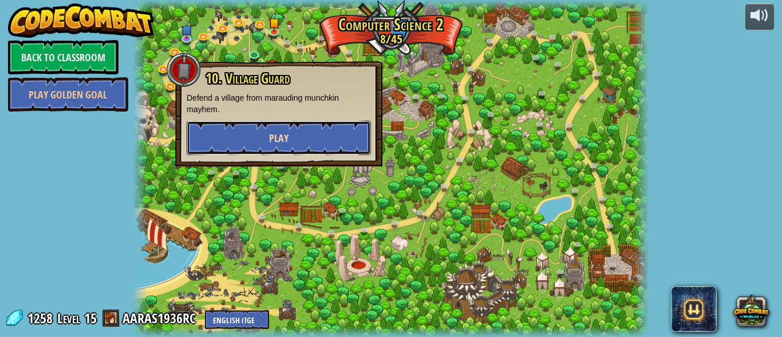
click at [291, 125] on button "Play" at bounding box center [279, 138] width 184 height 34
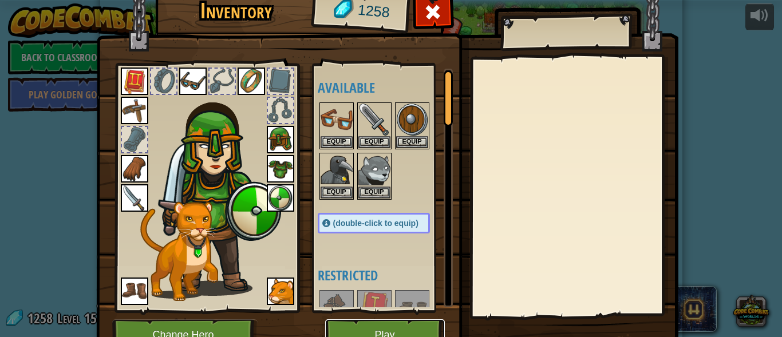
click at [391, 336] on button "Play" at bounding box center [385, 334] width 120 height 31
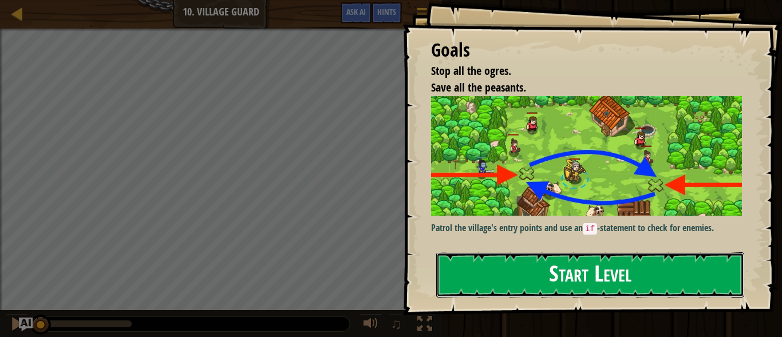
click at [581, 261] on button "Start Level" at bounding box center [590, 274] width 308 height 45
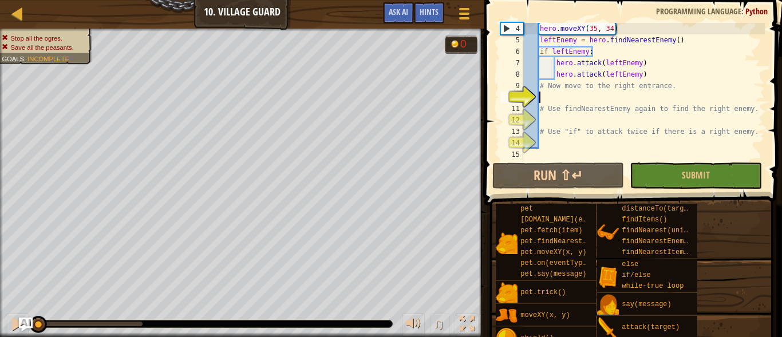
scroll to position [34, 0]
click at [415, 18] on div "Hints" at bounding box center [429, 12] width 30 height 21
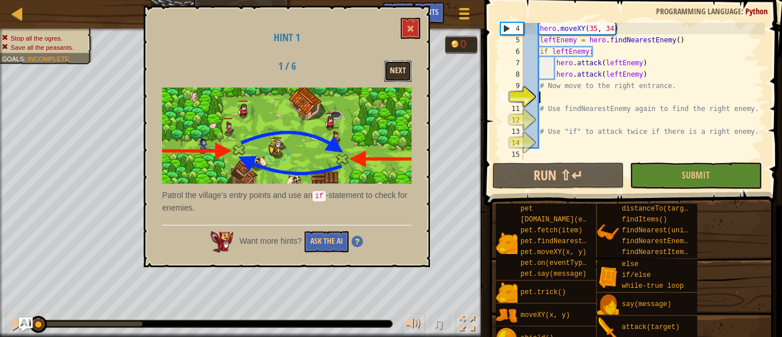
click at [403, 62] on button "Next" at bounding box center [397, 71] width 27 height 21
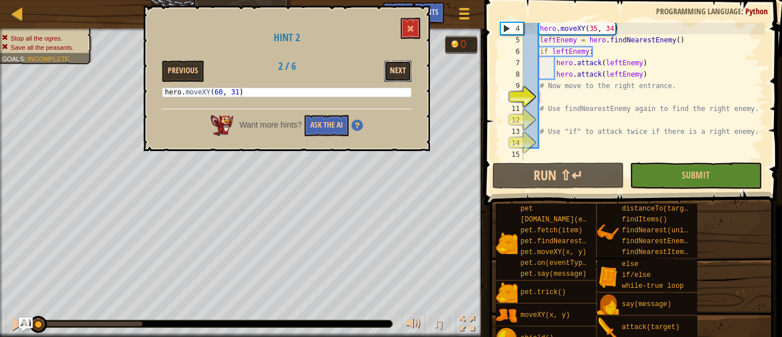
click at [407, 61] on button "Next" at bounding box center [397, 71] width 27 height 21
click at [402, 65] on button "Next" at bounding box center [397, 71] width 27 height 21
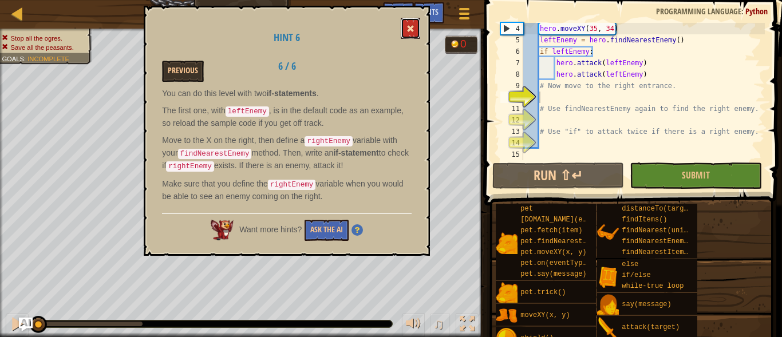
click at [414, 25] on span at bounding box center [410, 29] width 8 height 8
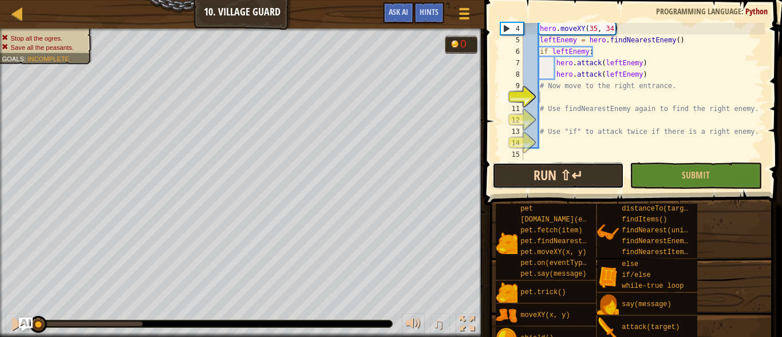
click at [583, 168] on button "Run ⇧↵" at bounding box center [558, 175] width 132 height 26
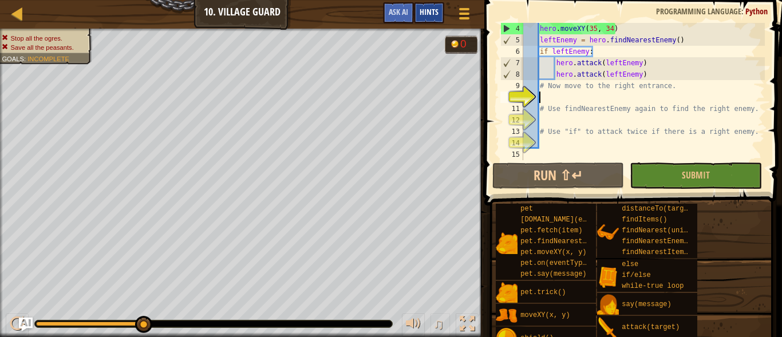
click at [422, 17] on div "Hints" at bounding box center [429, 12] width 30 height 21
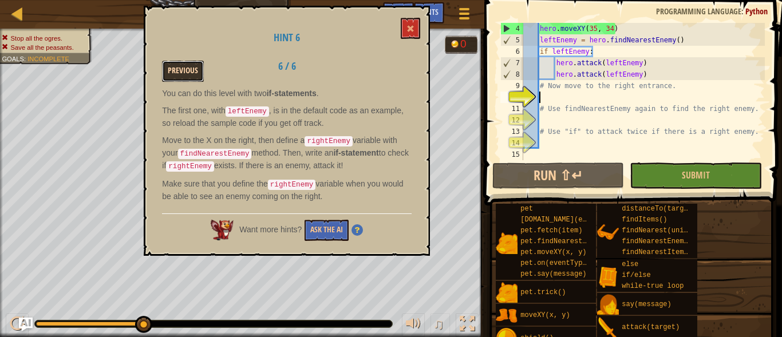
click at [183, 67] on button "Previous" at bounding box center [183, 71] width 42 height 21
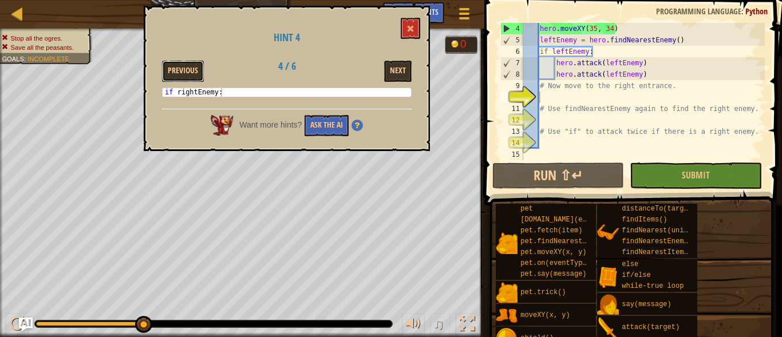
click at [183, 67] on button "Previous" at bounding box center [183, 71] width 42 height 21
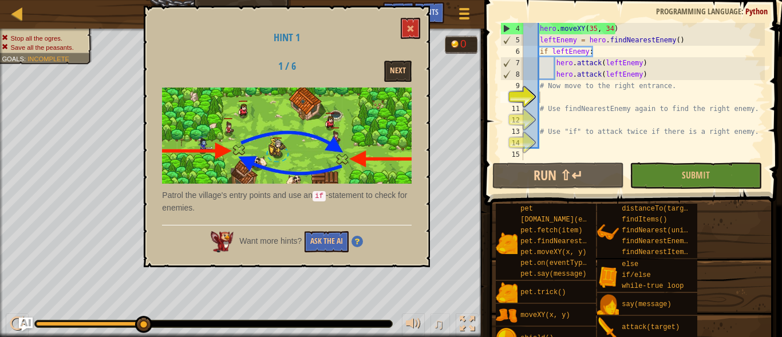
click at [183, 67] on div "1 / 6 Next" at bounding box center [286, 71] width 267 height 21
click at [388, 75] on button "Next" at bounding box center [397, 71] width 27 height 21
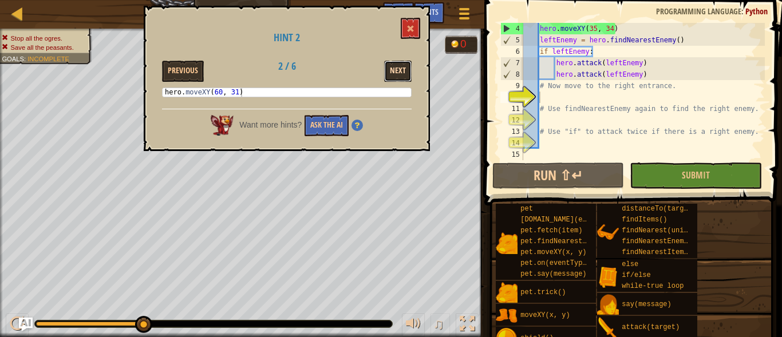
click at [387, 73] on button "Next" at bounding box center [397, 71] width 27 height 21
click at [396, 66] on button "Next" at bounding box center [397, 71] width 27 height 21
click at [417, 30] on button at bounding box center [410, 28] width 19 height 21
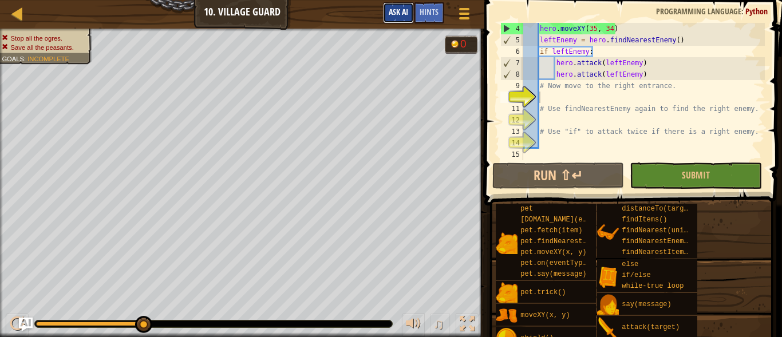
click at [404, 5] on button "Ask AI" at bounding box center [398, 12] width 31 height 21
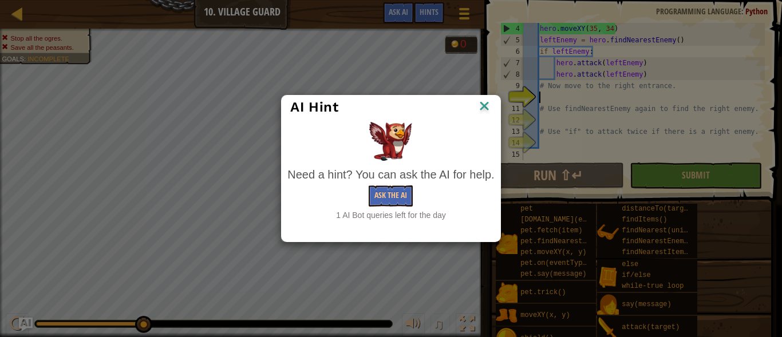
click at [487, 108] on img at bounding box center [484, 106] width 15 height 17
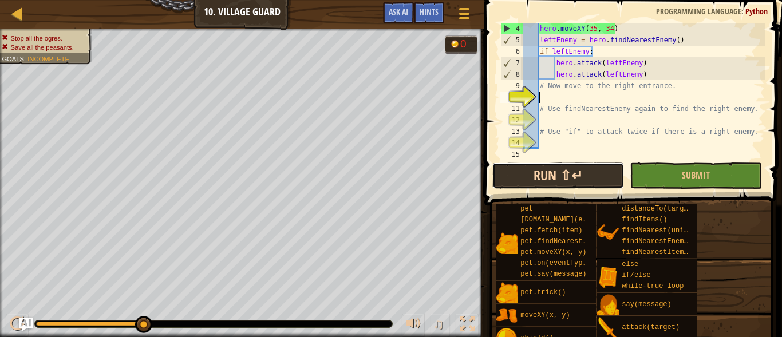
click at [547, 171] on button "Run ⇧↵" at bounding box center [558, 175] width 132 height 26
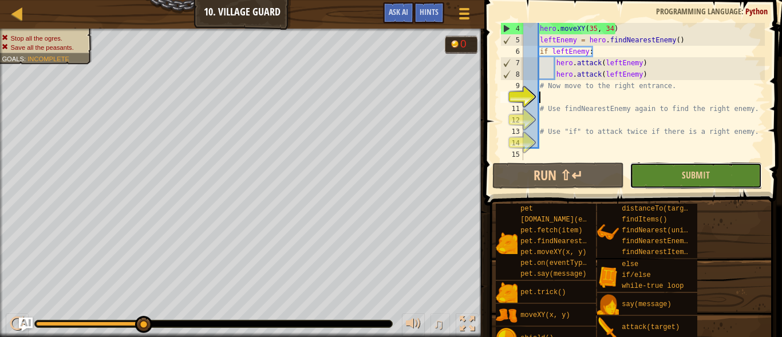
click at [672, 179] on button "Submit" at bounding box center [695, 175] width 132 height 26
drag, startPoint x: 500, startPoint y: 146, endPoint x: 483, endPoint y: 146, distance: 16.6
click at [483, 146] on div "Map Computer Science 2 10. Village Guard Game Menu Done Hints Ask AI 1 הההההההה…" at bounding box center [391, 168] width 782 height 337
click at [657, 183] on button "Submit" at bounding box center [695, 175] width 132 height 26
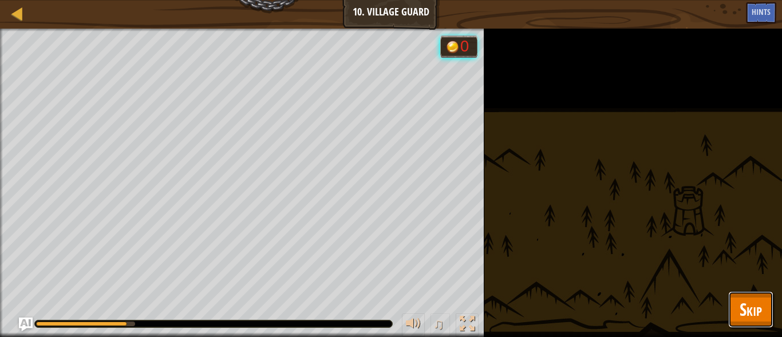
click at [742, 319] on span "Skip" at bounding box center [750, 309] width 22 height 23
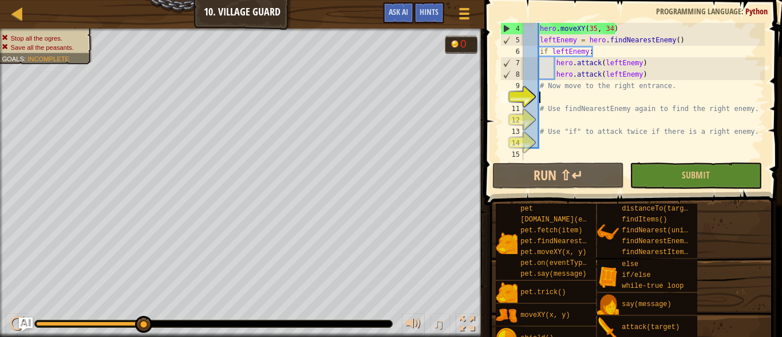
click at [578, 98] on div "hero . moveXY ( 35 , 34 ) leftEnemy = hero . findNearestEnemy ( ) if leftEnemy …" at bounding box center [643, 103] width 244 height 160
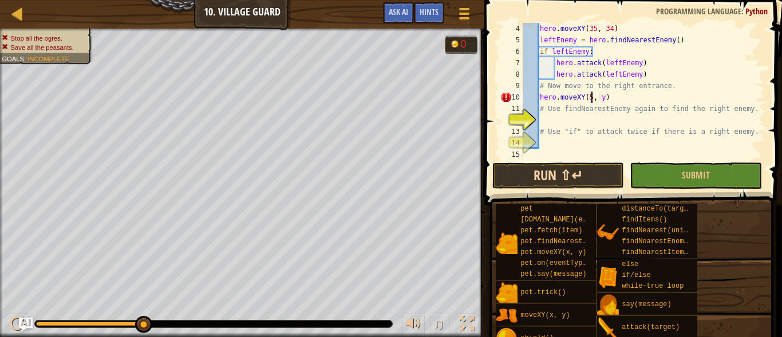
scroll to position [5, 10]
click at [607, 93] on div "hero . moveXY ( 35 , 34 ) leftEnemy = hero . findNearestEnemy ( ) if leftEnemy …" at bounding box center [643, 103] width 244 height 160
type textarea "hero.moveXY(57, 43)"
click at [553, 119] on div "hero . moveXY ( 35 , 34 ) leftEnemy = hero . findNearestEnemy ( ) if leftEnemy …" at bounding box center [643, 103] width 244 height 160
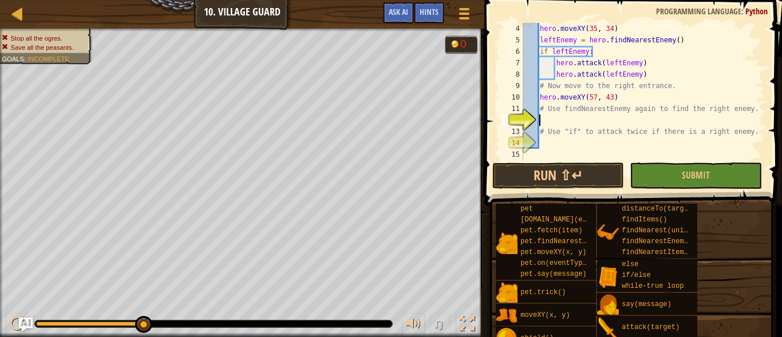
scroll to position [5, 2]
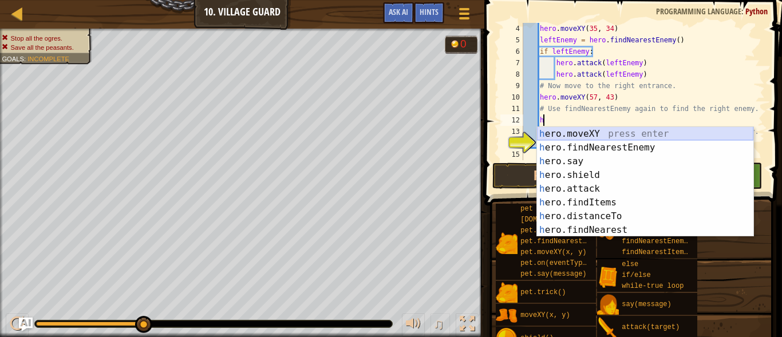
click at [570, 136] on div "h ero.moveXY press enter h ero.findNearestEnemy press enter h ero.say press ent…" at bounding box center [645, 195] width 216 height 137
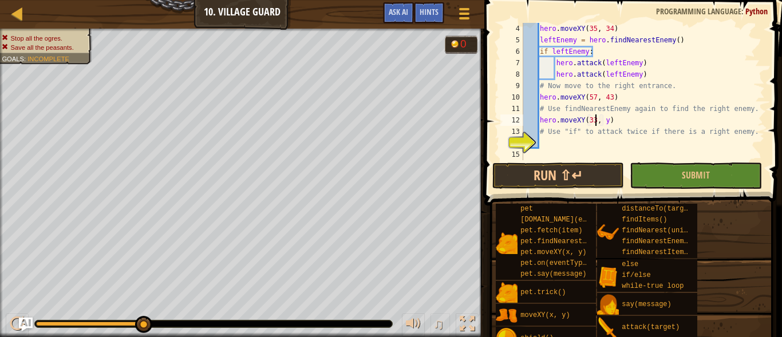
scroll to position [5, 10]
click at [556, 179] on button "Run ⇧↵" at bounding box center [558, 175] width 132 height 26
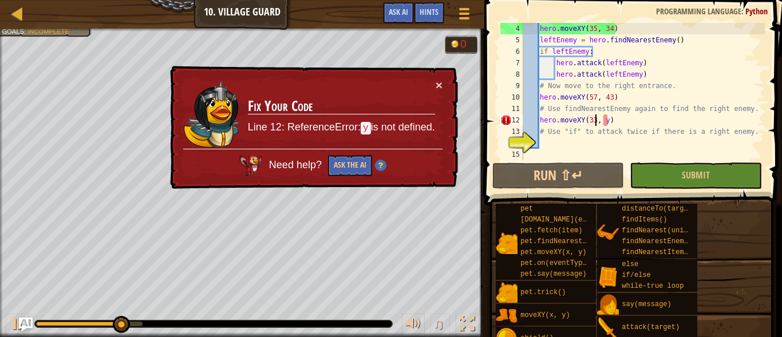
click at [607, 120] on div "hero . moveXY ( 35 , 34 ) leftEnemy = hero . findNearestEnemy ( ) if leftEnemy …" at bounding box center [643, 103] width 244 height 160
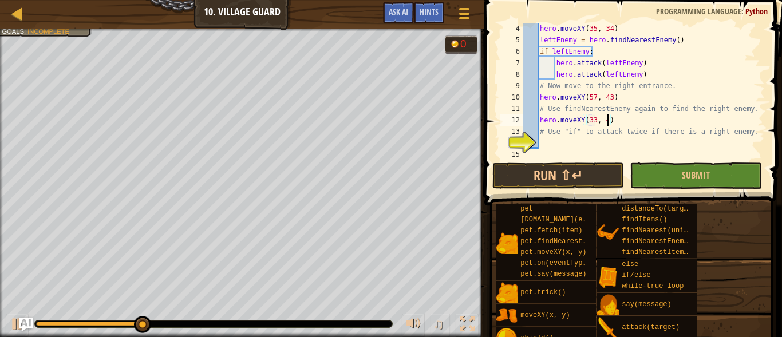
type textarea "hero.moveXY(33, 41)"
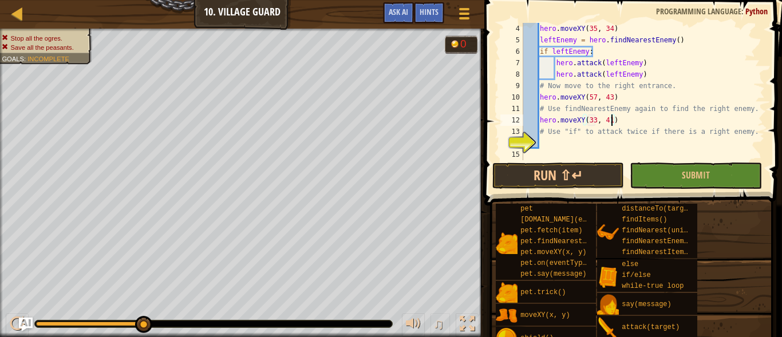
click at [549, 145] on div "hero . moveXY ( 35 , 34 ) leftEnemy = hero . findNearestEnemy ( ) if leftEnemy …" at bounding box center [643, 103] width 244 height 160
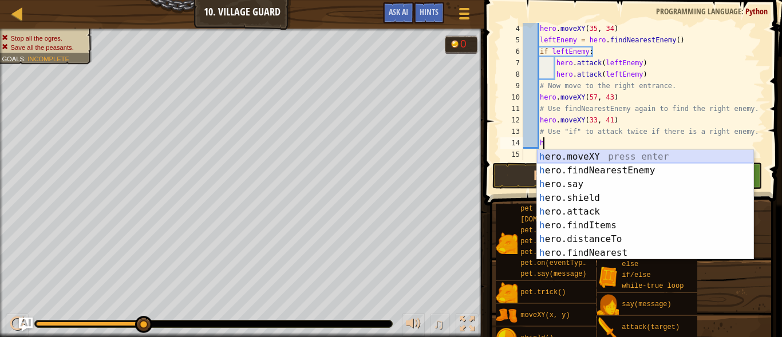
click at [593, 158] on div "h ero.moveXY press enter h ero.findNearestEnemy press enter h ero.say press ent…" at bounding box center [645, 218] width 216 height 137
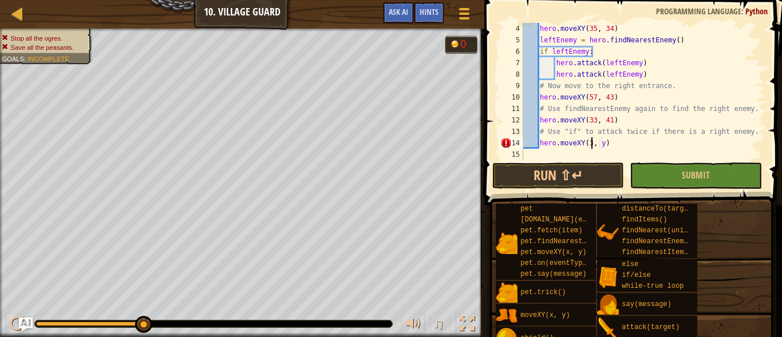
scroll to position [5, 10]
click at [609, 146] on div "hero . moveXY ( 35 , 34 ) leftEnemy = hero . findNearestEnemy ( ) if leftEnemy …" at bounding box center [643, 103] width 244 height 160
click at [606, 144] on div "hero . moveXY ( 35 , 34 ) leftEnemy = hero . findNearestEnemy ( ) if leftEnemy …" at bounding box center [643, 103] width 244 height 160
click at [702, 177] on span "Submit" at bounding box center [695, 175] width 28 height 13
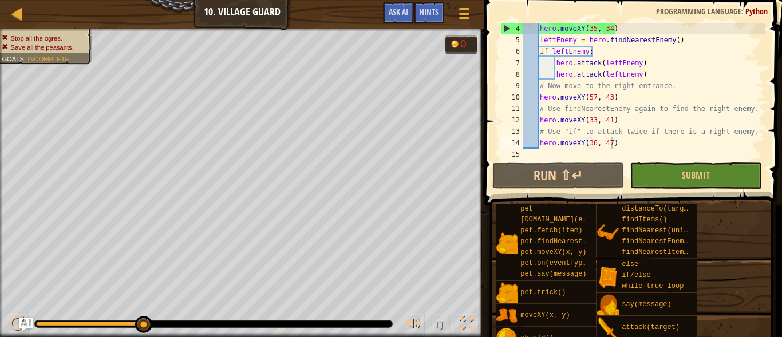
click at [669, 101] on div "hero . moveXY ( 35 , 34 ) leftEnemy = hero . findNearestEnemy ( ) if leftEnemy …" at bounding box center [643, 103] width 244 height 160
type textarea "hero.moveXY(57, 43)"
click at [19, 6] on div at bounding box center [17, 13] width 14 height 14
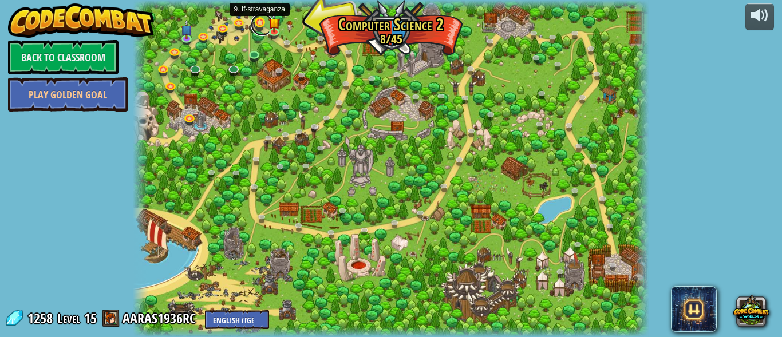
click at [253, 26] on link at bounding box center [262, 24] width 23 height 23
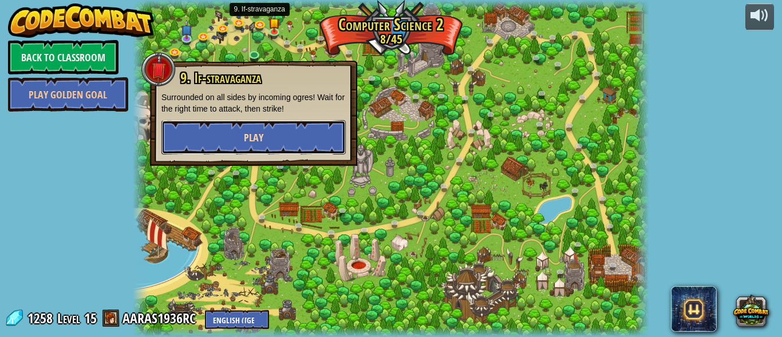
click at [276, 144] on button "Play" at bounding box center [253, 137] width 184 height 34
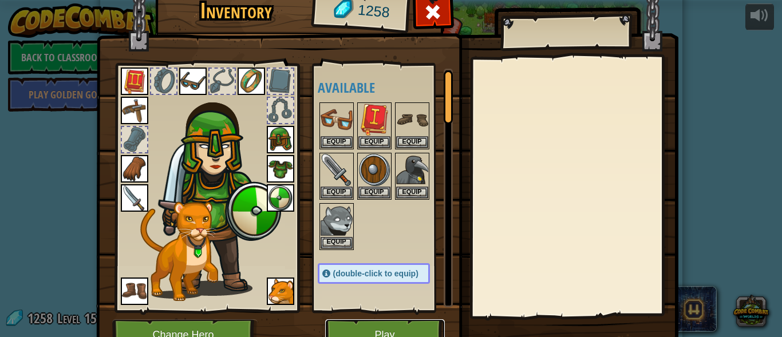
click at [392, 335] on button "Play" at bounding box center [385, 334] width 120 height 31
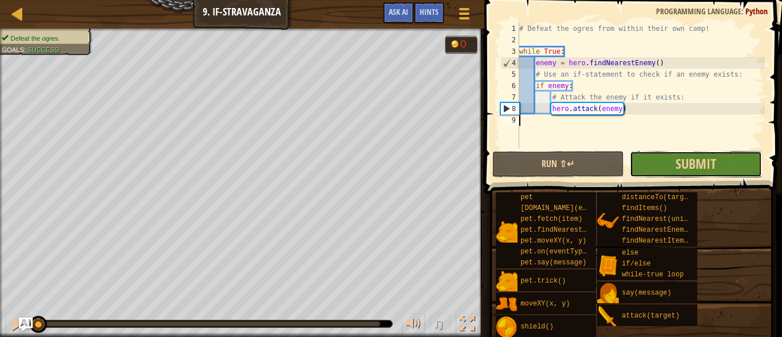
click at [636, 156] on button "Submit" at bounding box center [695, 164] width 132 height 26
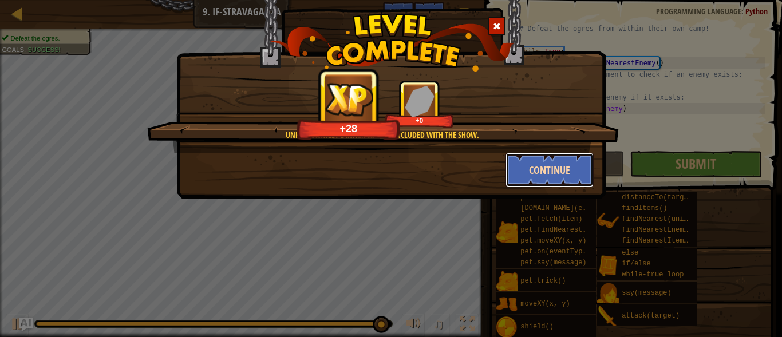
click at [563, 160] on button "Continue" at bounding box center [549, 170] width 89 height 34
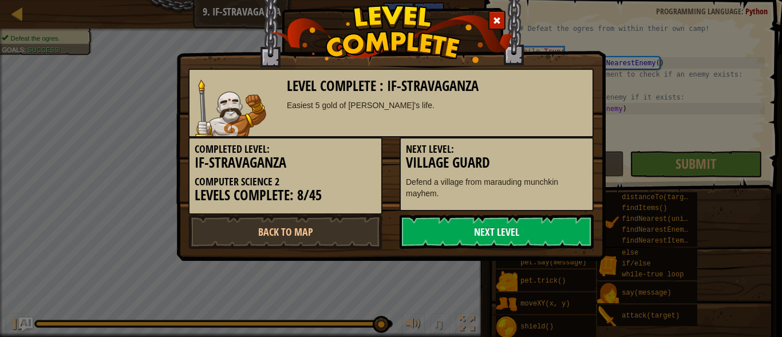
click at [518, 229] on link "Next Level" at bounding box center [496, 232] width 194 height 34
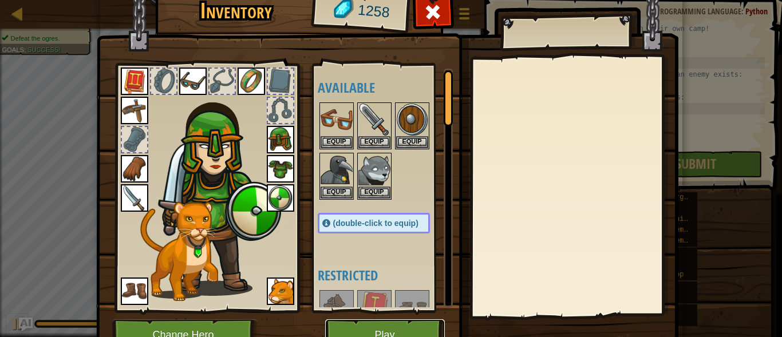
click at [370, 325] on button "Play" at bounding box center [385, 334] width 120 height 31
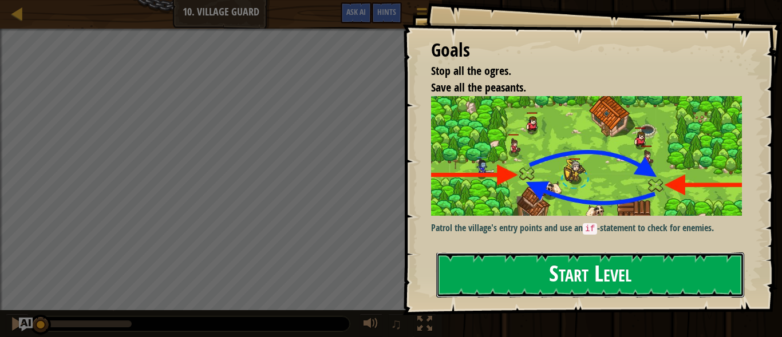
click at [548, 264] on button "Start Level" at bounding box center [590, 274] width 308 height 45
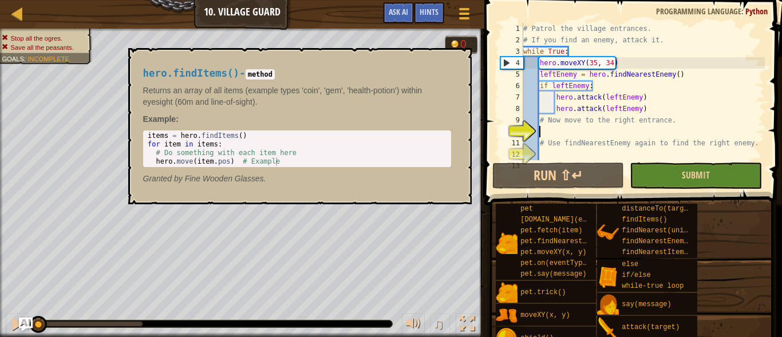
scroll to position [34, 0]
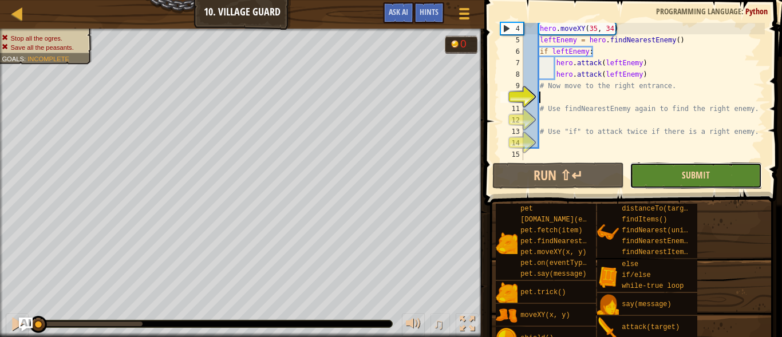
click at [696, 180] on span "Submit" at bounding box center [695, 175] width 28 height 13
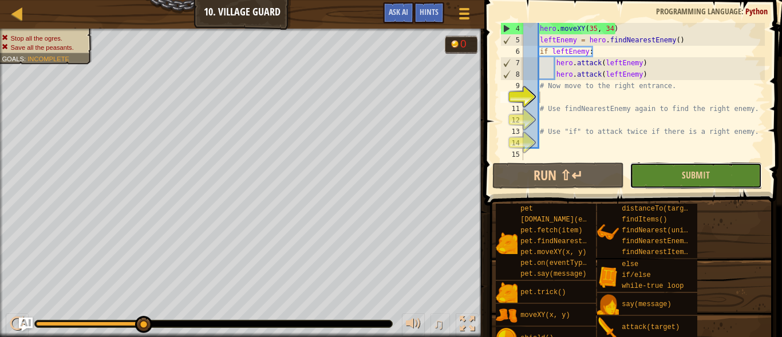
click at [710, 180] on button "Submit" at bounding box center [695, 175] width 132 height 26
click at [683, 183] on button "Submit" at bounding box center [695, 175] width 132 height 26
